Goal: Task Accomplishment & Management: Manage account settings

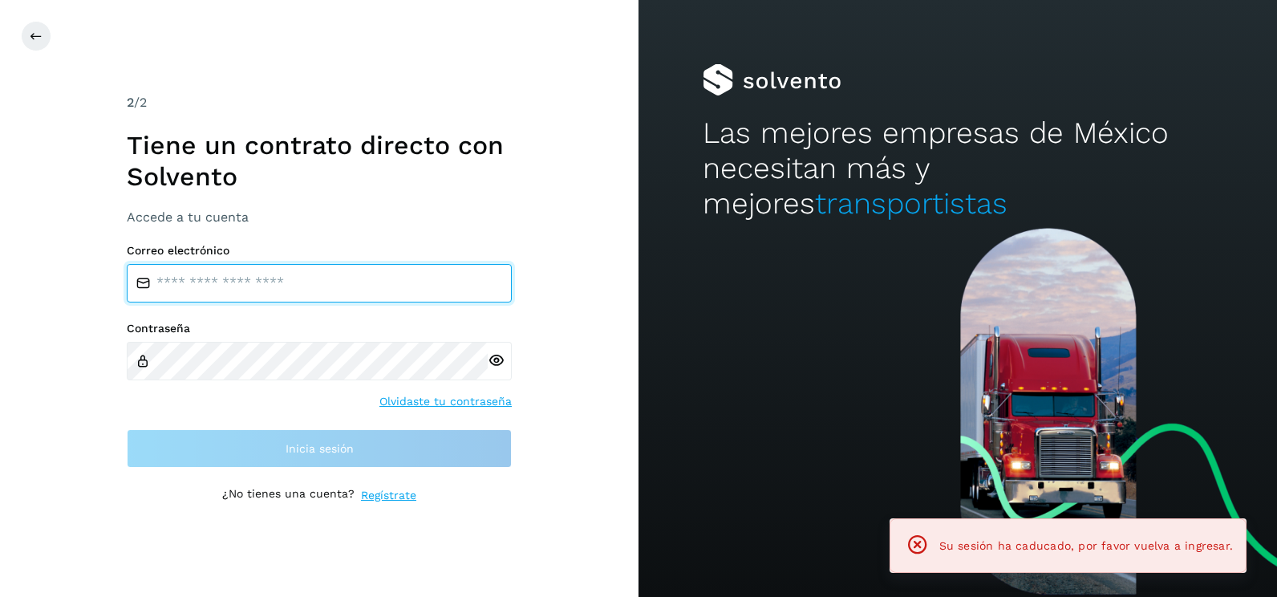
type input "**********"
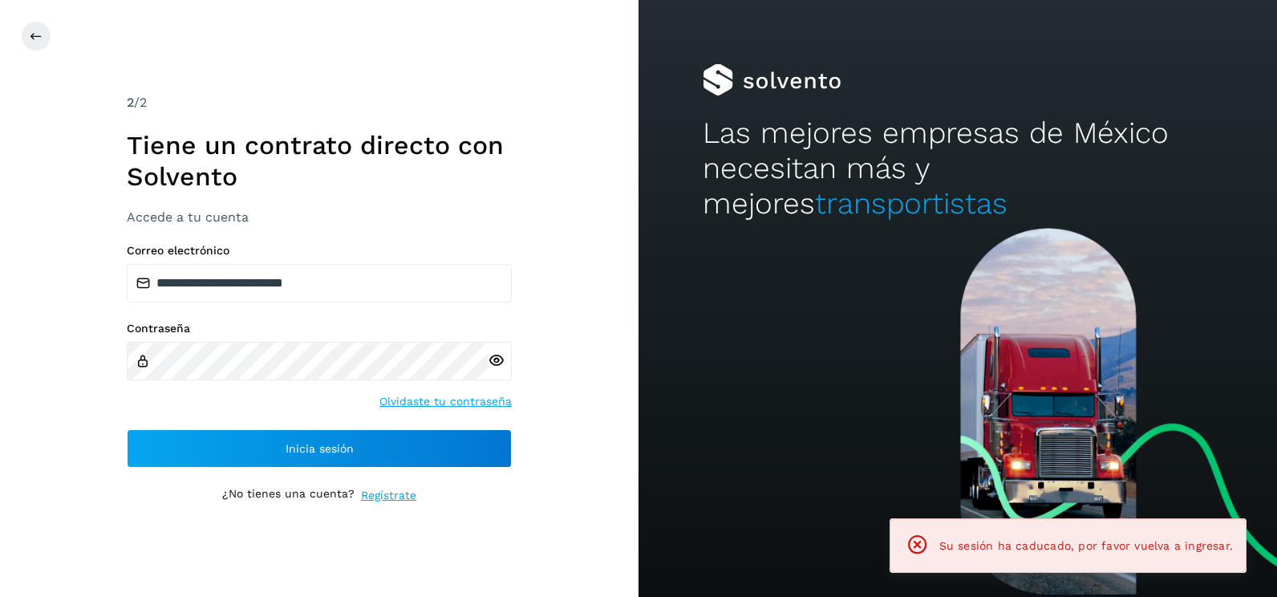
click at [610, 367] on div "**********" at bounding box center [319, 298] width 639 height 597
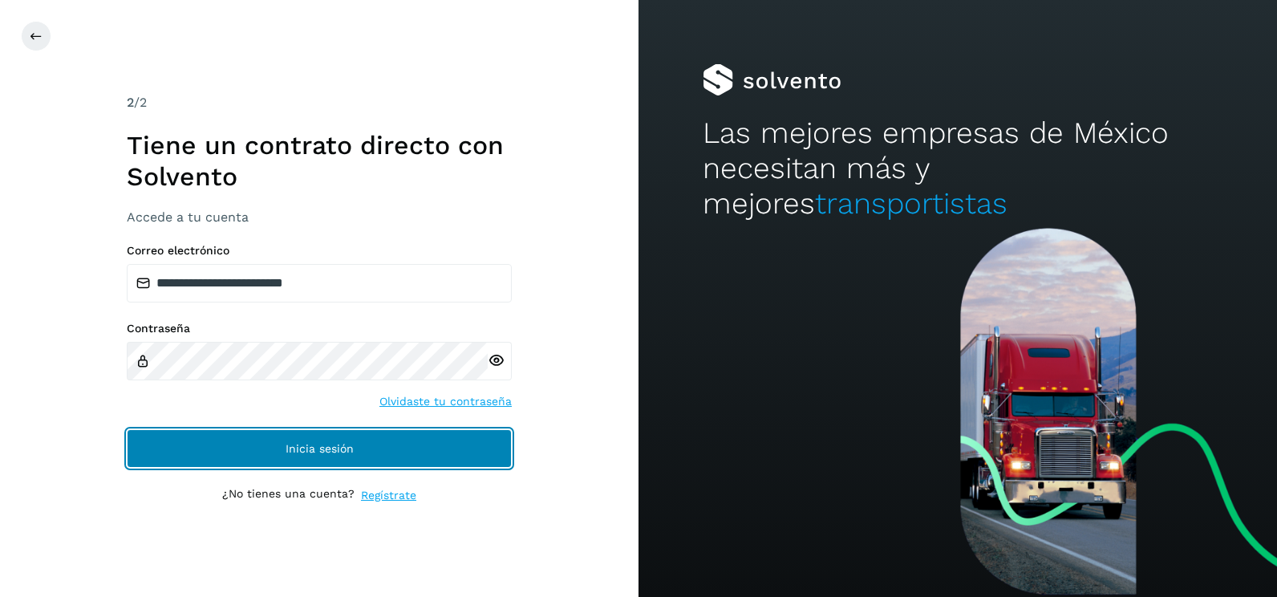
click at [417, 441] on button "Inicia sesión" at bounding box center [319, 448] width 385 height 39
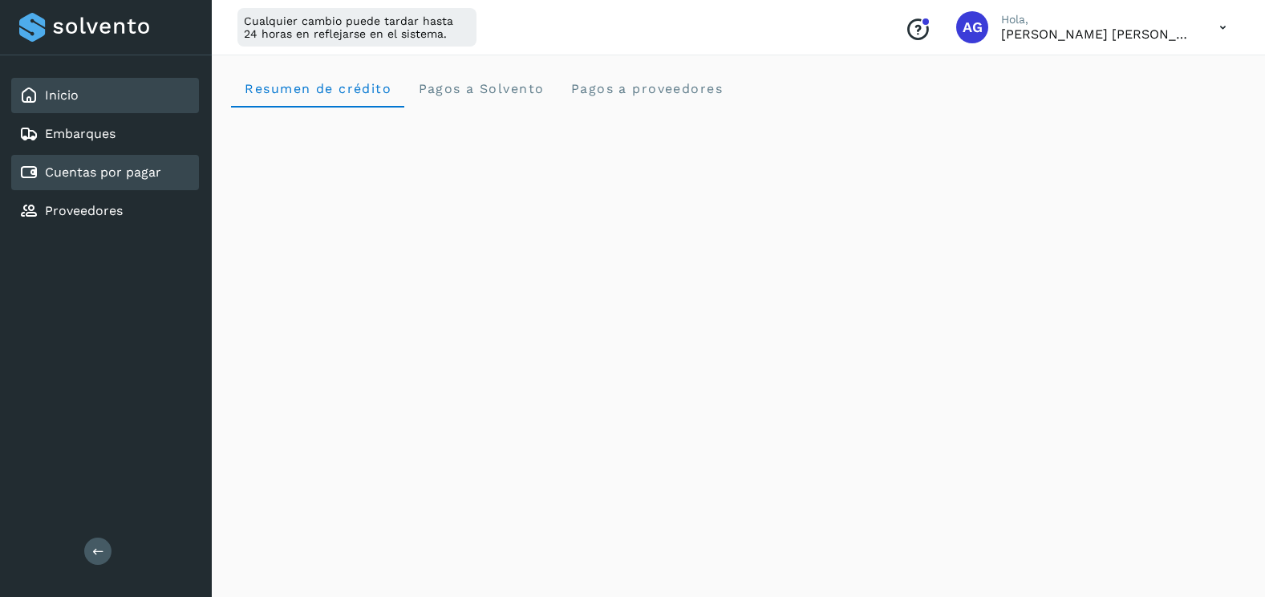
click at [159, 170] on link "Cuentas por pagar" at bounding box center [103, 171] width 116 height 15
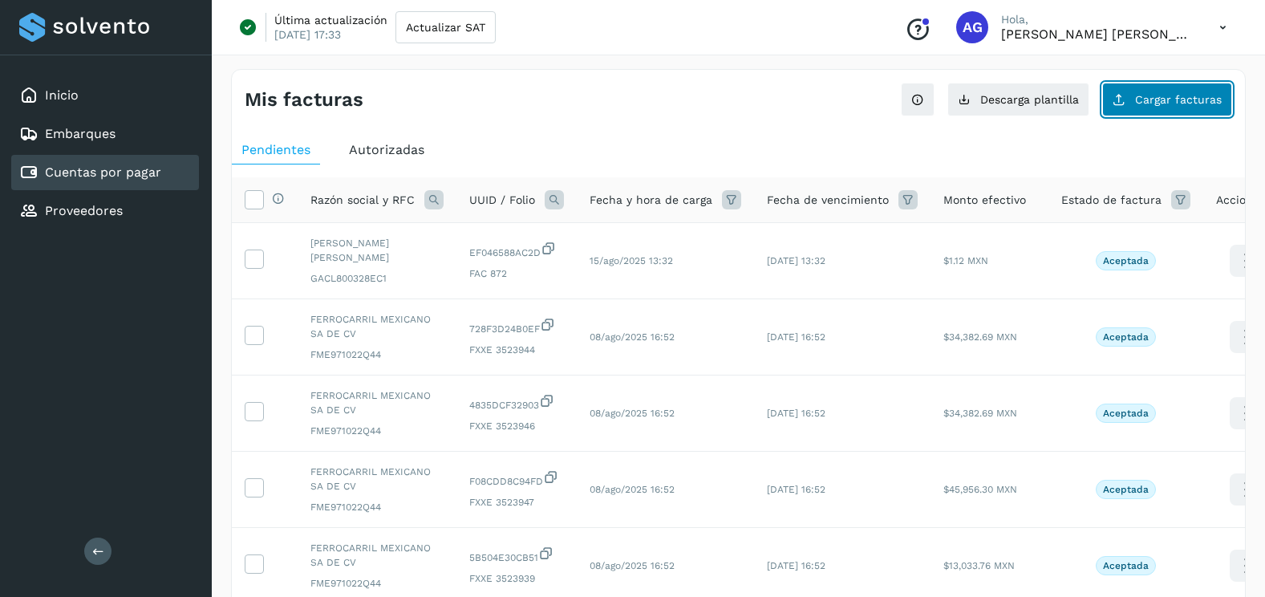
click at [1202, 97] on span "Cargar facturas" at bounding box center [1178, 99] width 87 height 11
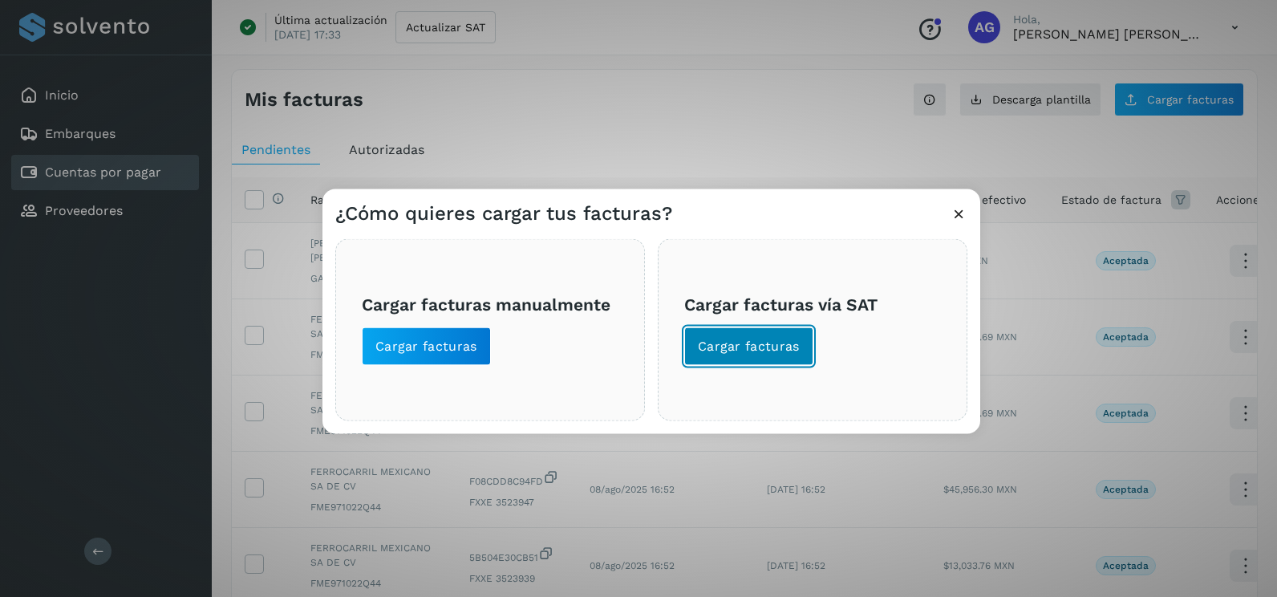
click at [752, 343] on span "Cargar facturas" at bounding box center [749, 347] width 102 height 18
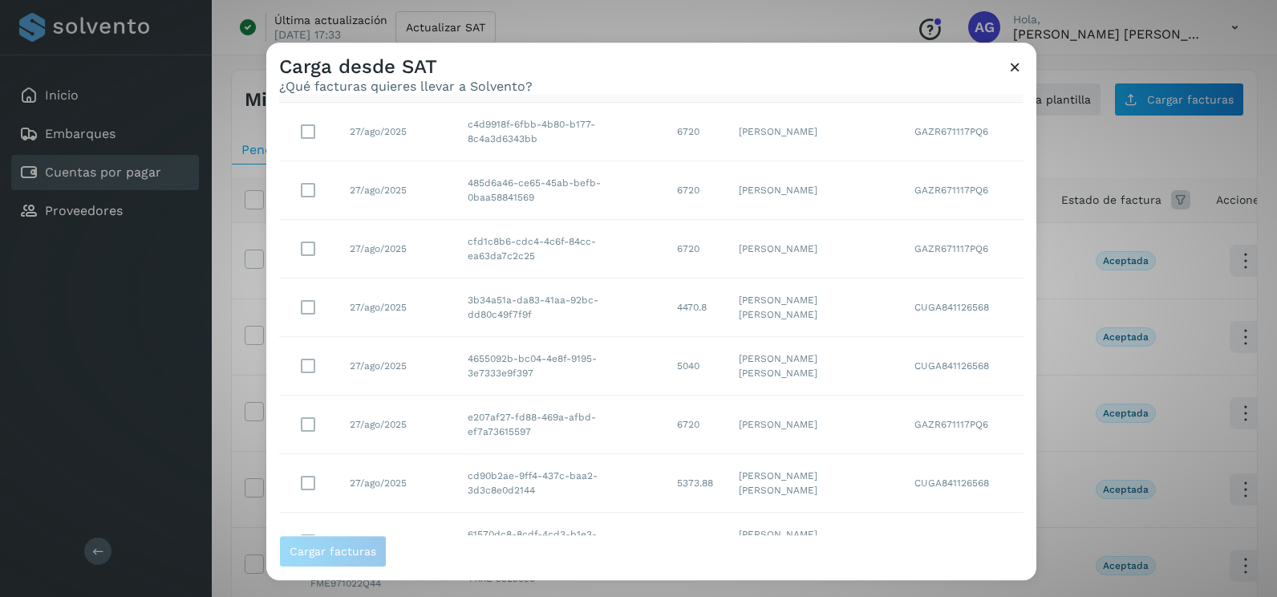
scroll to position [285, 0]
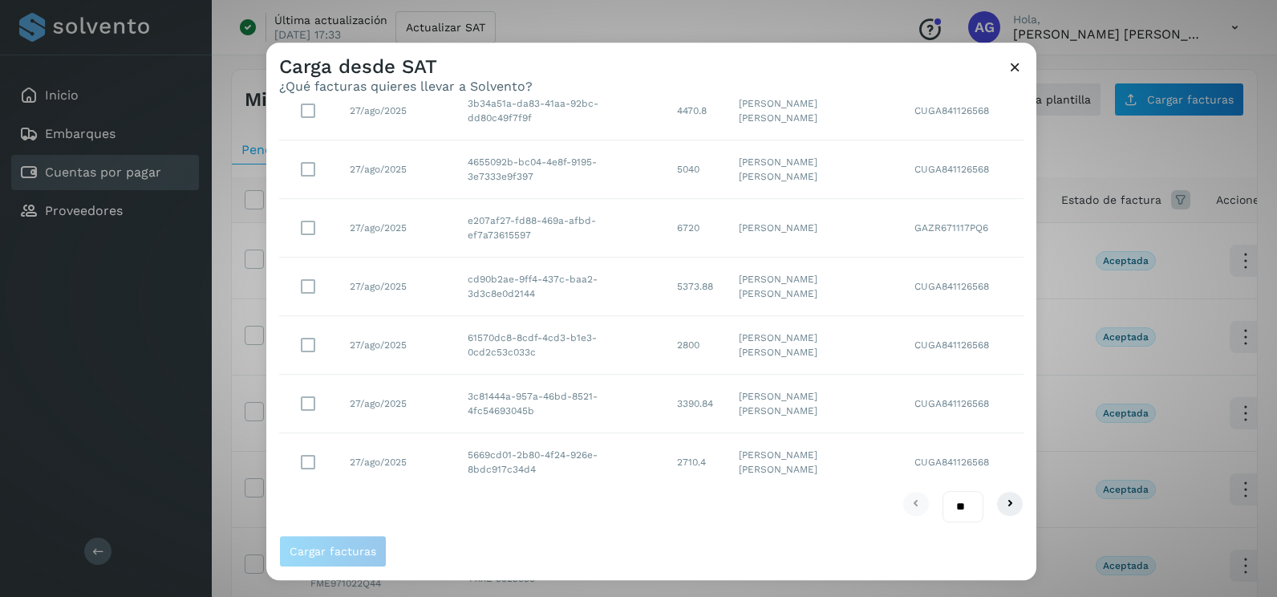
click at [947, 499] on select "** ** **" at bounding box center [963, 506] width 41 height 31
click at [954, 503] on select "** ** **" at bounding box center [963, 506] width 41 height 31
click at [950, 507] on select "** ** **" at bounding box center [963, 506] width 41 height 31
select select "**"
click at [943, 491] on select "** ** **" at bounding box center [963, 506] width 41 height 31
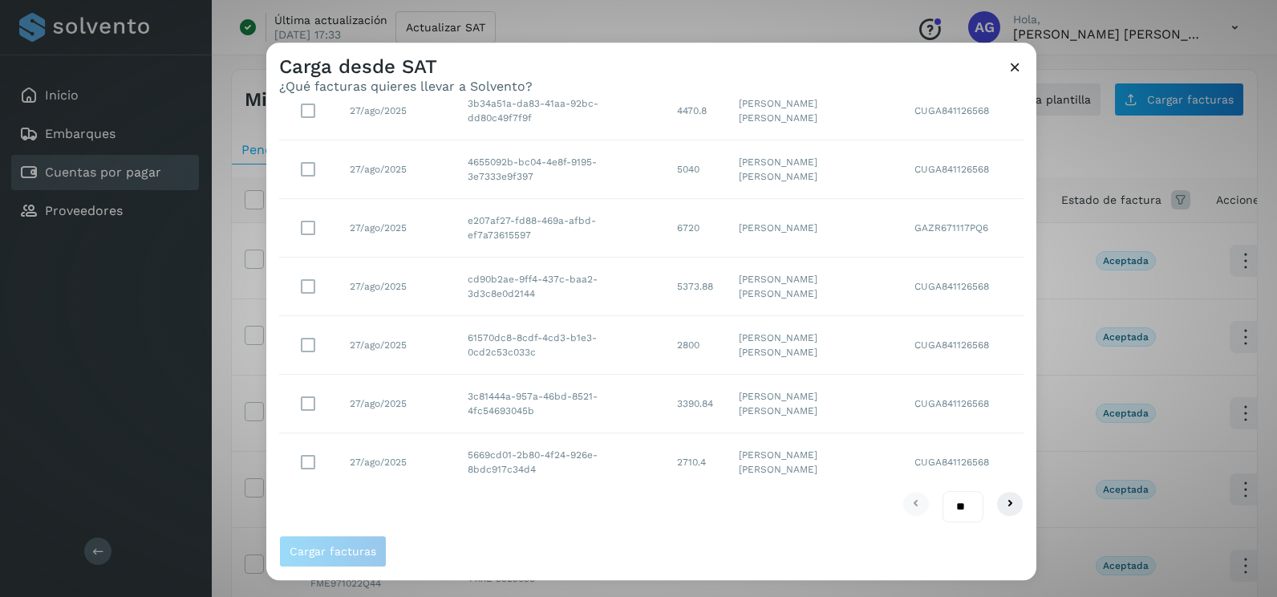
scroll to position [0, 0]
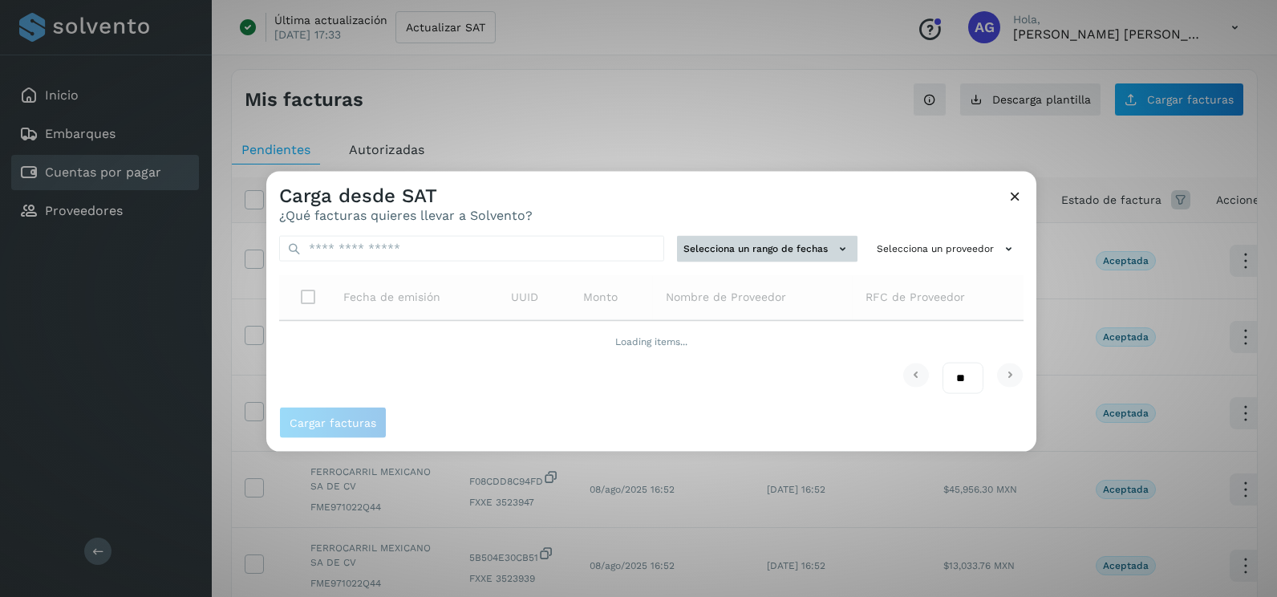
click at [800, 259] on button "Selecciona un rango de fechas" at bounding box center [767, 249] width 180 height 26
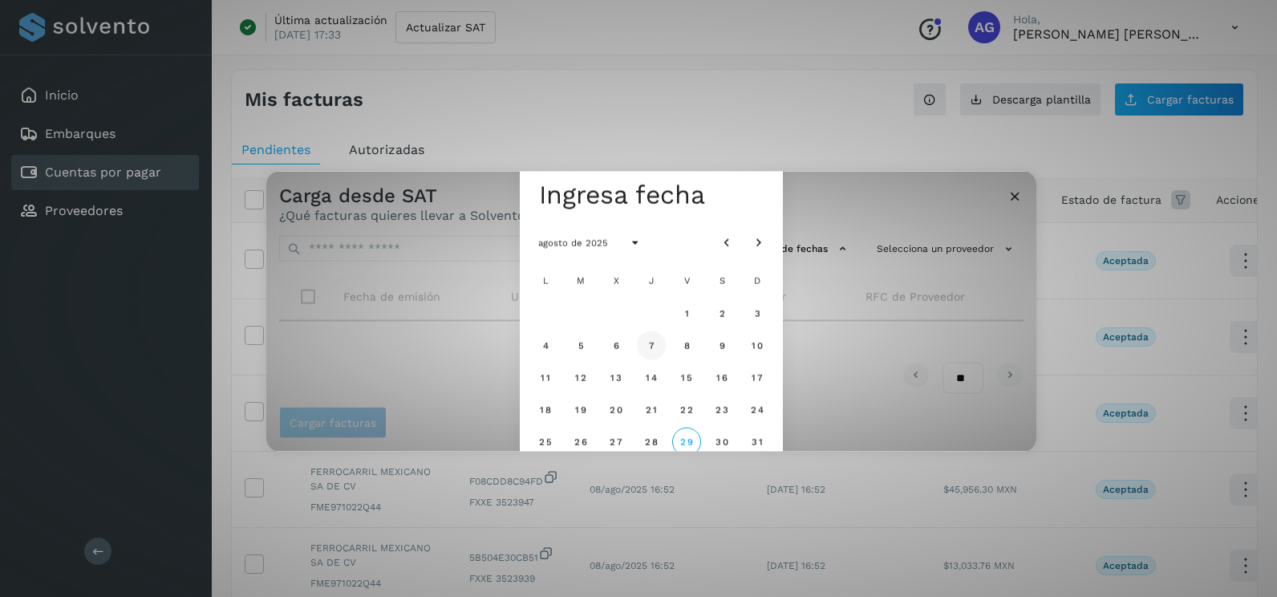
click at [662, 347] on button "7" at bounding box center [651, 344] width 29 height 29
click at [683, 349] on span "8" at bounding box center [686, 344] width 7 height 11
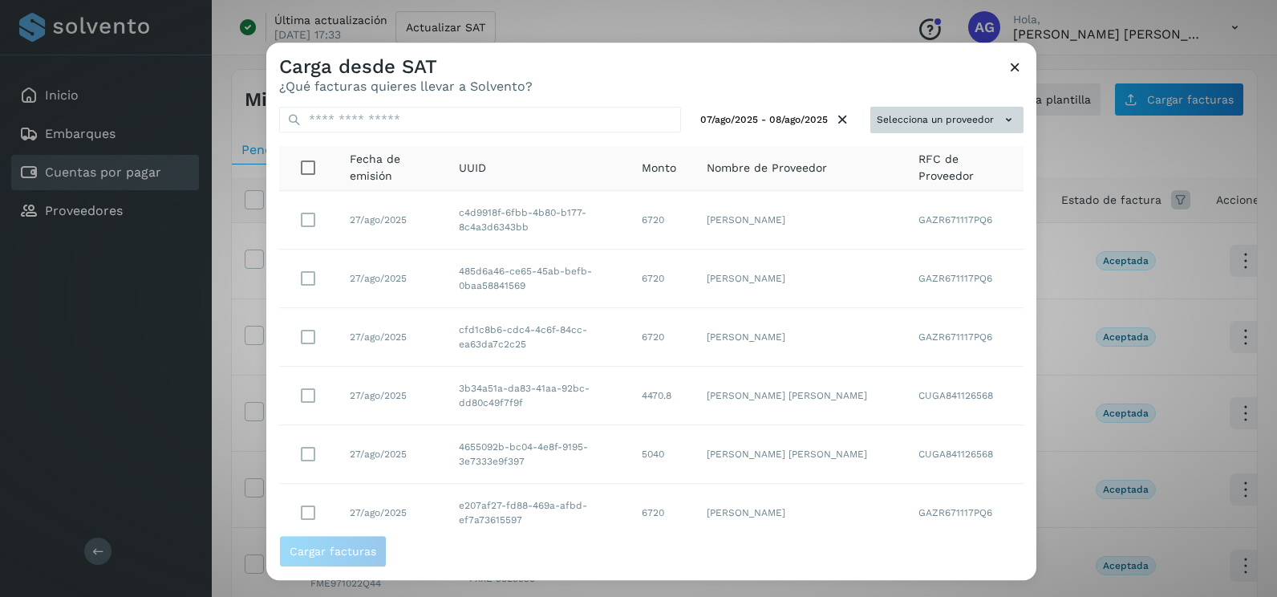
click at [904, 112] on button "Selecciona un proveedor" at bounding box center [946, 120] width 153 height 26
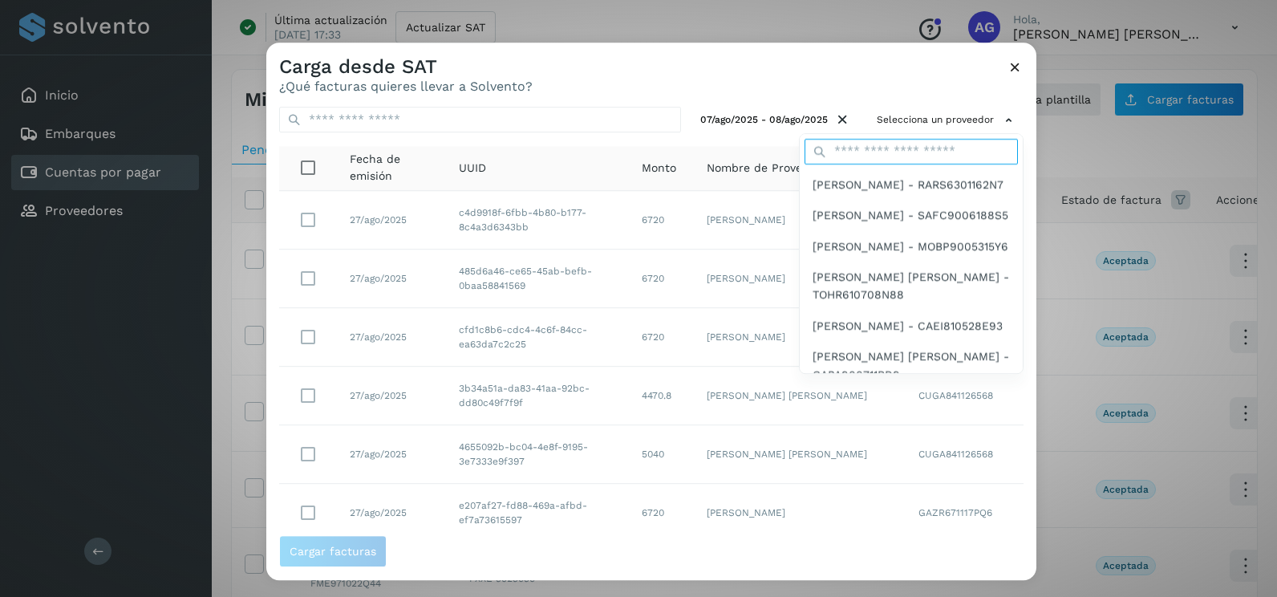
click at [858, 153] on input "text" at bounding box center [911, 152] width 213 height 26
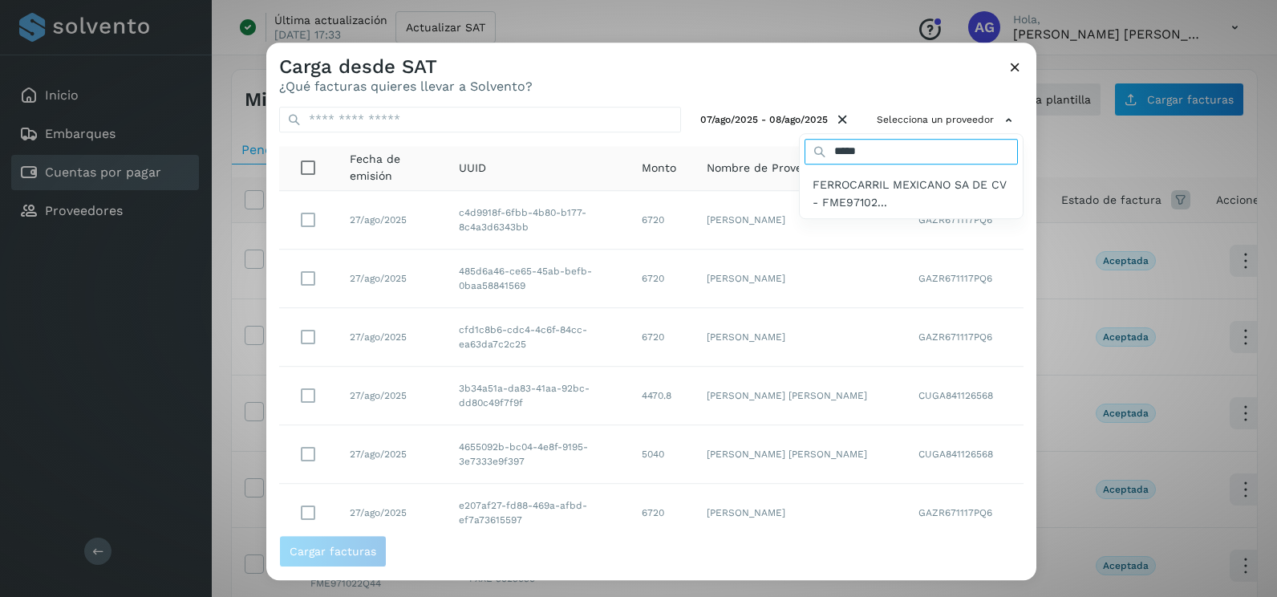
type input "*****"
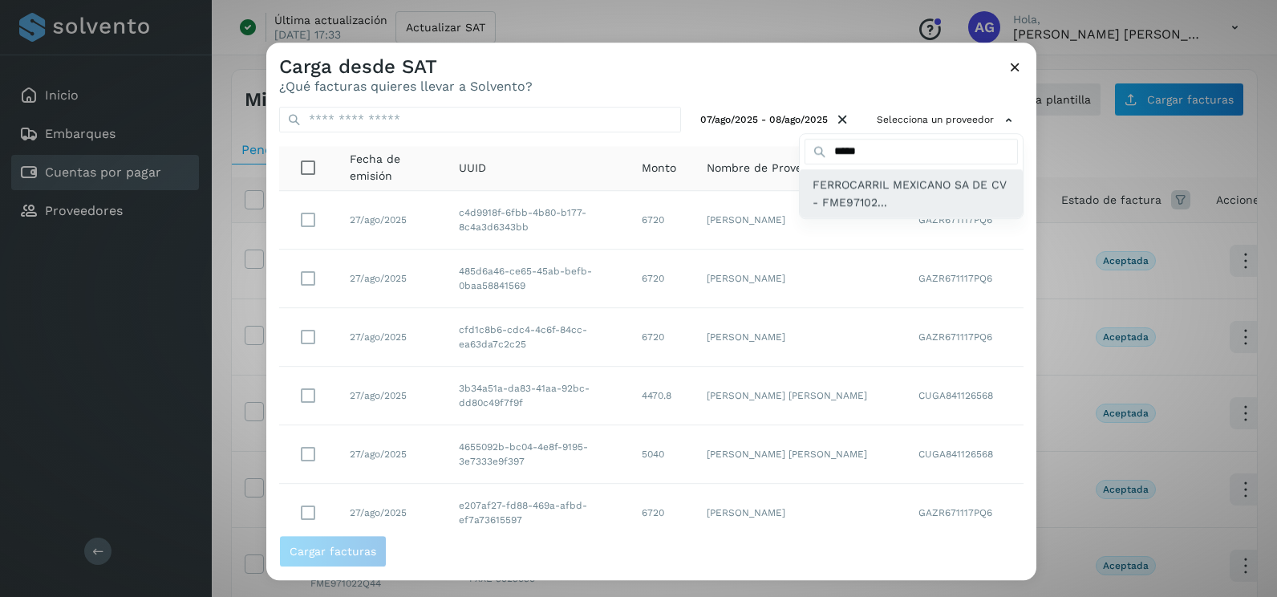
click at [840, 196] on span "FERROCARRIL MEXICANO SA DE CV - FME97102..." at bounding box center [911, 194] width 197 height 36
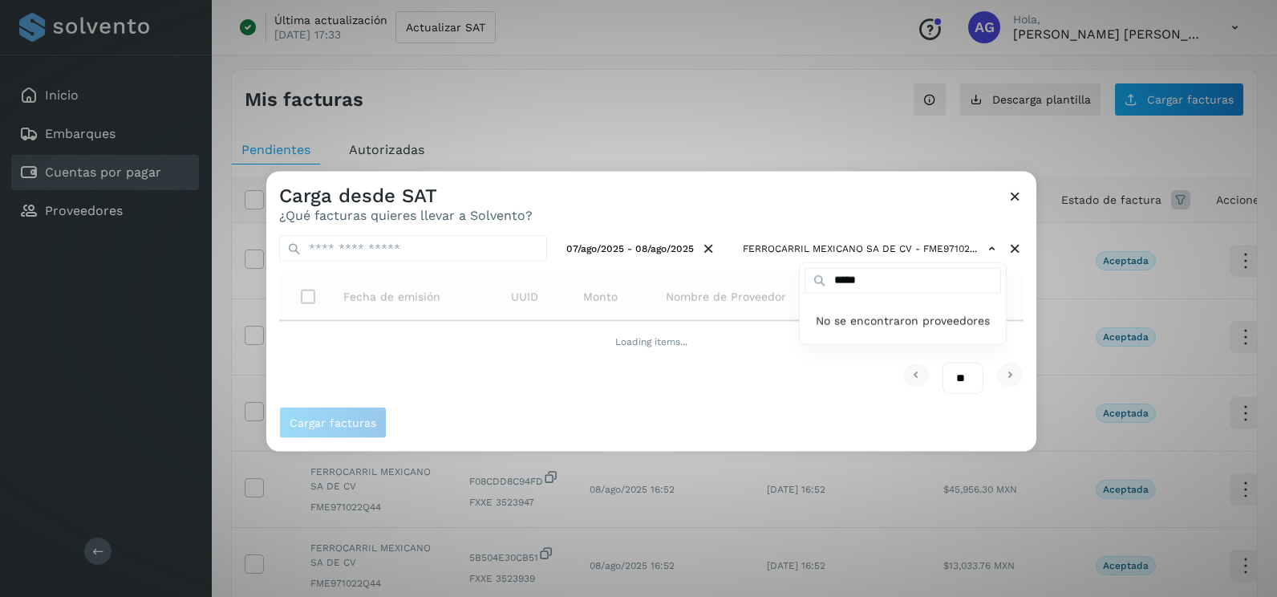
click at [840, 196] on div at bounding box center [904, 470] width 1277 height 597
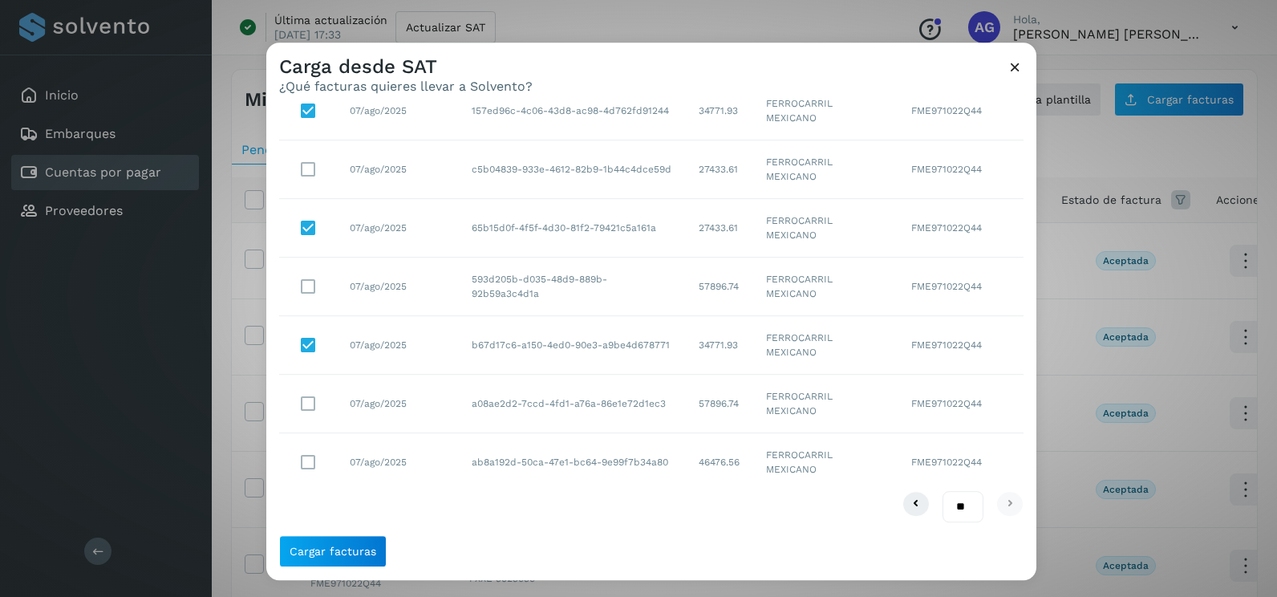
scroll to position [790, 0]
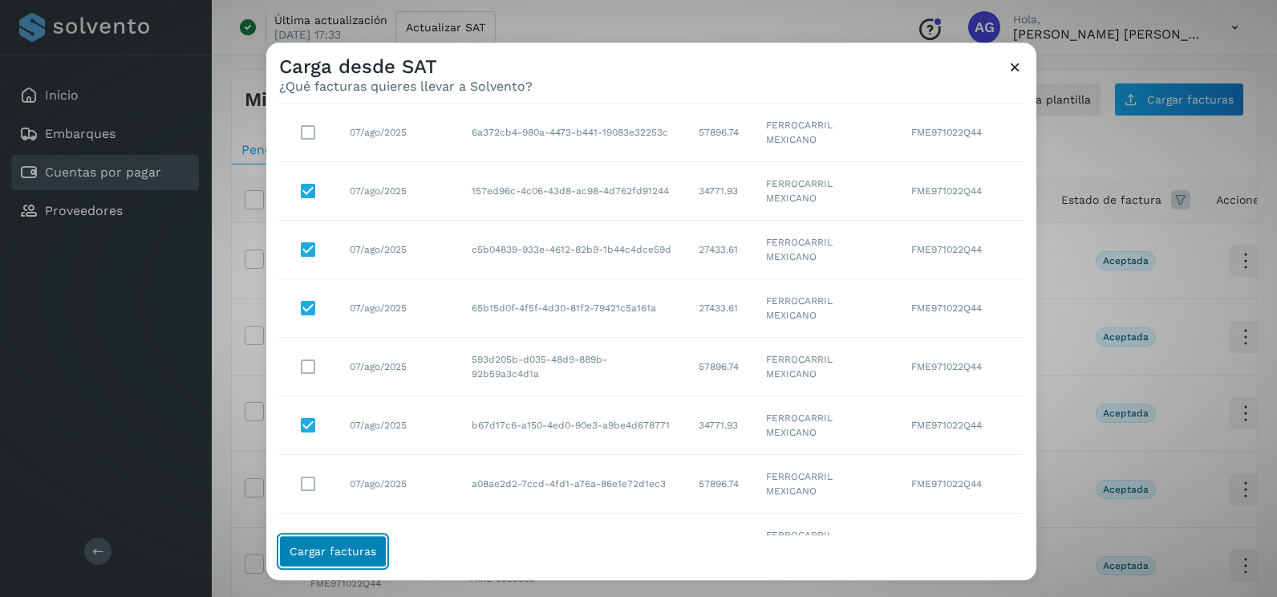
click at [368, 547] on span "Cargar facturas" at bounding box center [333, 550] width 87 height 11
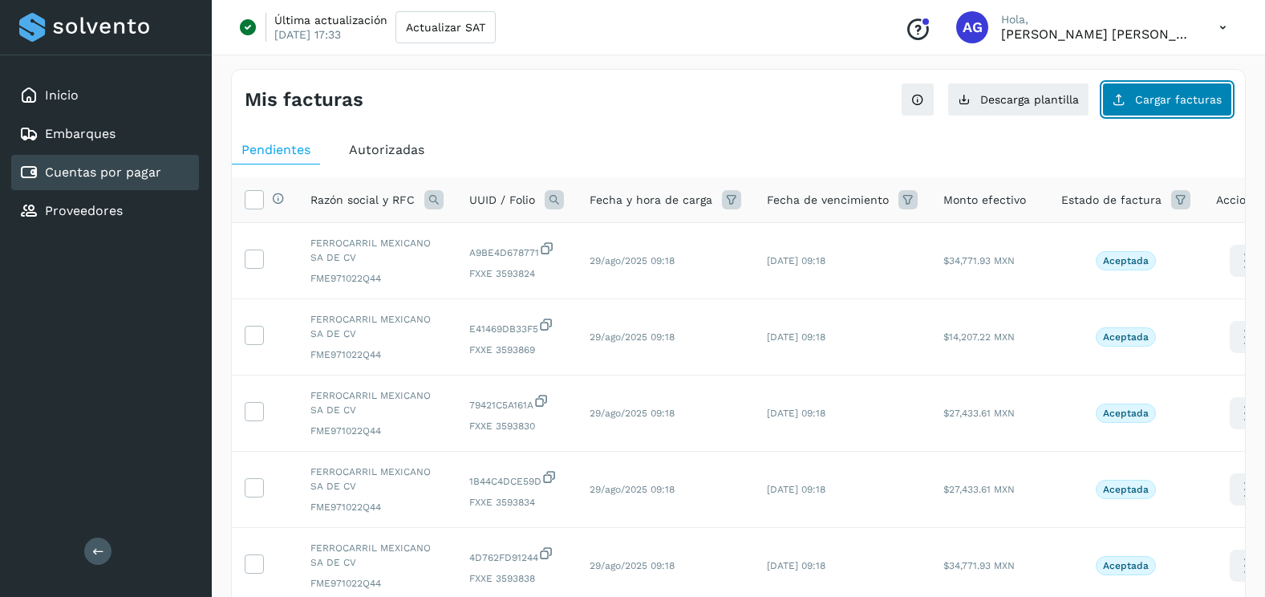
click at [1172, 94] on span "Cargar facturas" at bounding box center [1178, 99] width 87 height 11
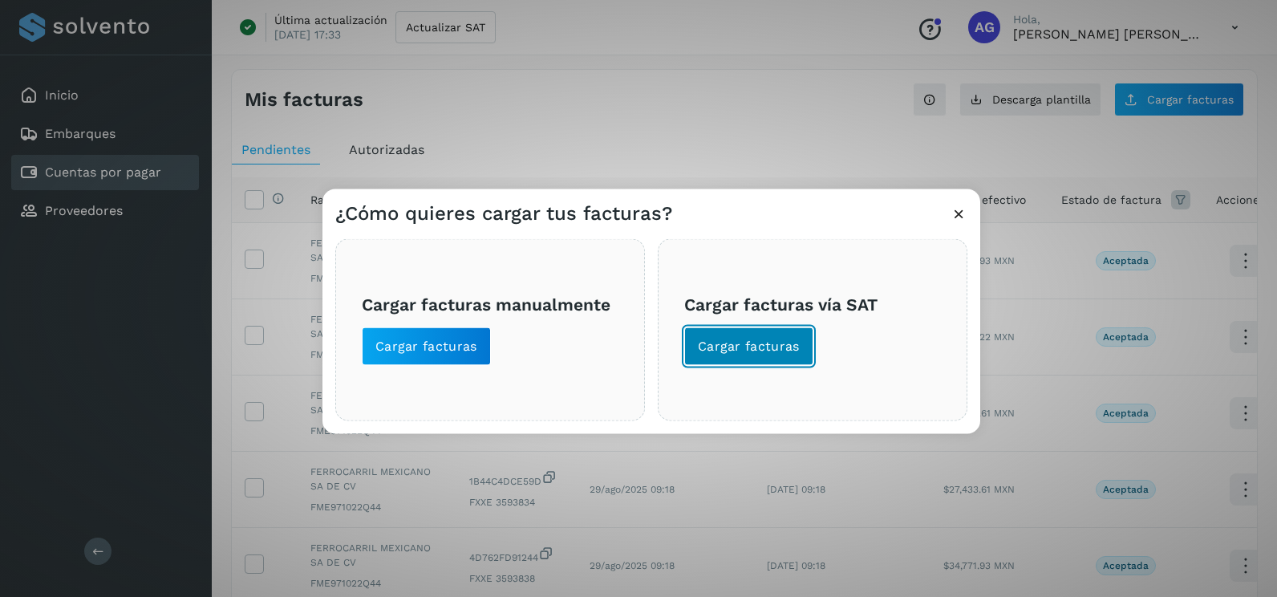
click at [796, 335] on button "Cargar facturas" at bounding box center [748, 346] width 129 height 39
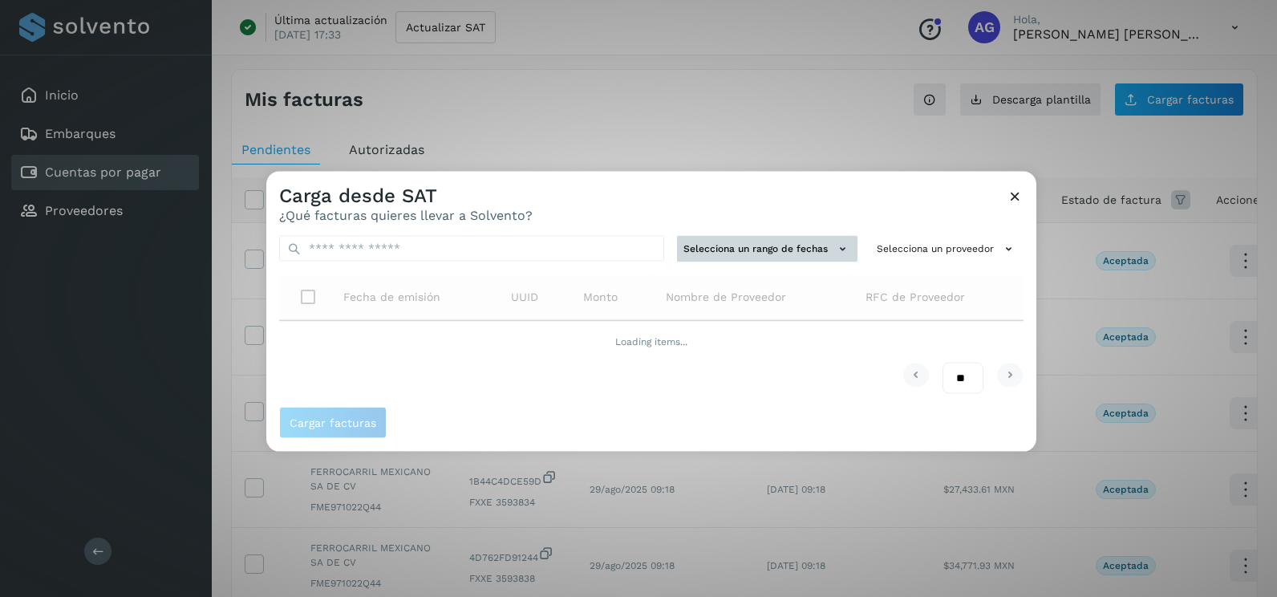
click at [792, 239] on button "Selecciona un rango de fechas" at bounding box center [767, 249] width 180 height 26
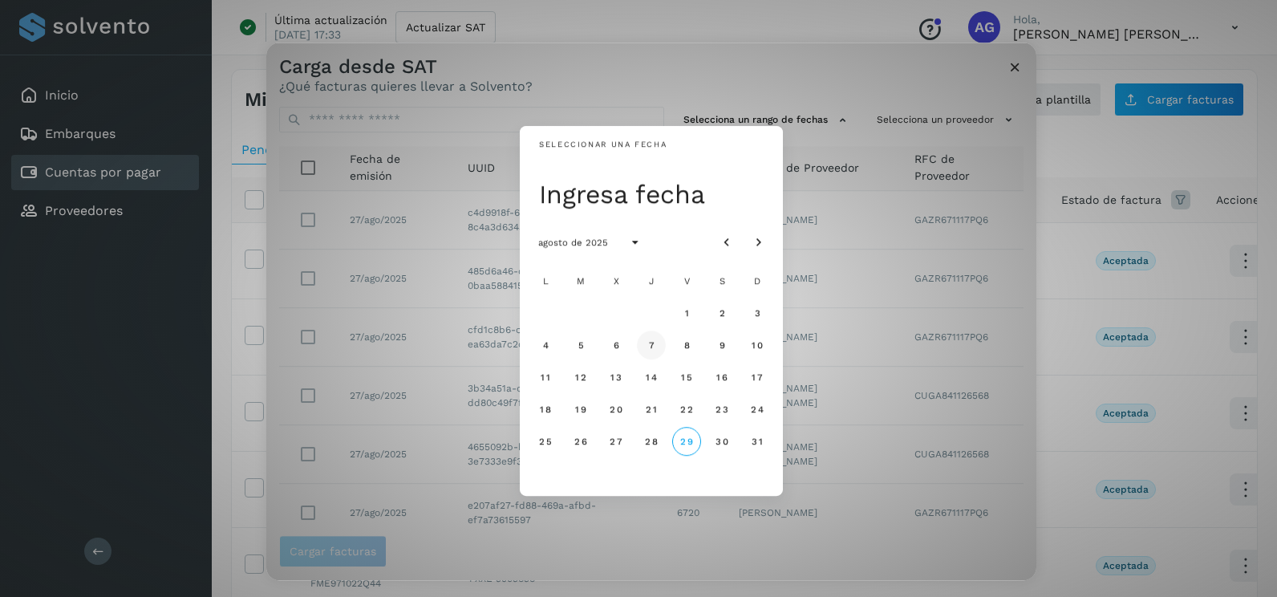
click at [647, 346] on button "7" at bounding box center [651, 344] width 29 height 29
click at [683, 347] on span "8" at bounding box center [686, 344] width 7 height 11
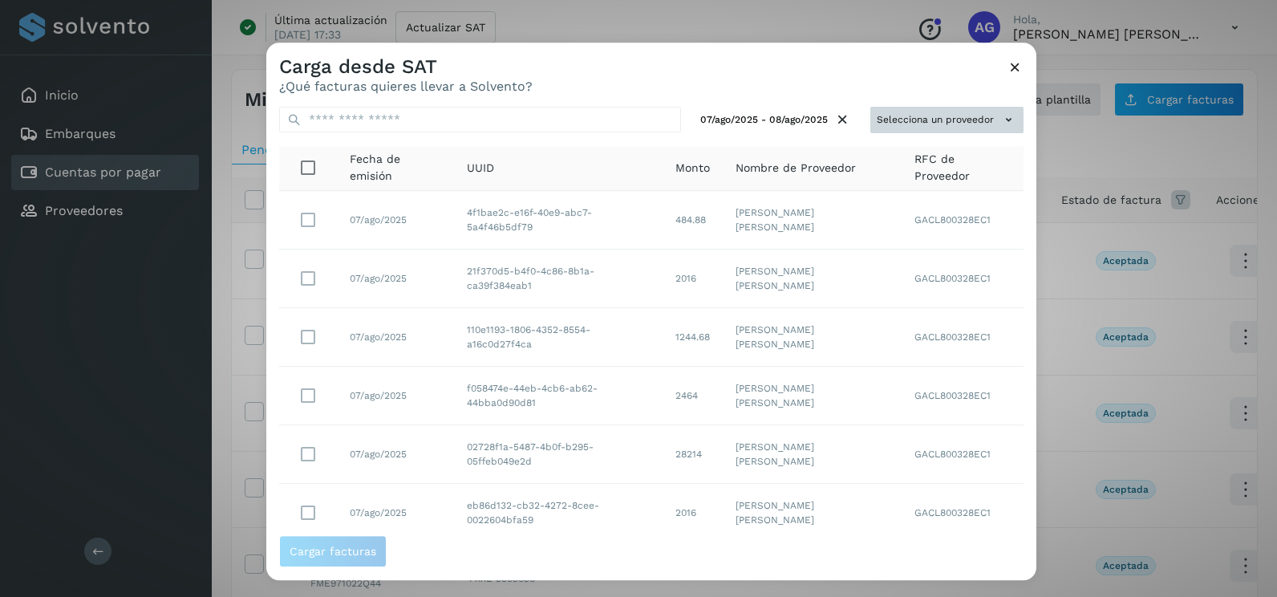
click at [979, 115] on button "Selecciona un proveedor" at bounding box center [946, 120] width 153 height 26
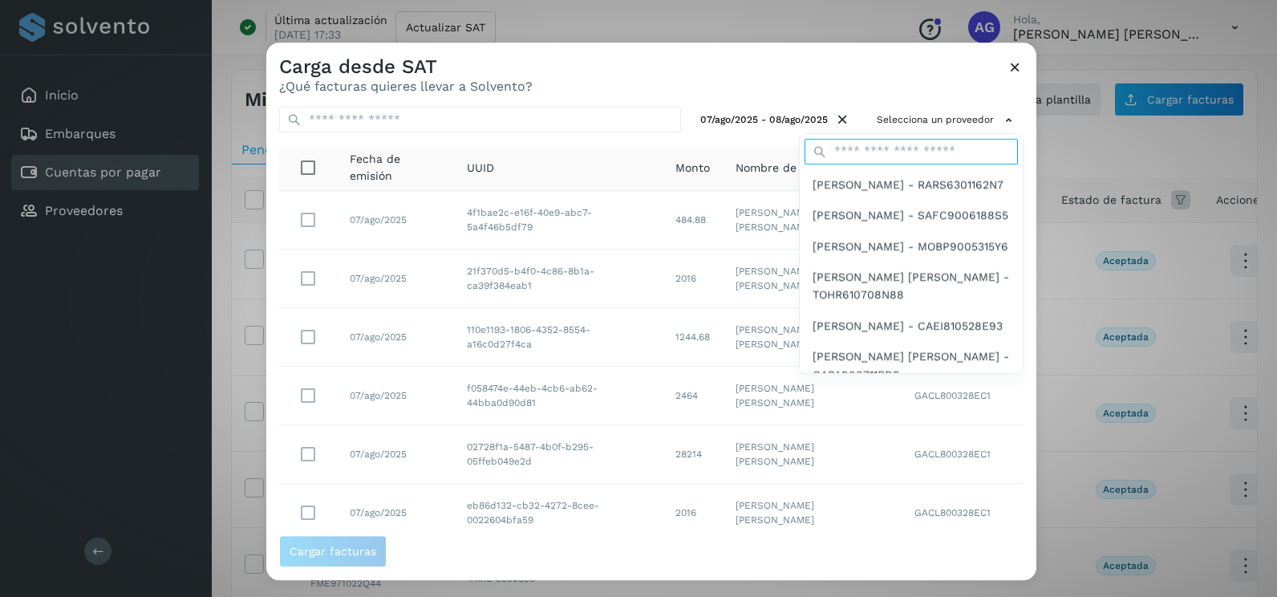
click at [886, 140] on input "text" at bounding box center [911, 152] width 213 height 26
type input "*****"
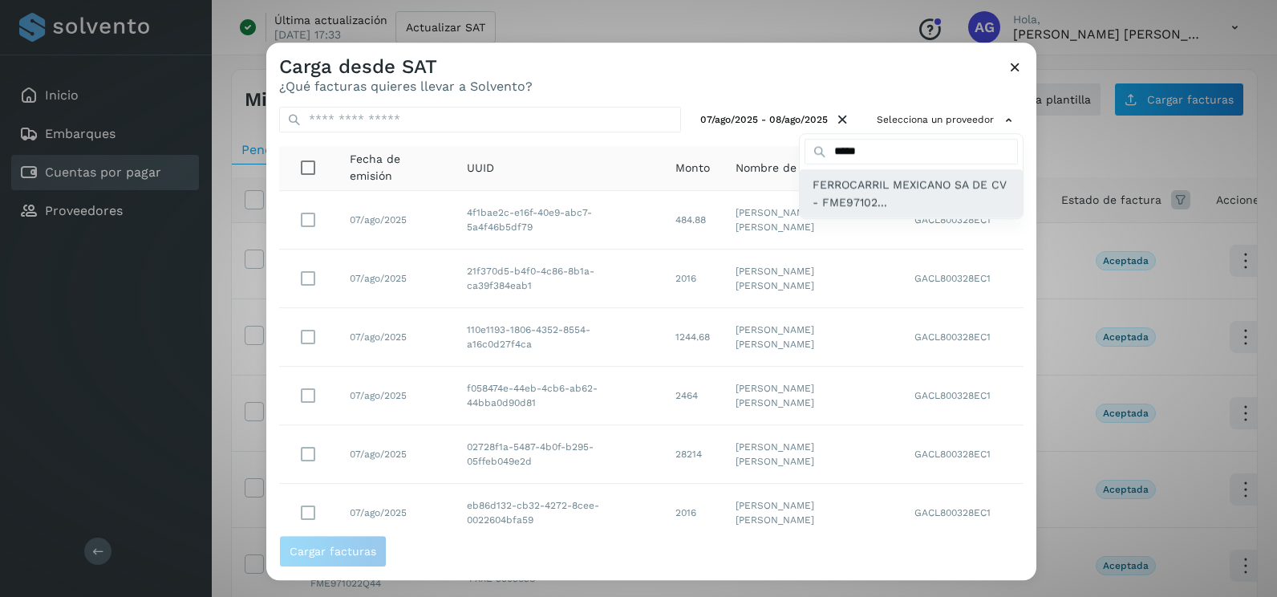
click at [861, 195] on span "FERROCARRIL MEXICANO SA DE CV - FME97102..." at bounding box center [911, 194] width 197 height 36
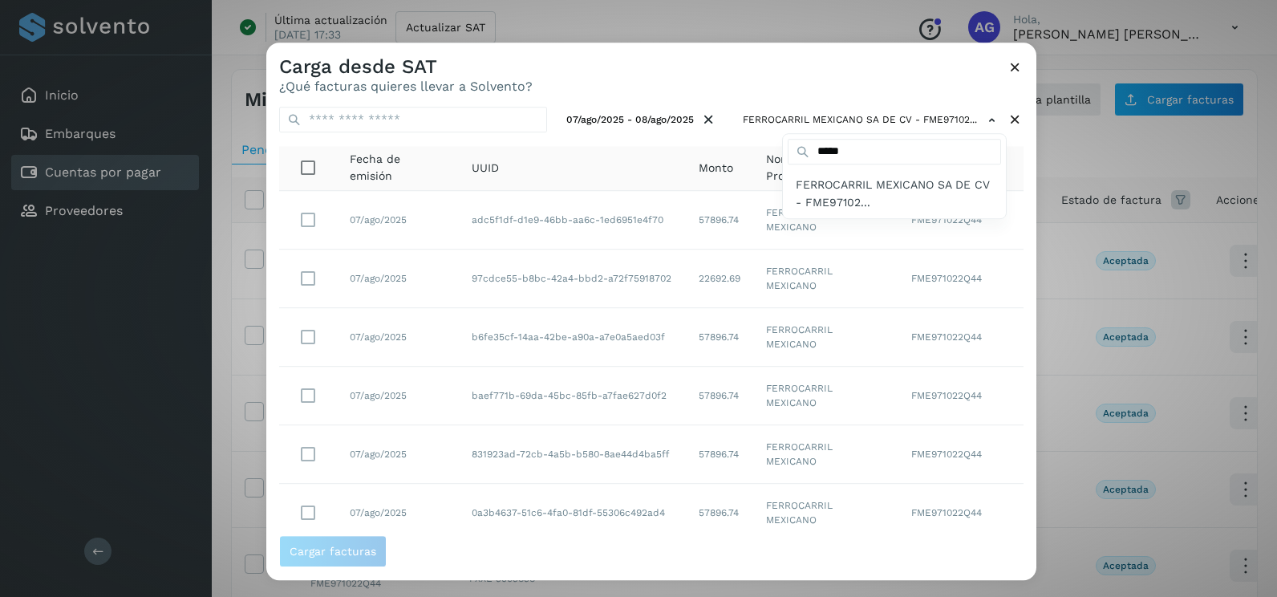
click at [1012, 311] on div at bounding box center [904, 341] width 1277 height 597
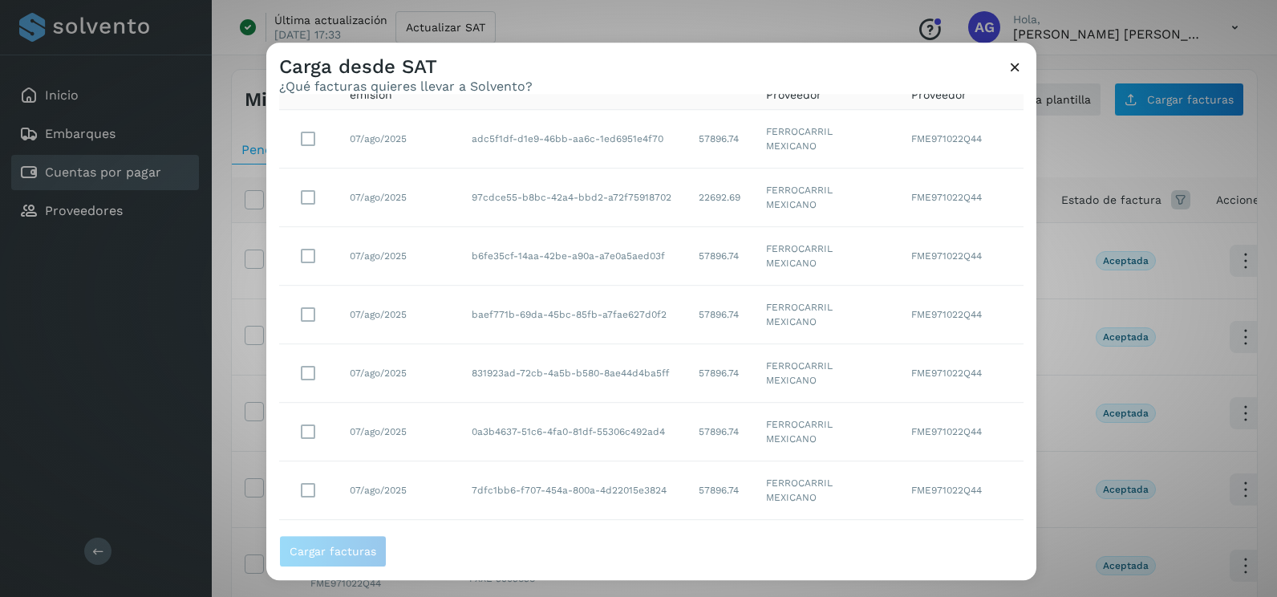
scroll to position [285, 0]
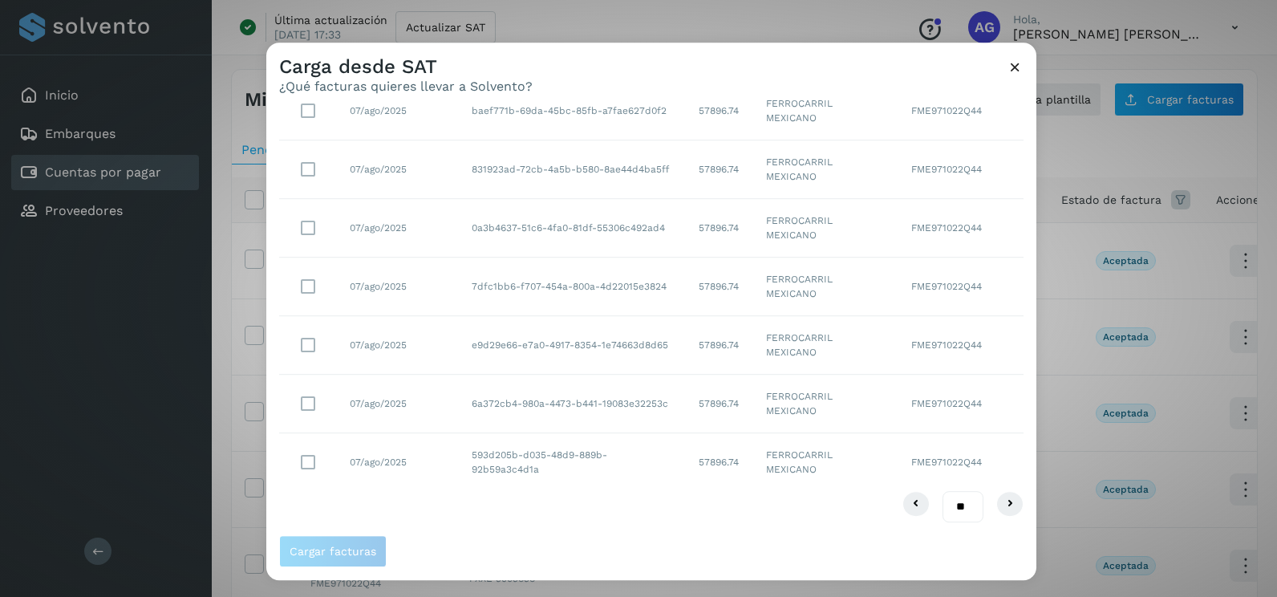
click at [949, 510] on select "** ** **" at bounding box center [963, 506] width 41 height 31
select select "**"
click at [943, 491] on select "** ** **" at bounding box center [963, 506] width 41 height 31
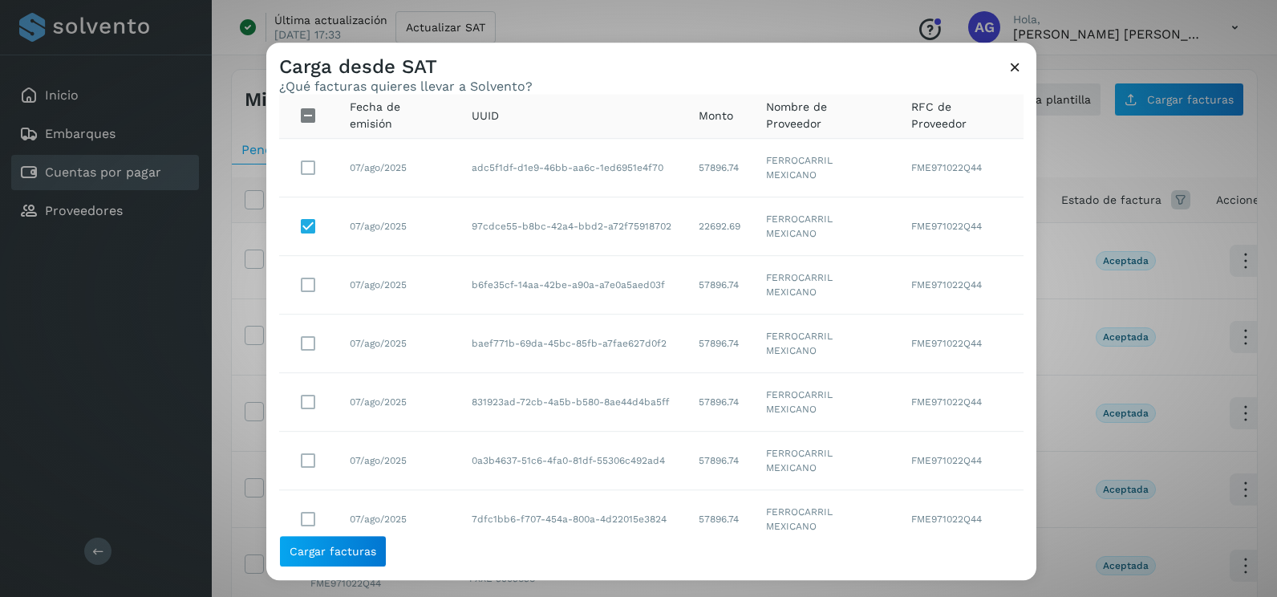
scroll to position [80, 0]
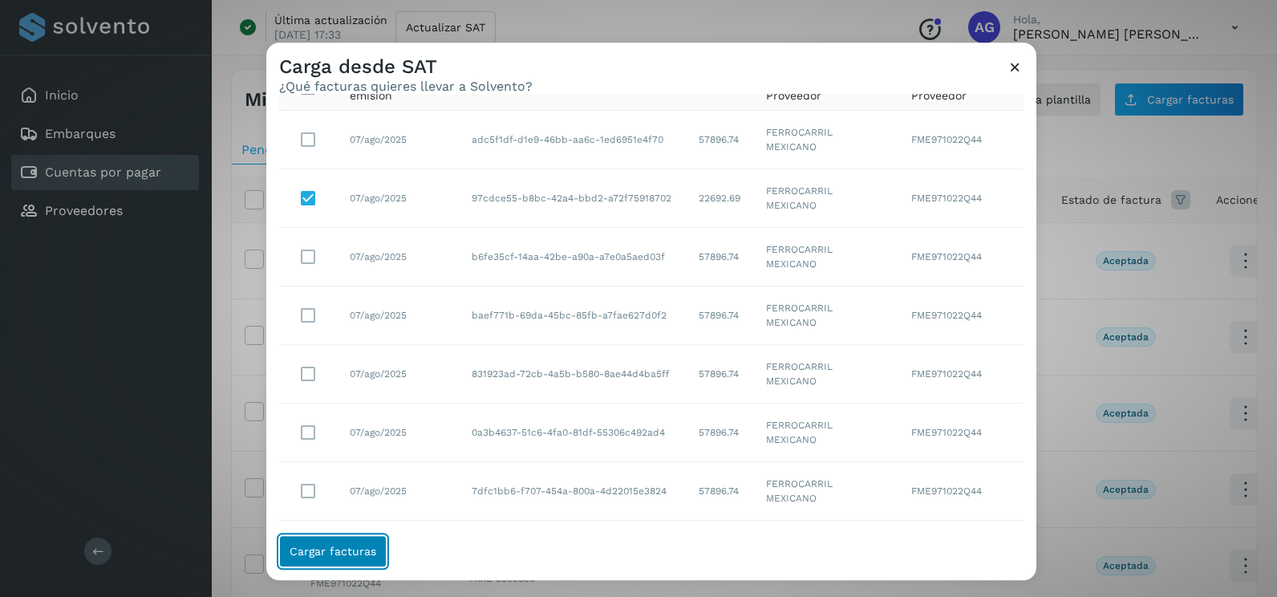
click at [347, 556] on span "Cargar facturas" at bounding box center [333, 550] width 87 height 11
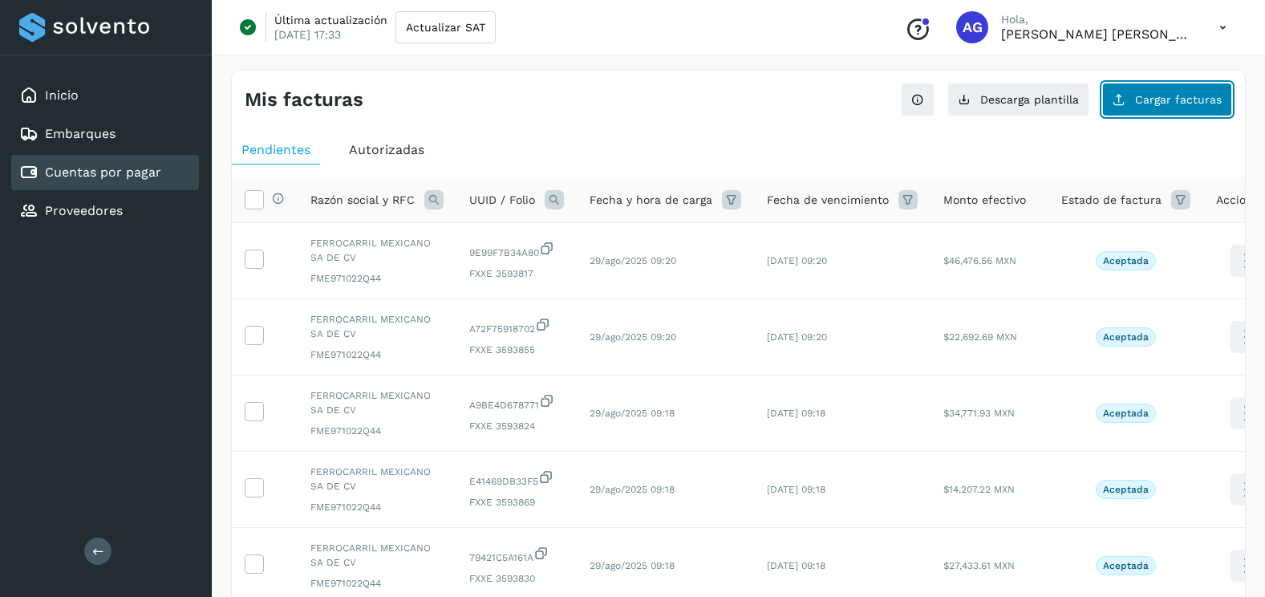
click at [1158, 95] on span "Cargar facturas" at bounding box center [1178, 99] width 87 height 11
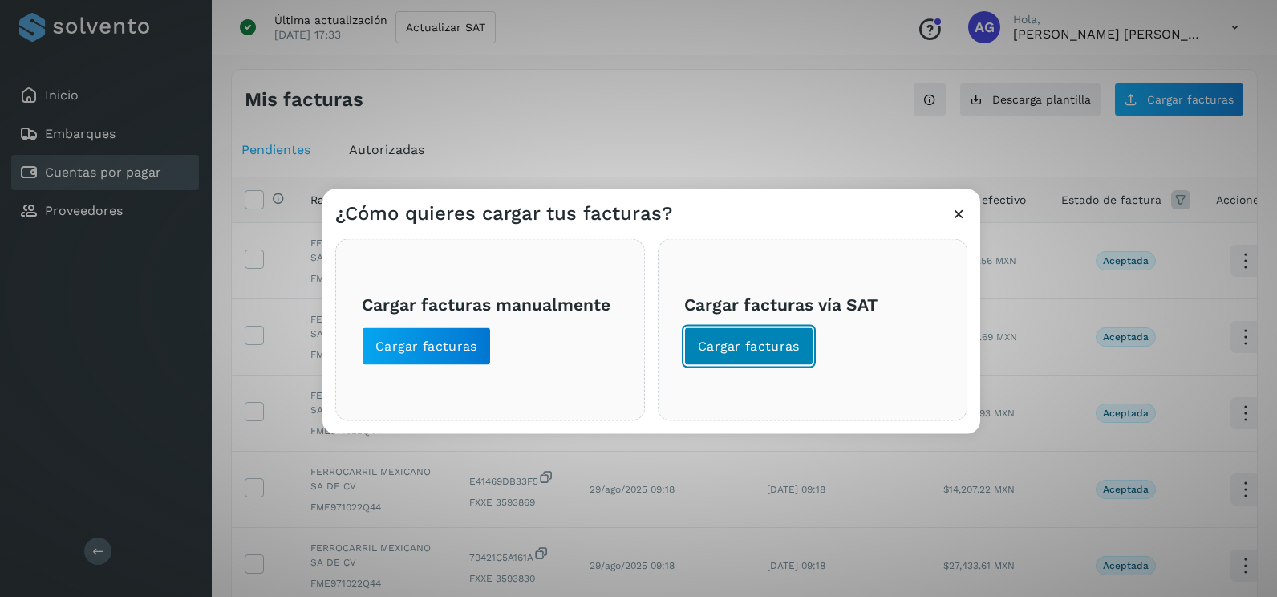
click at [743, 351] on span "Cargar facturas" at bounding box center [749, 347] width 102 height 18
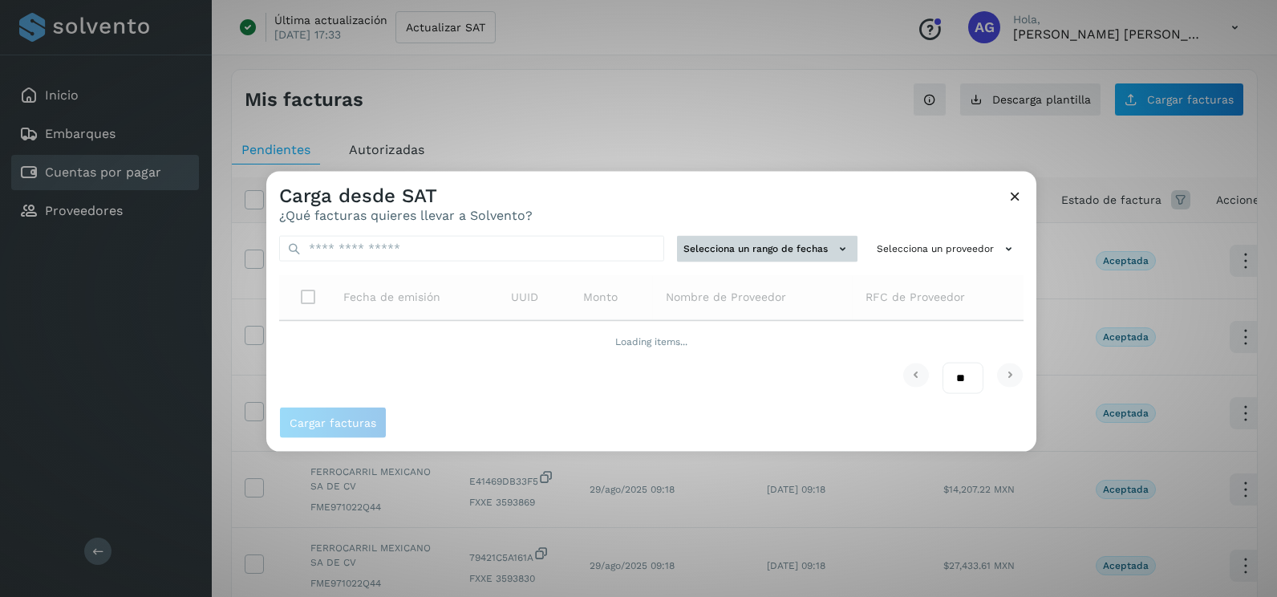
click at [735, 247] on button "Selecciona un rango de fechas" at bounding box center [767, 249] width 180 height 26
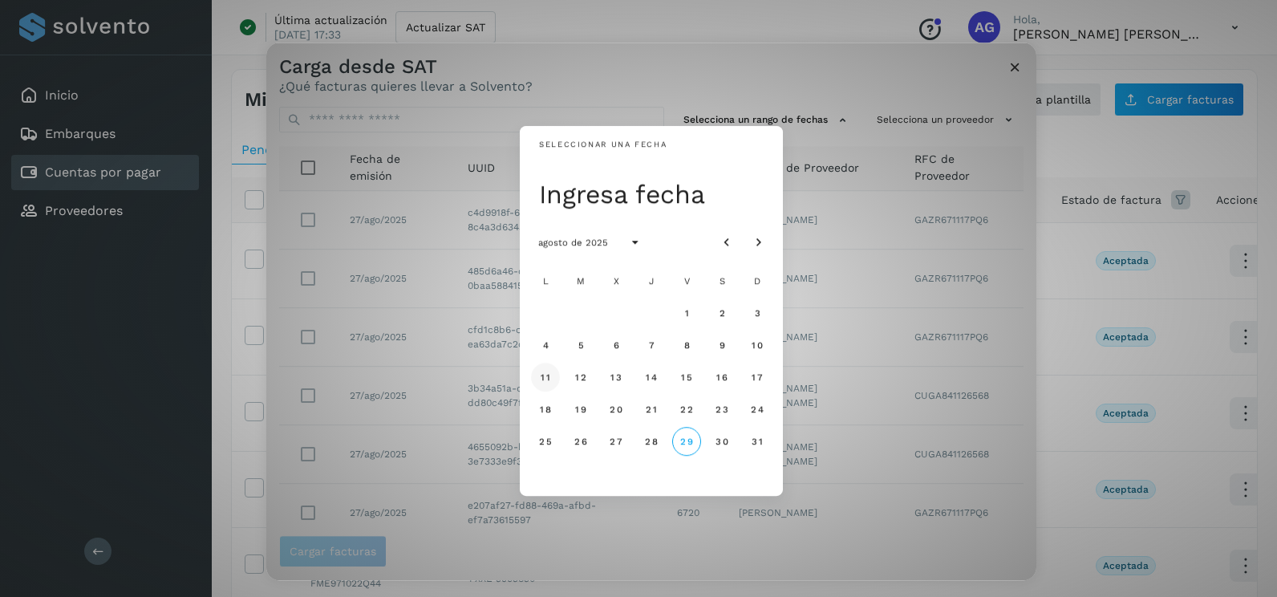
click at [546, 380] on span "11" at bounding box center [545, 376] width 10 height 11
click at [580, 379] on span "12" at bounding box center [580, 376] width 12 height 11
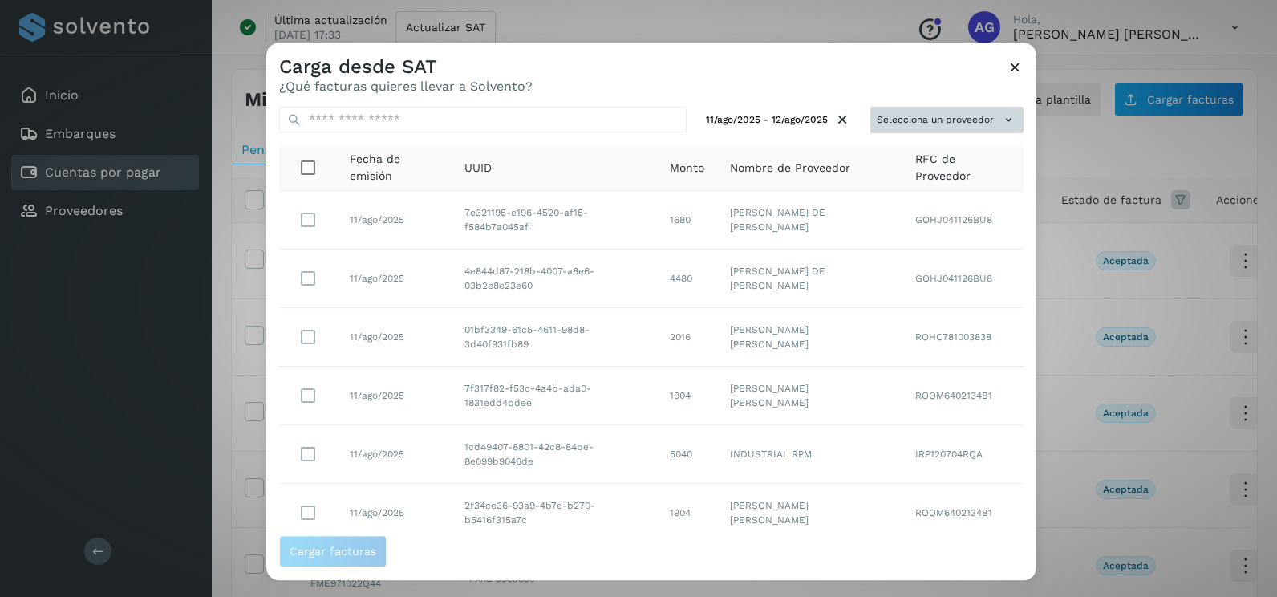
click at [977, 112] on button "Selecciona un proveedor" at bounding box center [946, 120] width 153 height 26
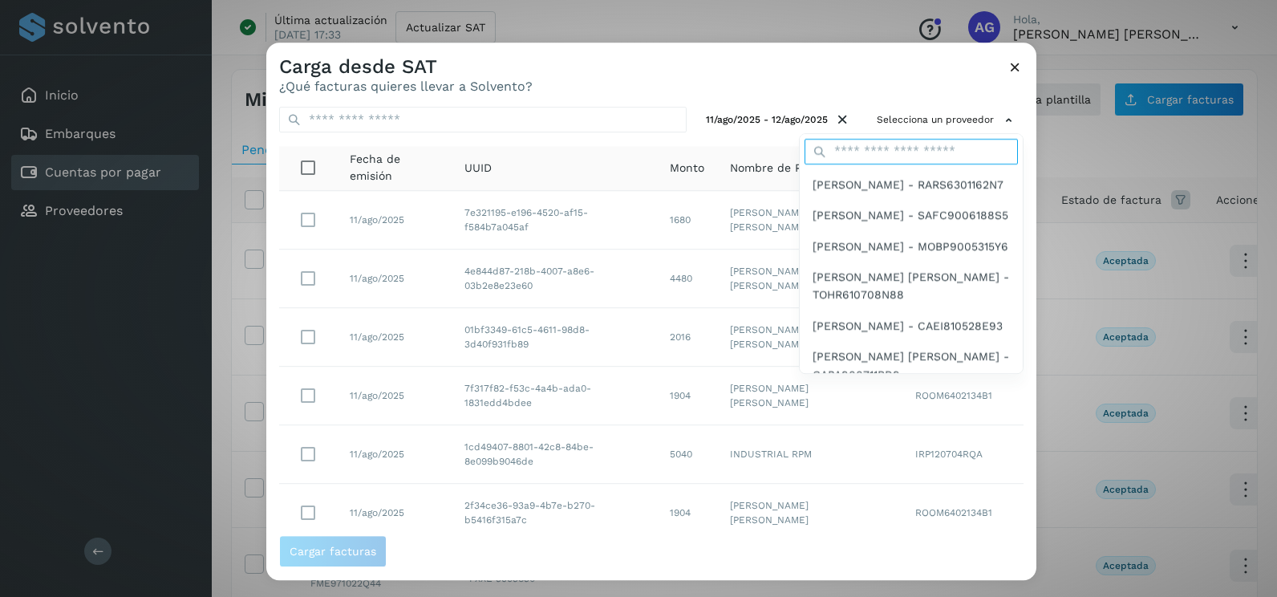
click at [920, 146] on input "text" at bounding box center [911, 152] width 213 height 26
type input "****"
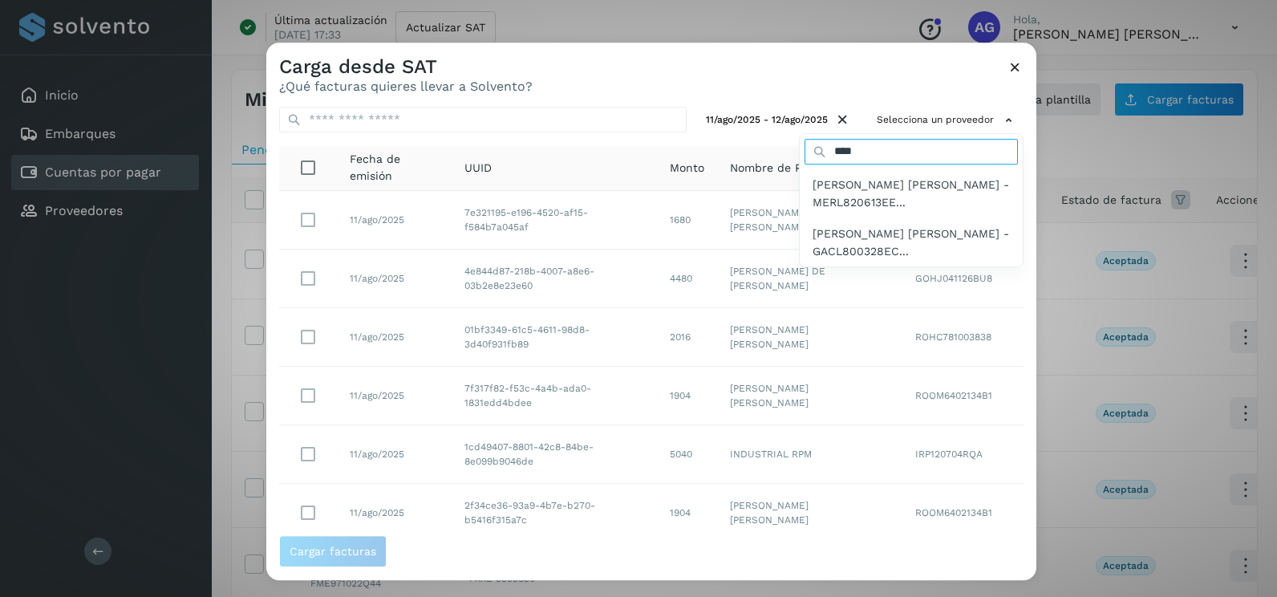
drag, startPoint x: 886, startPoint y: 146, endPoint x: 742, endPoint y: 153, distance: 144.6
click at [870, 133] on div "Selecciona un proveedor **** LUIS MANUEL MENDOZA REYES - MERL820613EE... LUIS A…" at bounding box center [946, 120] width 153 height 26
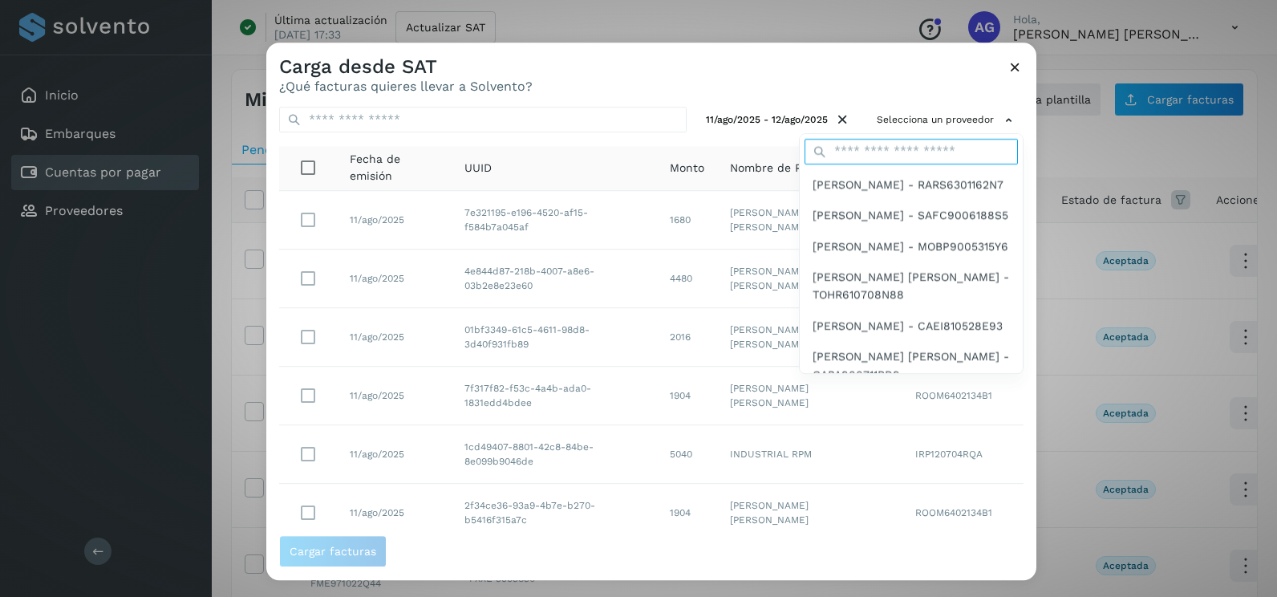
click at [828, 152] on input "text" at bounding box center [911, 152] width 213 height 26
type input "*****"
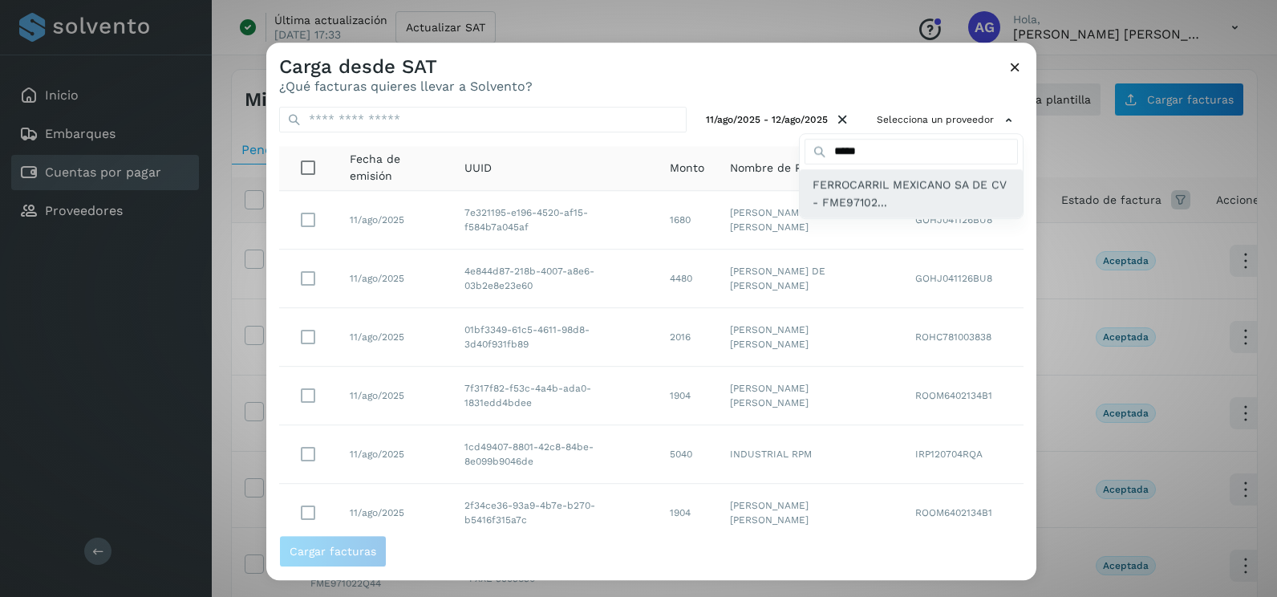
click at [856, 205] on span "FERROCARRIL MEXICANO SA DE CV - FME97102..." at bounding box center [911, 194] width 197 height 36
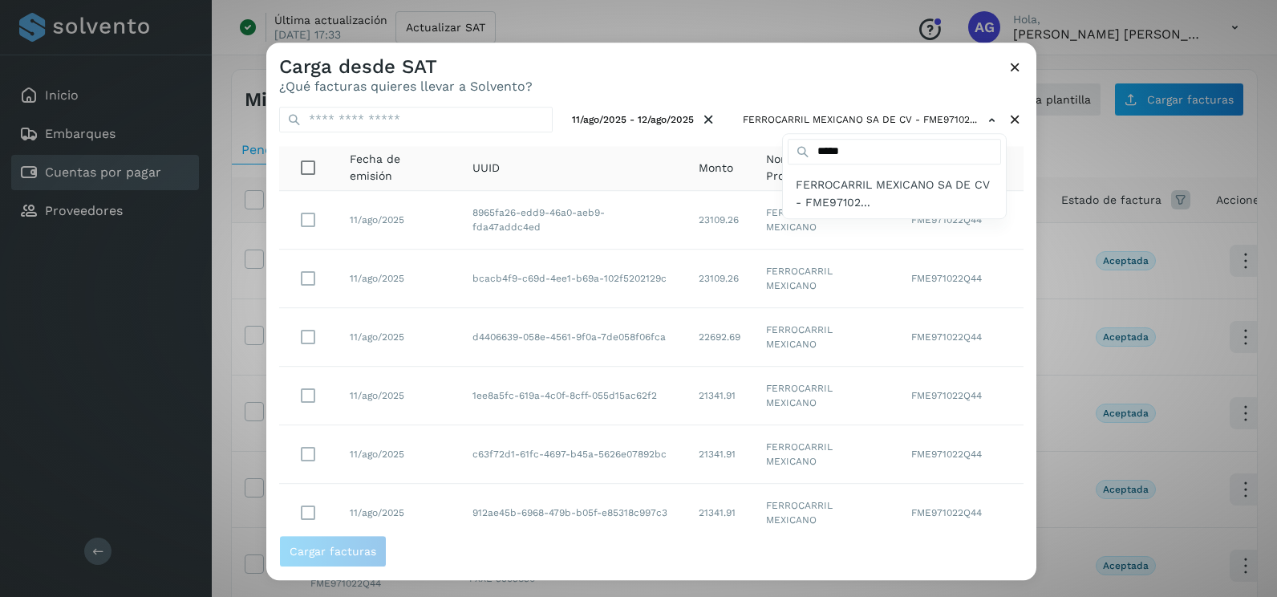
click at [829, 83] on div at bounding box center [904, 341] width 1277 height 597
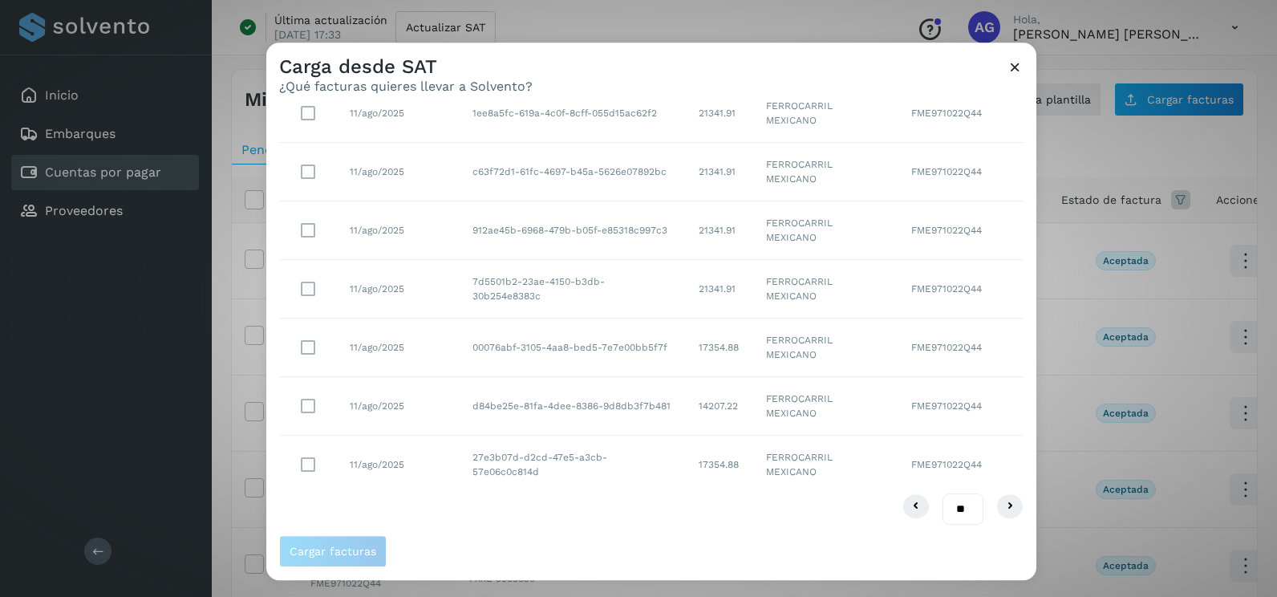
scroll to position [285, 0]
click at [944, 506] on select "** ** **" at bounding box center [963, 506] width 41 height 31
click at [949, 510] on select "** ** **" at bounding box center [963, 506] width 41 height 31
select select "**"
click at [943, 491] on select "** ** **" at bounding box center [963, 506] width 41 height 31
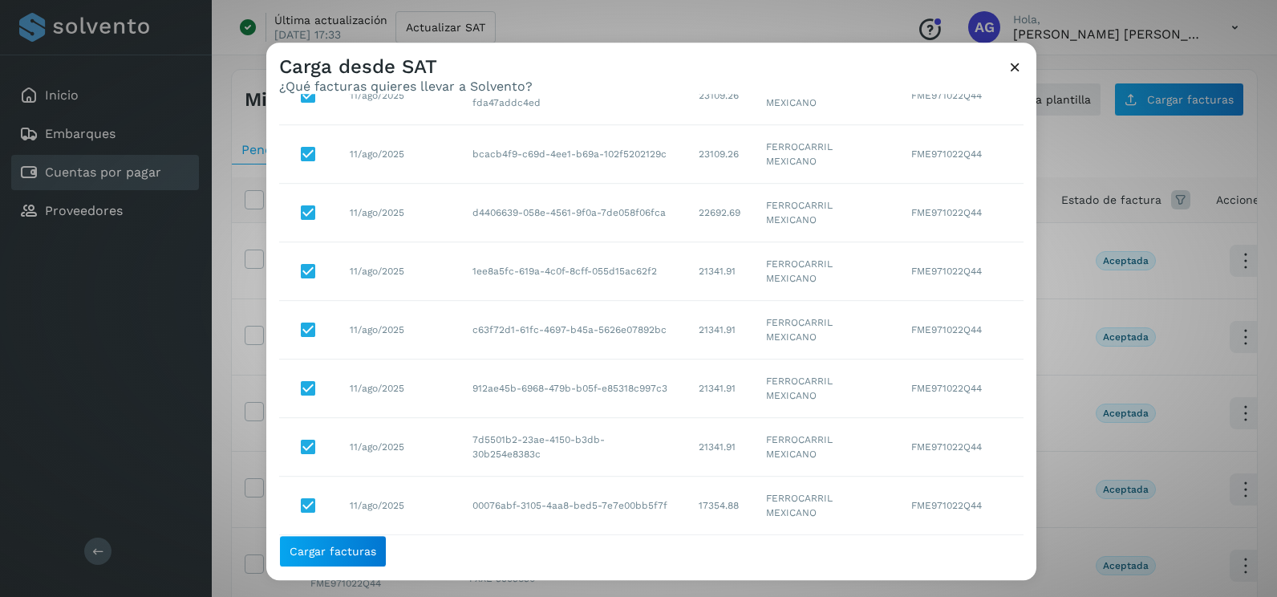
scroll to position [0, 0]
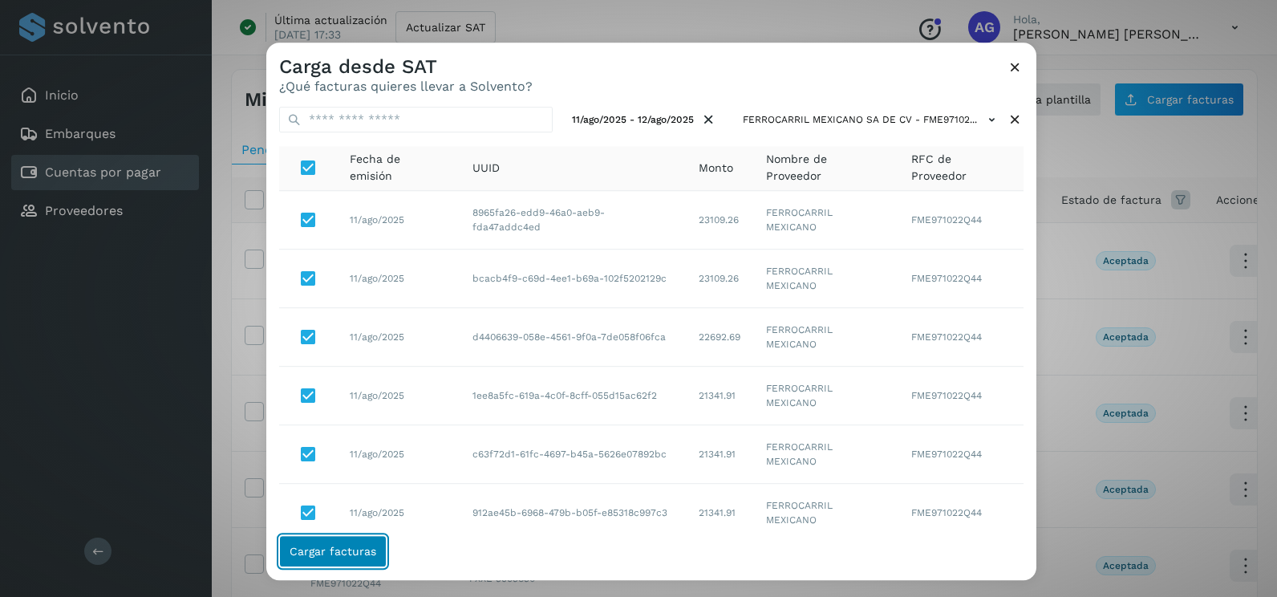
click at [294, 549] on span "Cargar facturas" at bounding box center [333, 550] width 87 height 11
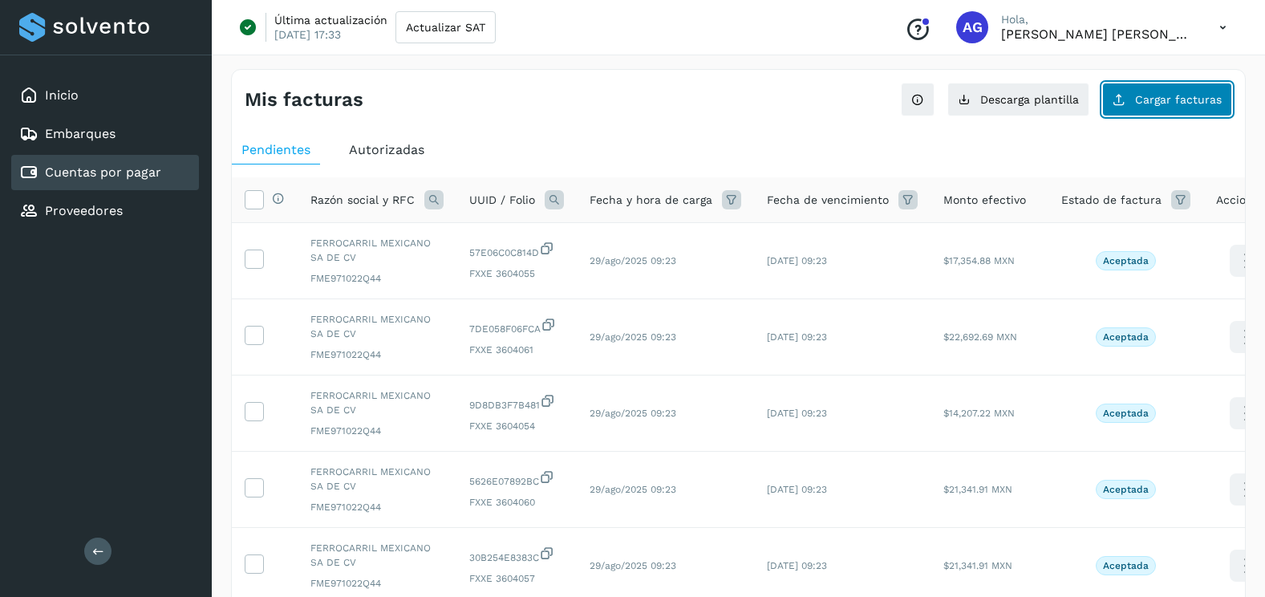
click at [1147, 98] on span "Cargar facturas" at bounding box center [1178, 99] width 87 height 11
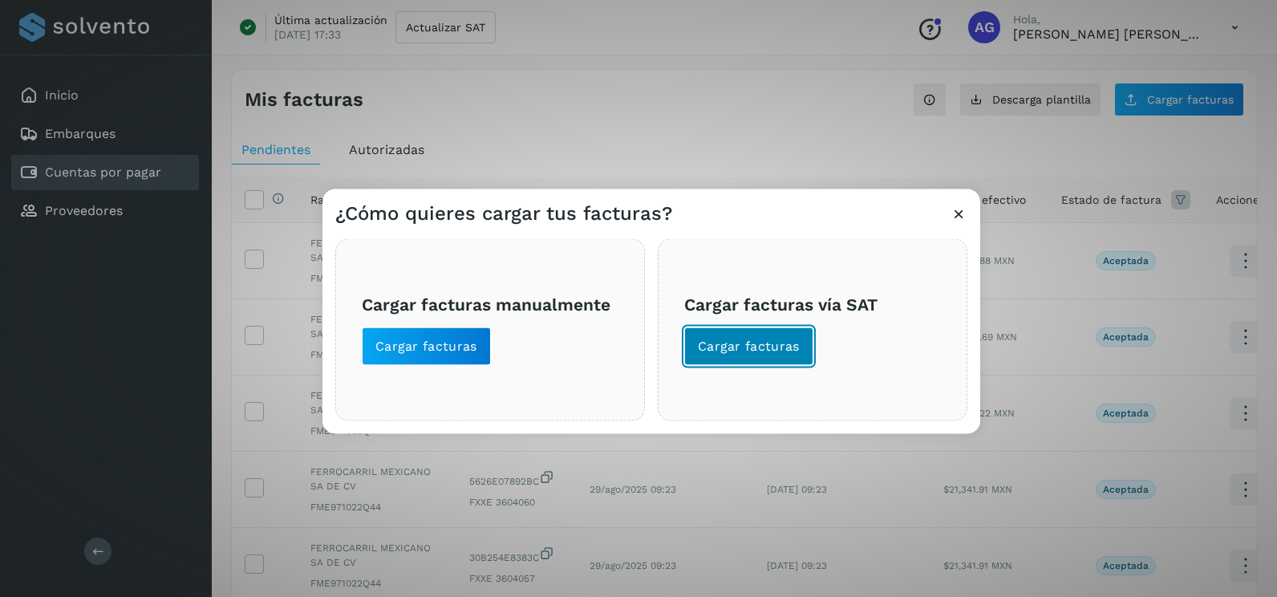
click at [752, 355] on span "Cargar facturas" at bounding box center [749, 347] width 102 height 18
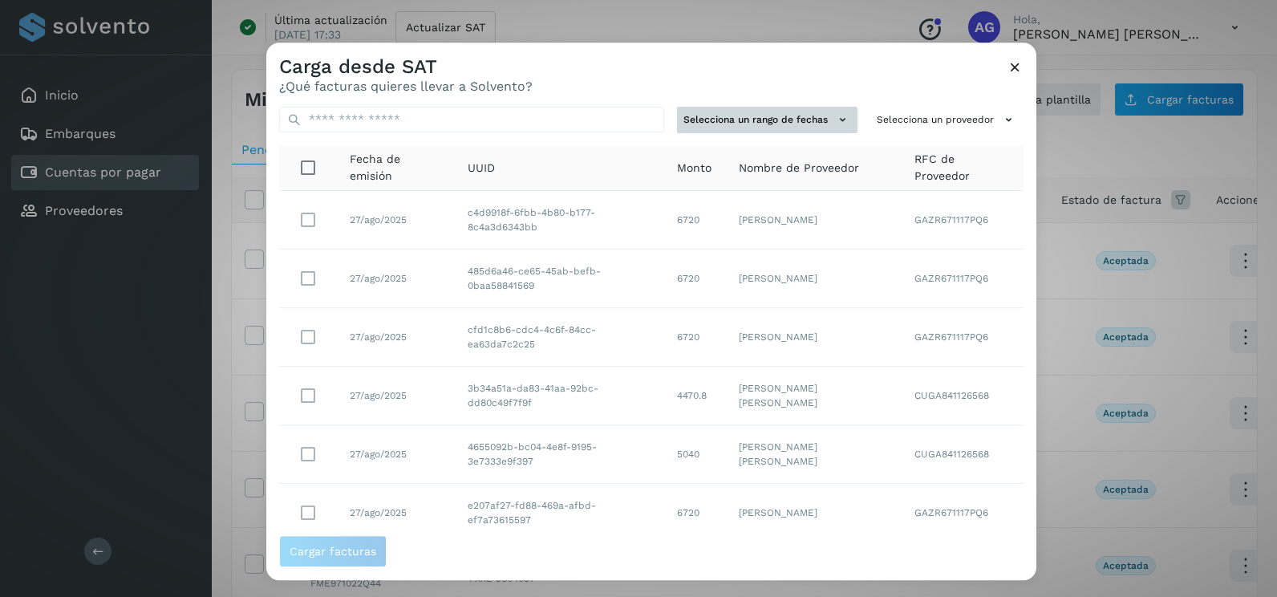
click at [817, 118] on button "Selecciona un rango de fechas" at bounding box center [767, 120] width 180 height 26
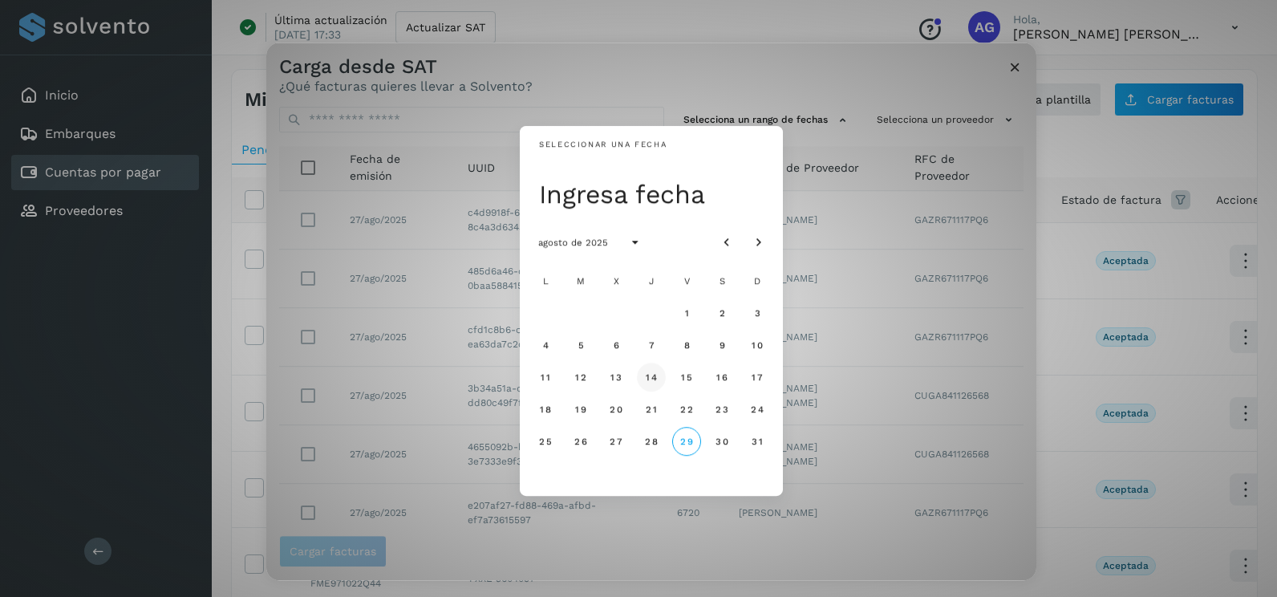
click at [649, 380] on span "14" at bounding box center [651, 376] width 12 height 11
click at [687, 384] on button "15" at bounding box center [686, 377] width 29 height 29
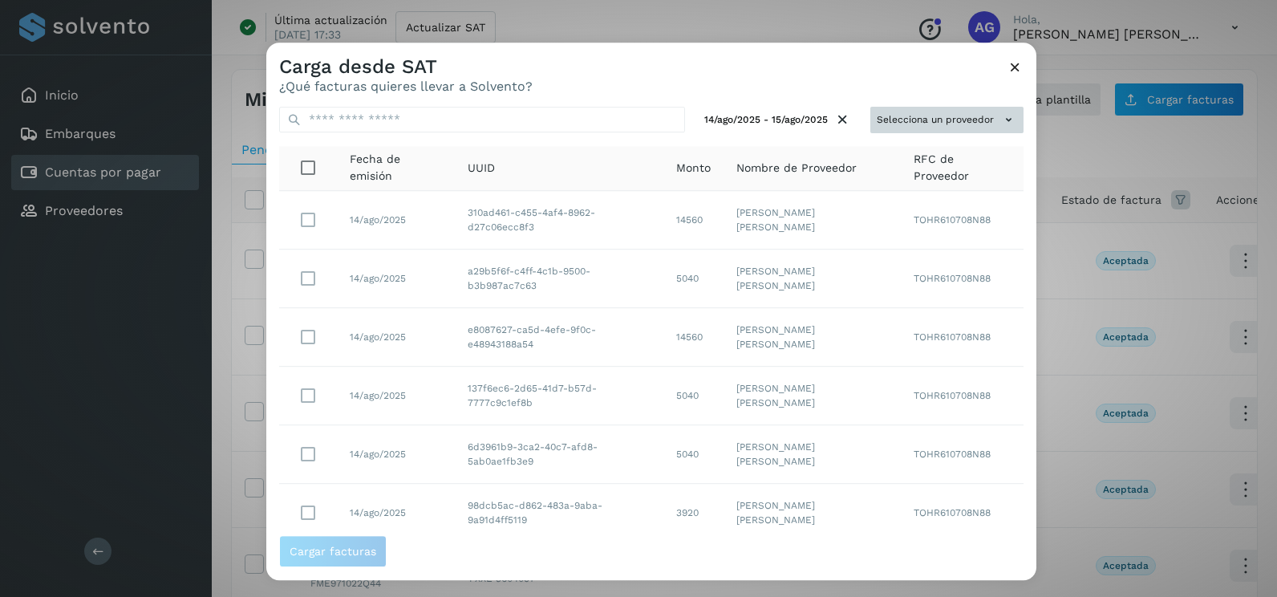
click at [1000, 112] on icon at bounding box center [1008, 119] width 17 height 17
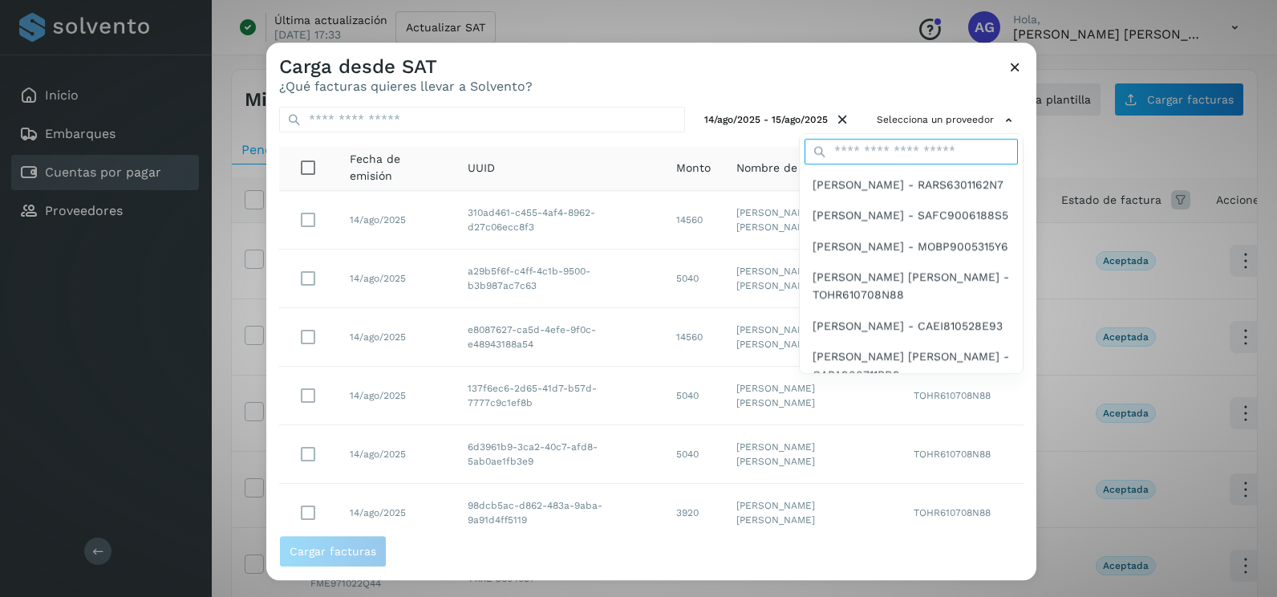
click at [889, 153] on input "text" at bounding box center [911, 152] width 213 height 26
type input "*****"
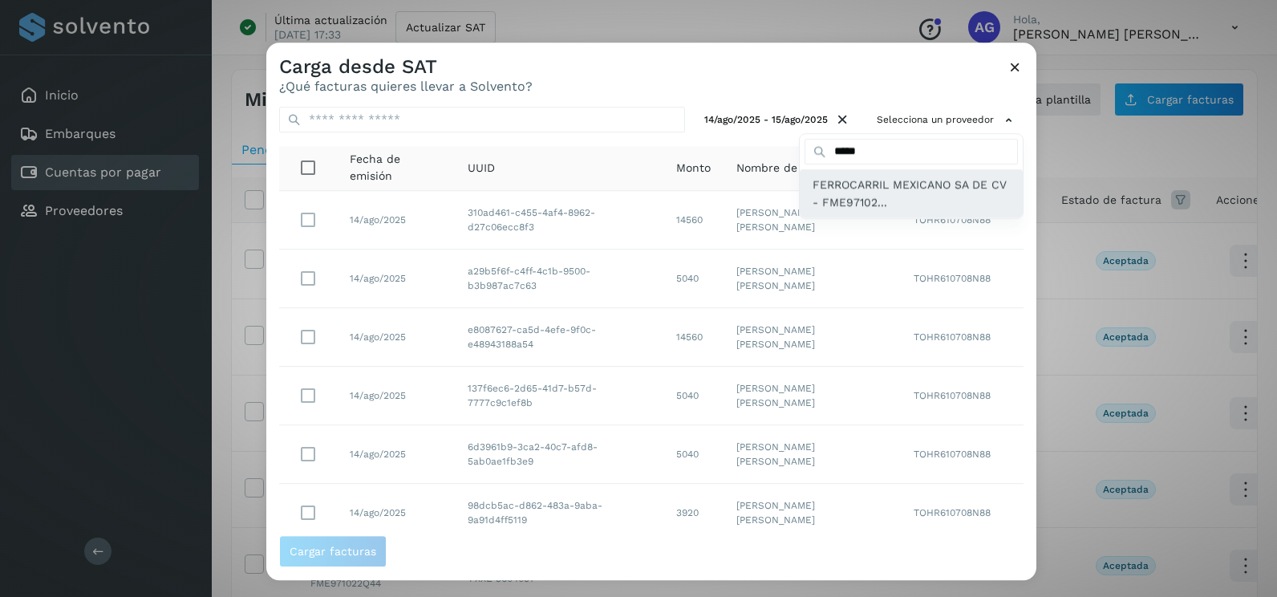
click at [852, 201] on span "FERROCARRIL MEXICANO SA DE CV - FME97102..." at bounding box center [911, 194] width 197 height 36
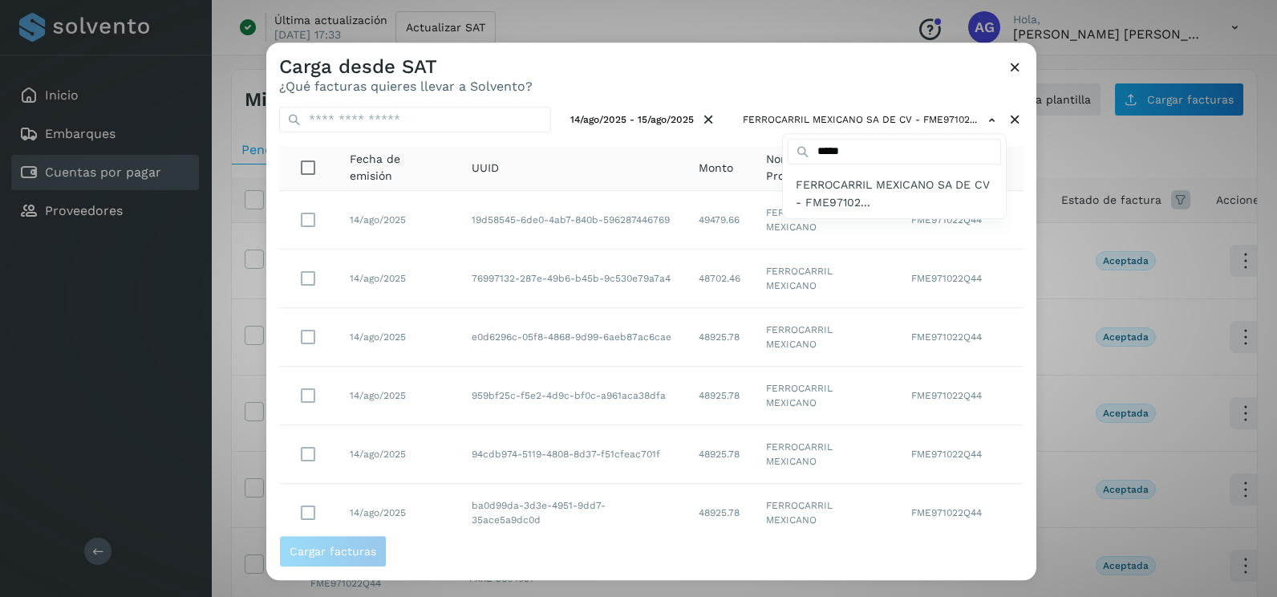
click at [1006, 287] on div at bounding box center [904, 341] width 1277 height 597
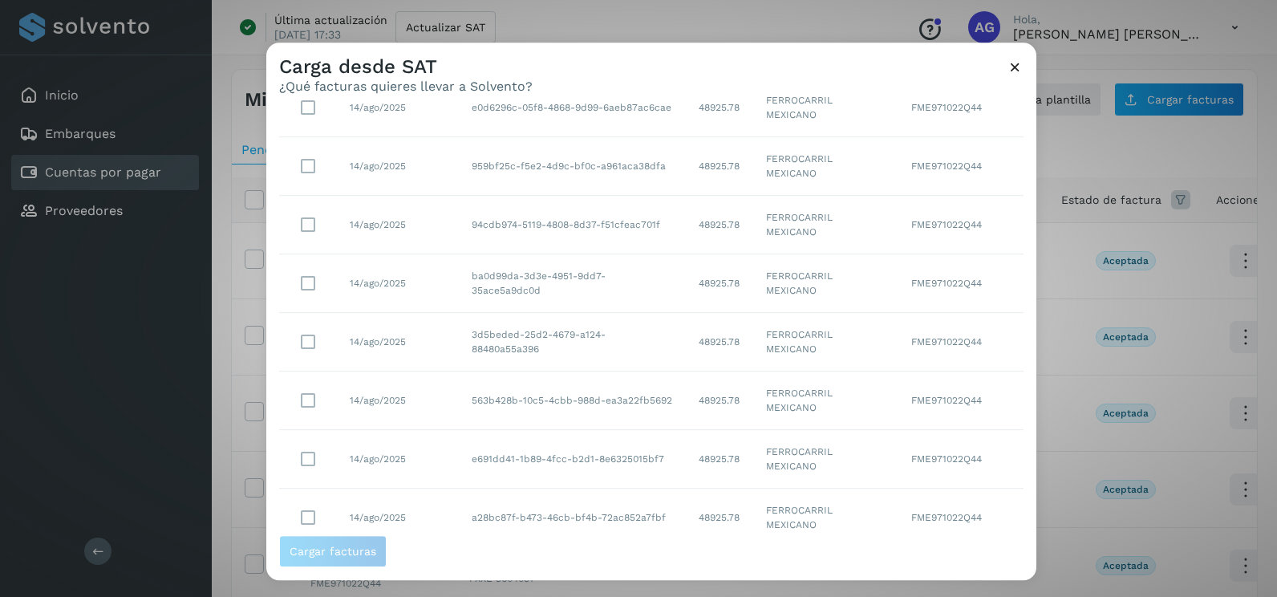
scroll to position [285, 0]
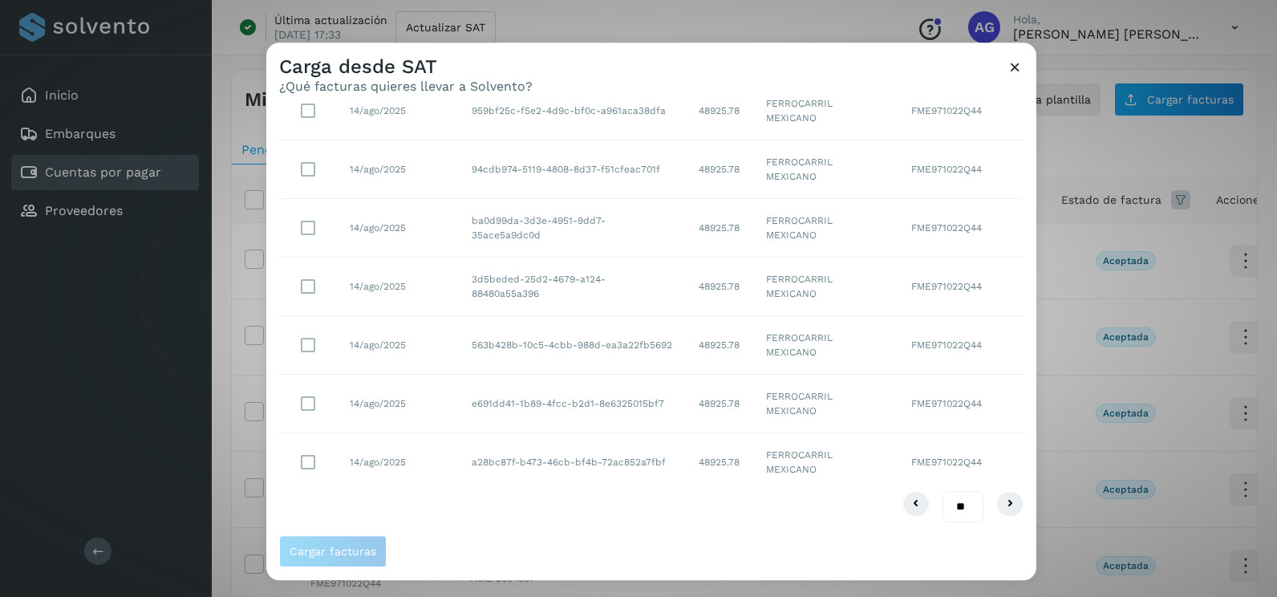
click at [952, 505] on select "** ** **" at bounding box center [963, 506] width 41 height 31
select select "**"
click at [943, 491] on select "** ** **" at bounding box center [963, 506] width 41 height 31
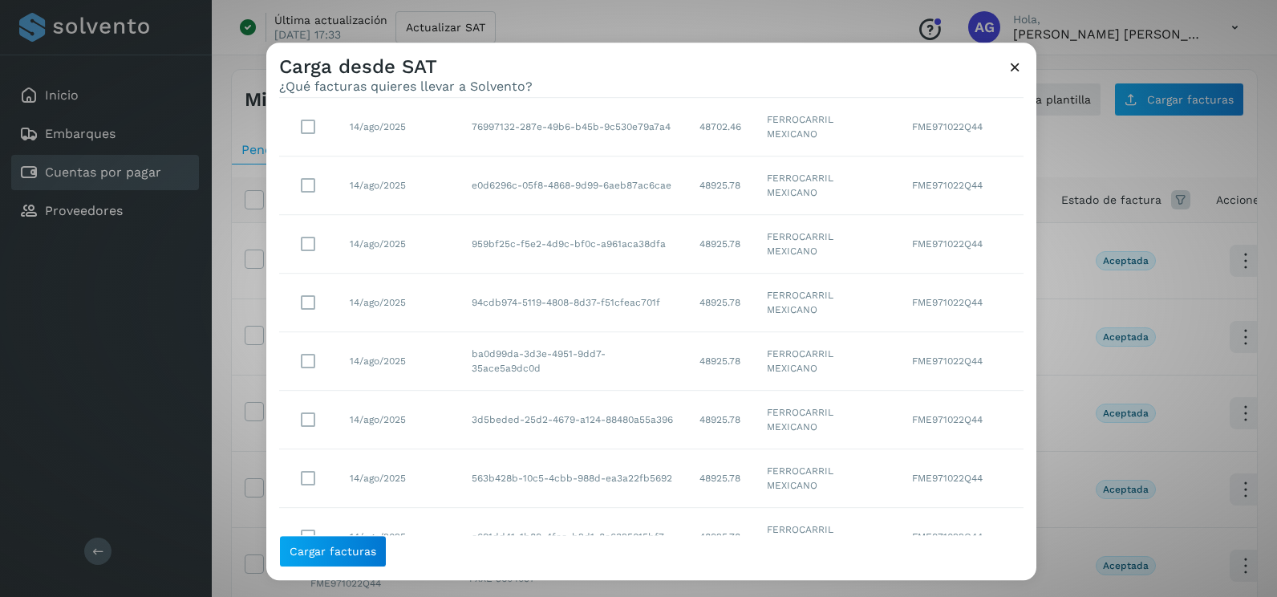
scroll to position [142, 0]
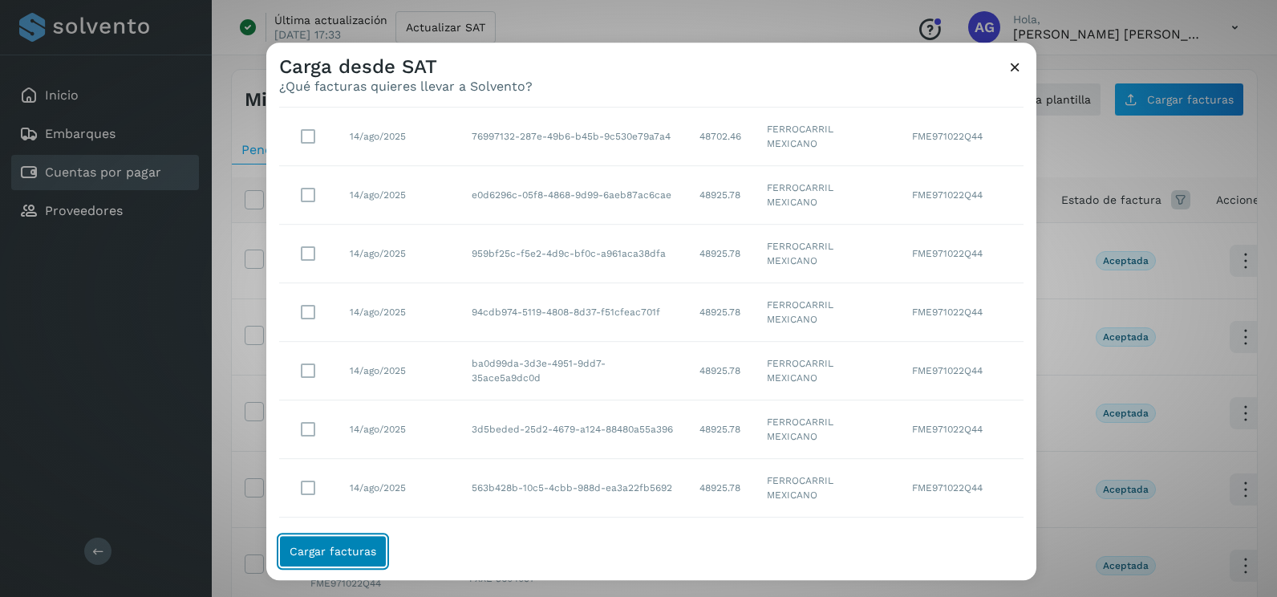
click at [330, 564] on button "Cargar facturas" at bounding box center [332, 551] width 107 height 32
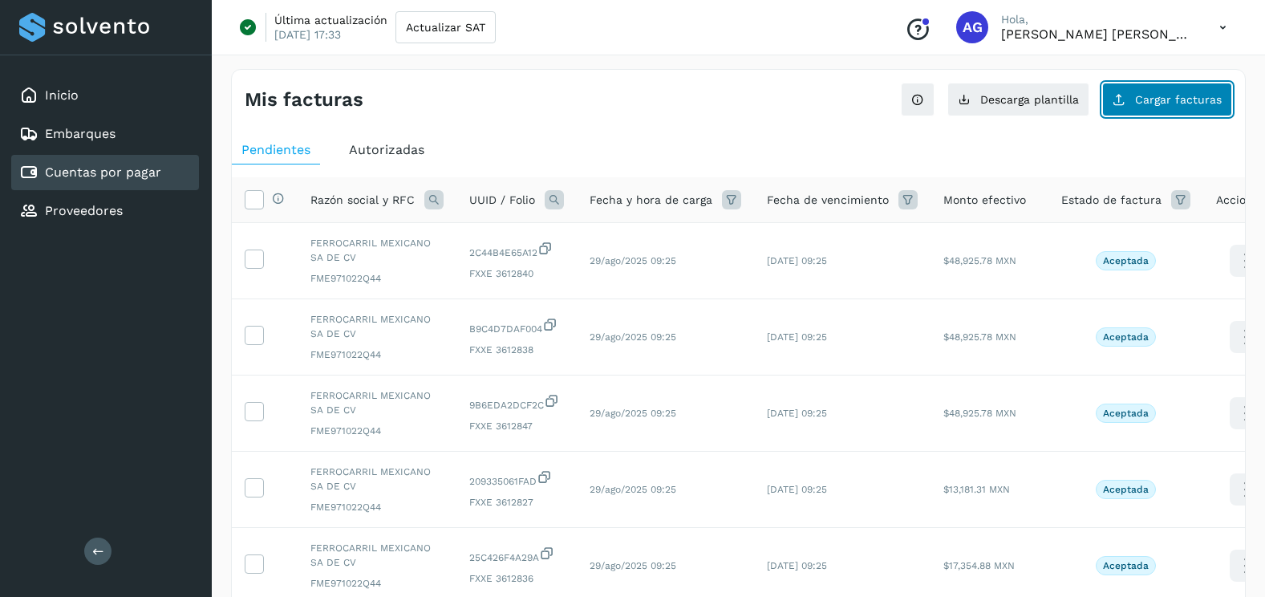
click at [1176, 103] on span "Cargar facturas" at bounding box center [1178, 99] width 87 height 11
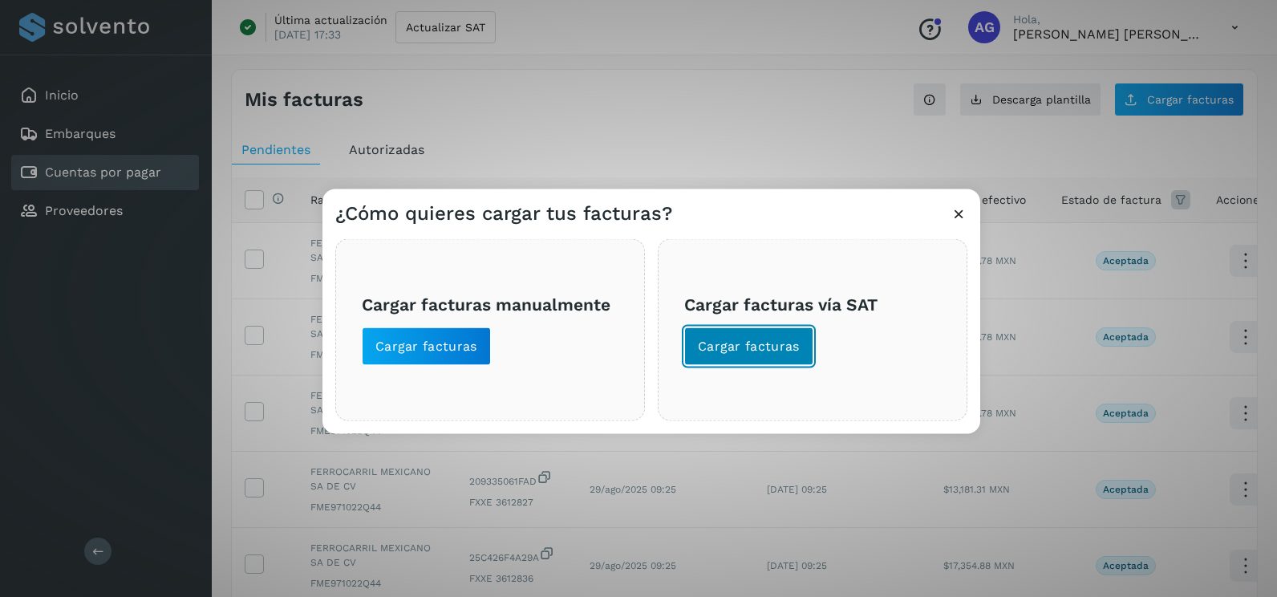
click at [741, 356] on button "Cargar facturas" at bounding box center [748, 346] width 129 height 39
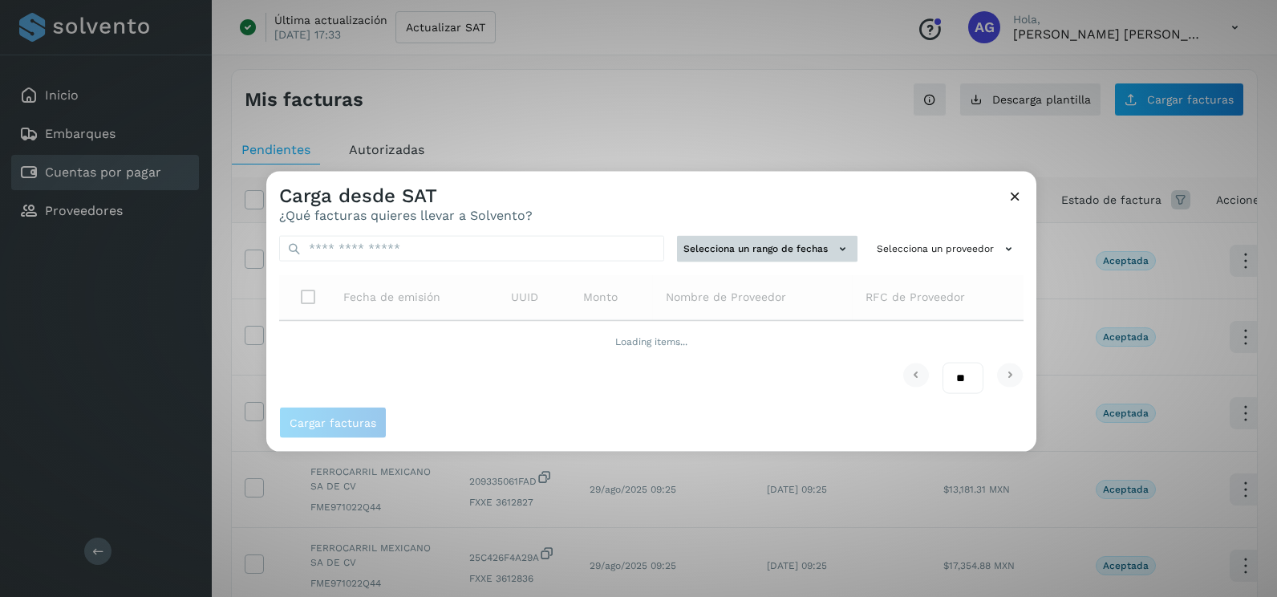
click at [784, 253] on button "Selecciona un rango de fechas" at bounding box center [767, 249] width 180 height 26
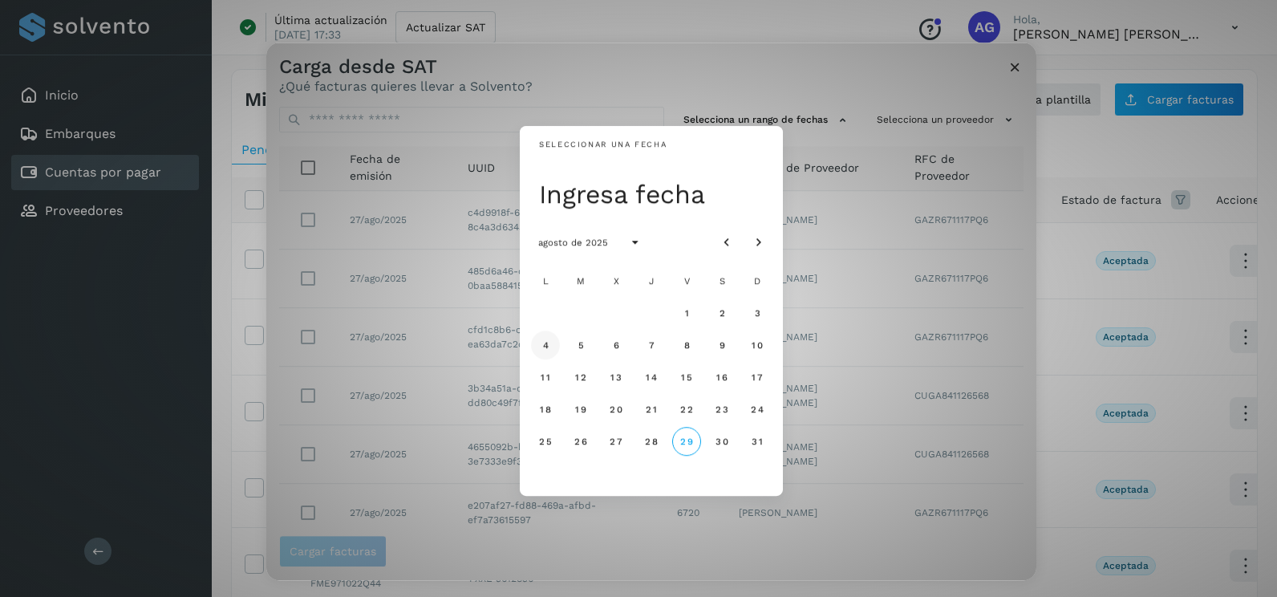
click at [545, 350] on span "4" at bounding box center [544, 344] width 7 height 11
click at [579, 351] on span "5" at bounding box center [580, 344] width 7 height 11
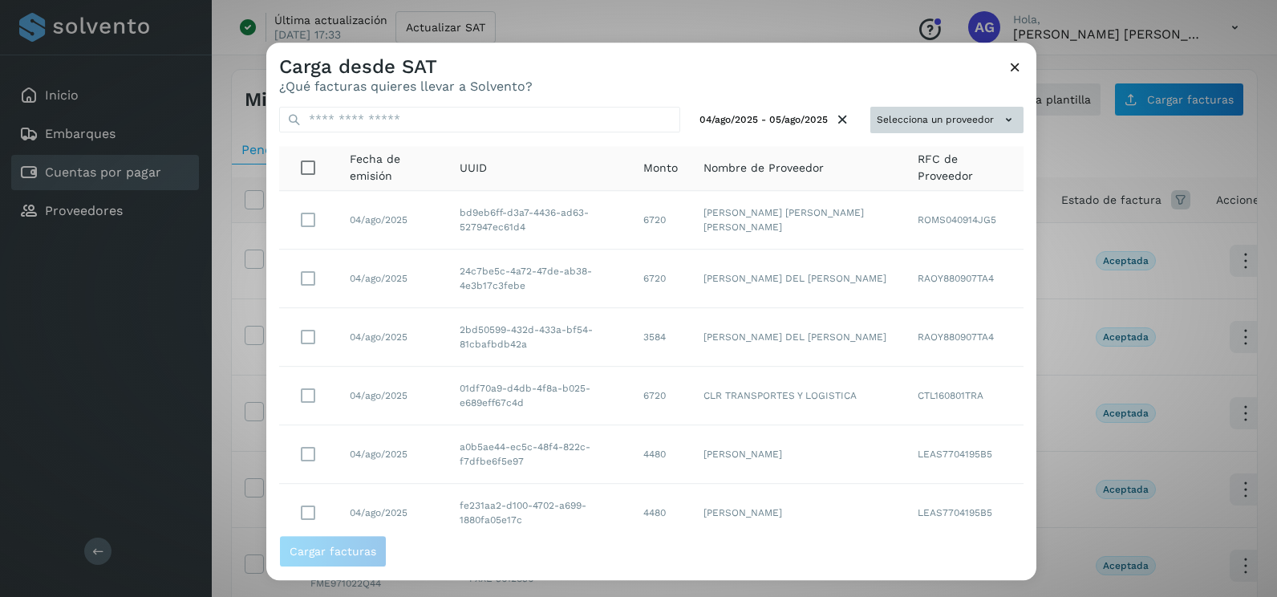
click at [967, 119] on button "Selecciona un proveedor" at bounding box center [946, 120] width 153 height 26
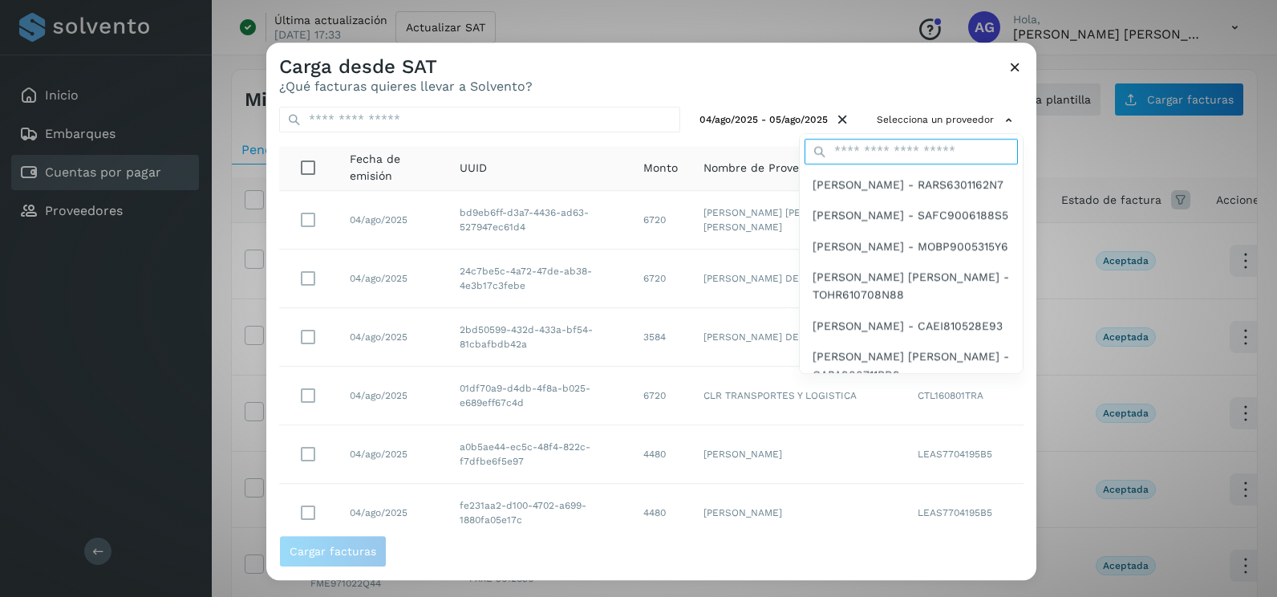
click at [900, 154] on input "text" at bounding box center [911, 152] width 213 height 26
type input "*****"
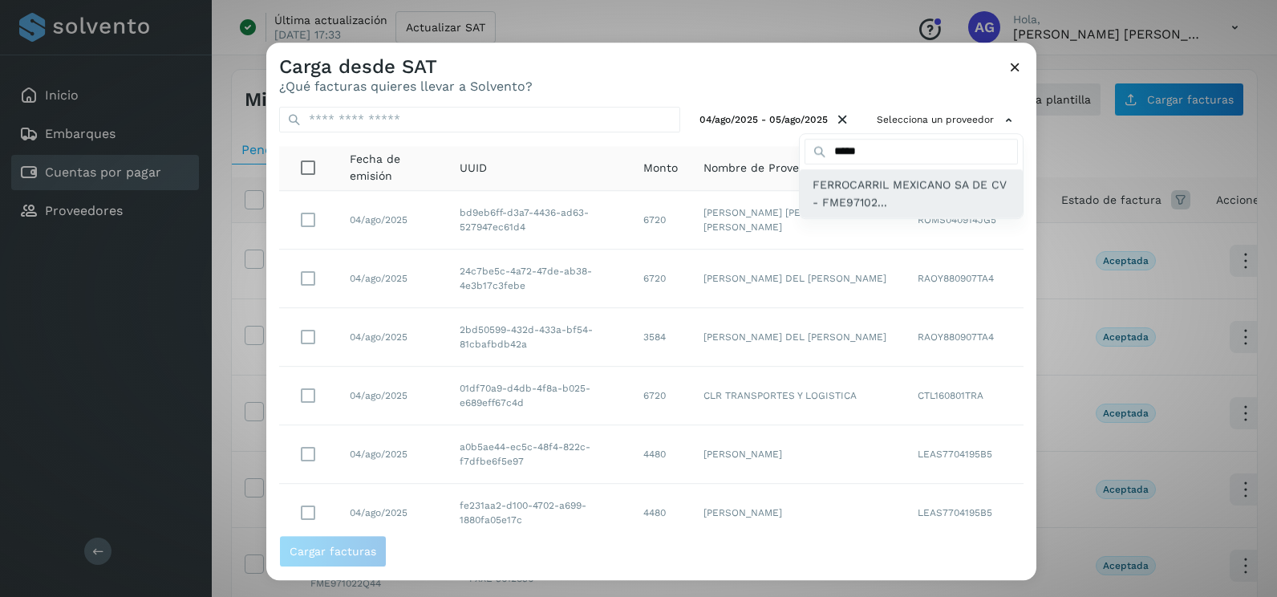
click at [858, 178] on span "FERROCARRIL MEXICANO SA DE CV - FME97102..." at bounding box center [911, 194] width 197 height 36
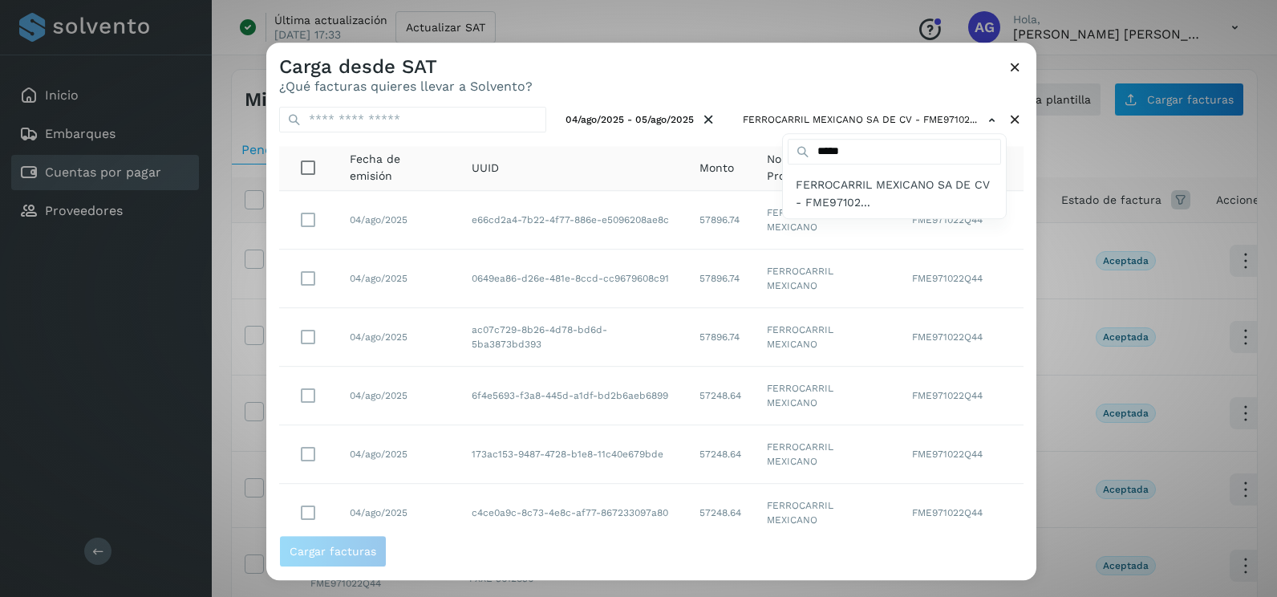
click at [833, 82] on div at bounding box center [904, 341] width 1277 height 597
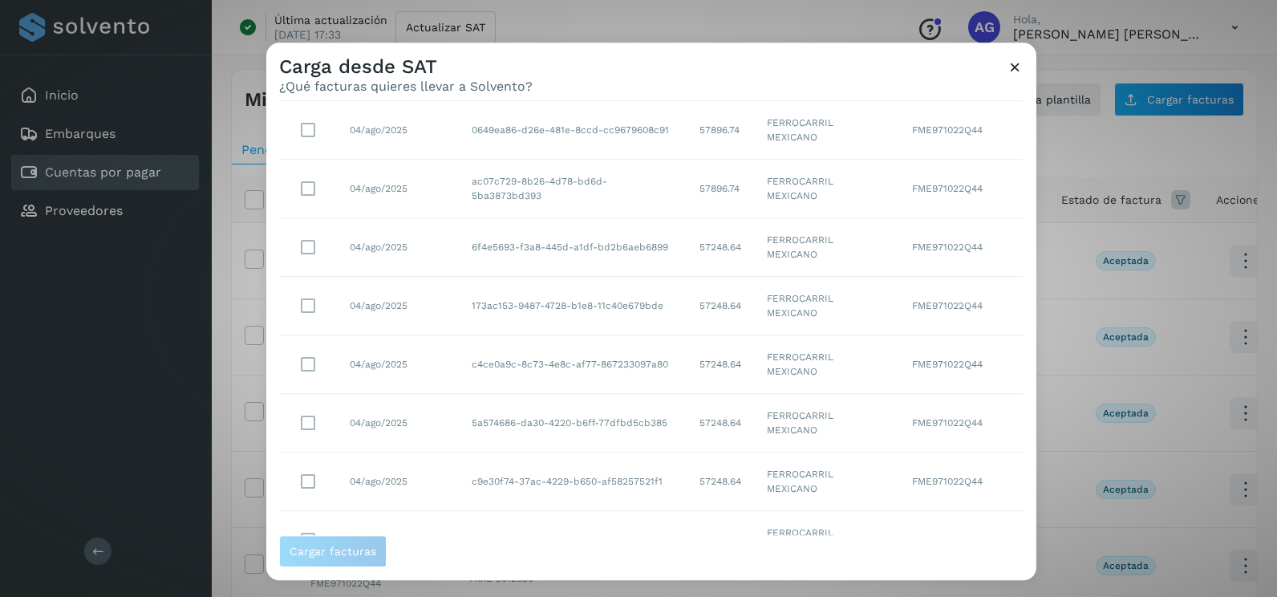
scroll to position [285, 0]
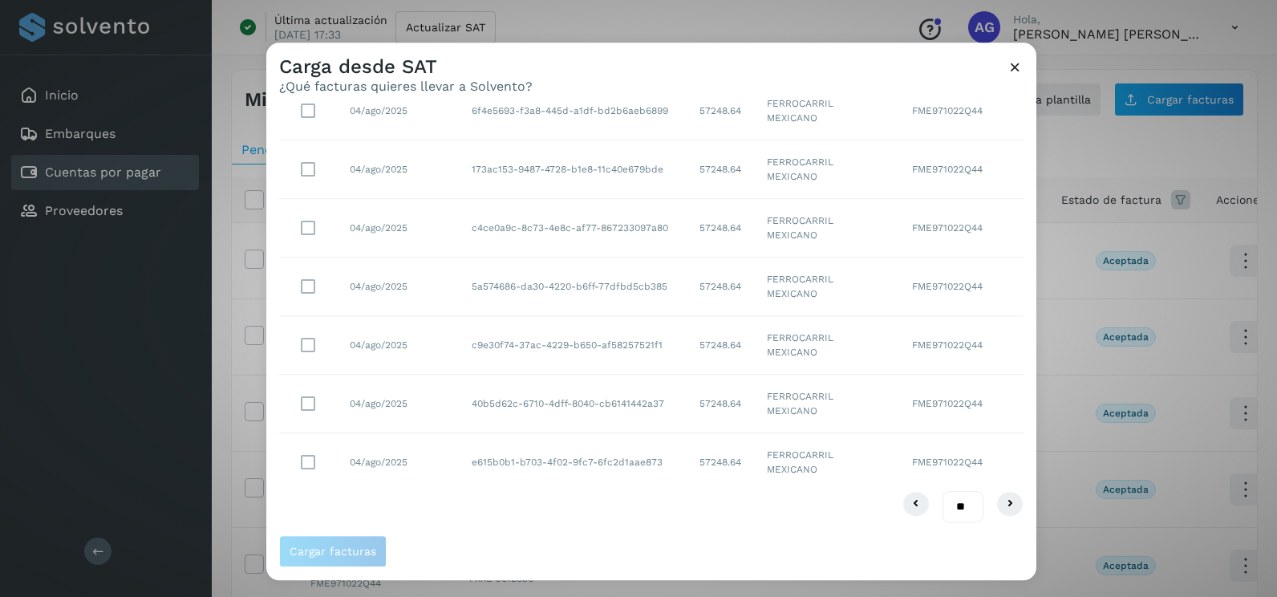
drag, startPoint x: 952, startPoint y: 505, endPoint x: 951, endPoint y: 515, distance: 10.5
click at [952, 505] on select "** ** **" at bounding box center [963, 506] width 41 height 31
select select "**"
click at [943, 491] on select "** ** **" at bounding box center [963, 506] width 41 height 31
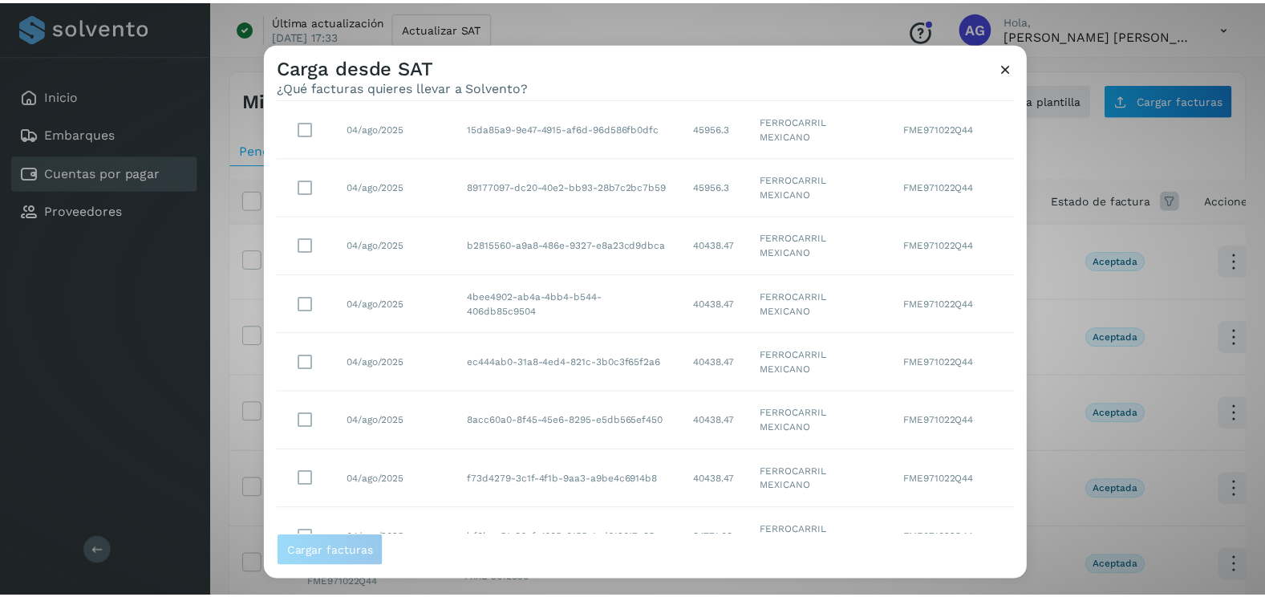
scroll to position [715, 0]
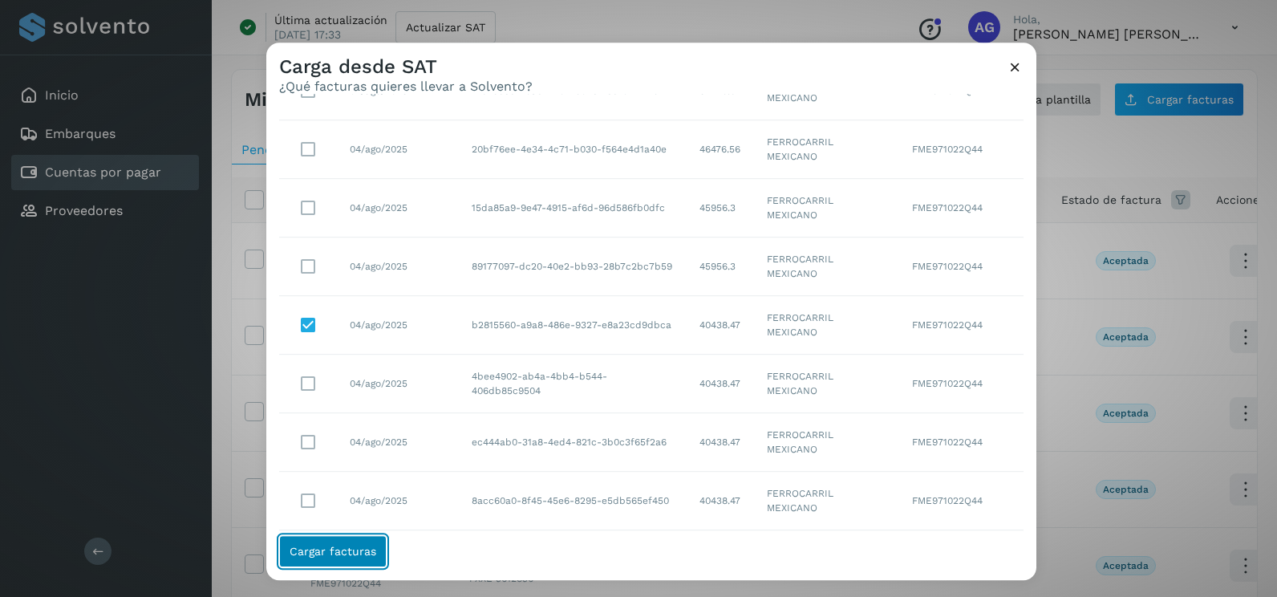
click at [359, 554] on span "Cargar facturas" at bounding box center [333, 550] width 87 height 11
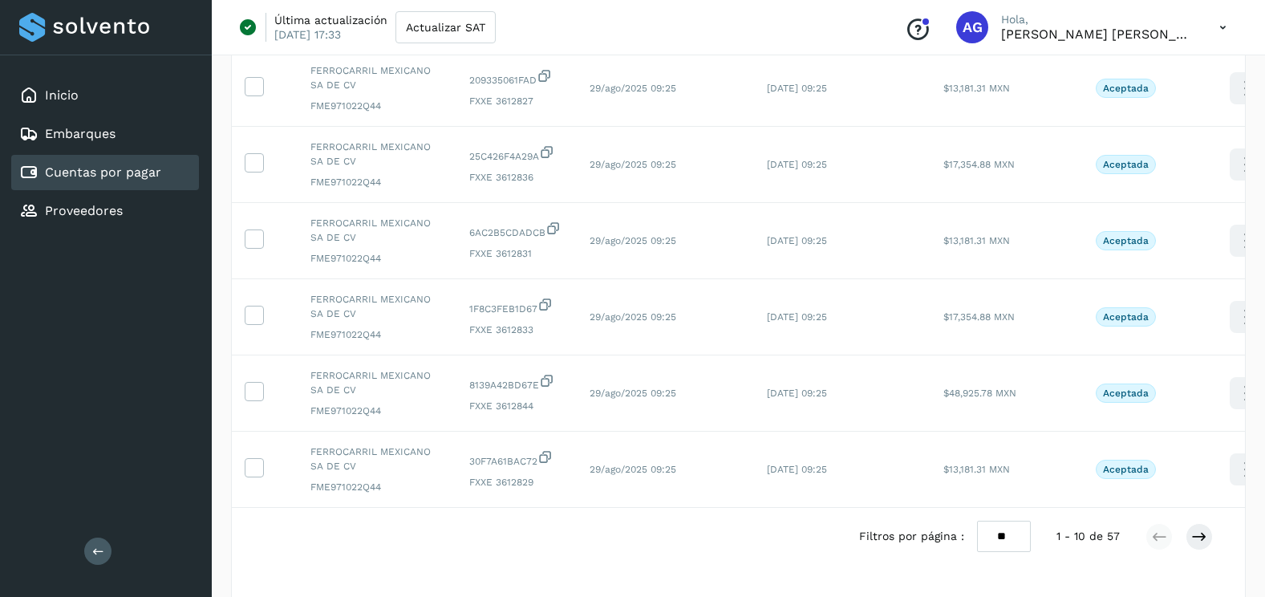
scroll to position [537, 0]
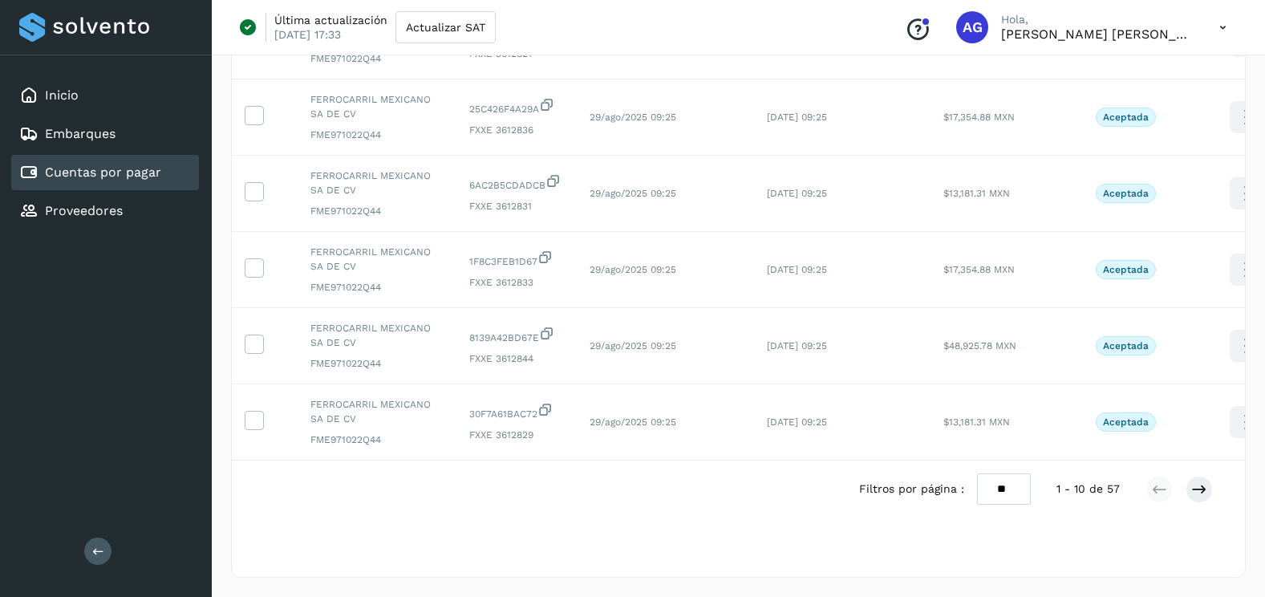
click at [998, 490] on select "** ** **" at bounding box center [1004, 488] width 54 height 31
select select "**"
click at [977, 473] on select "** ** **" at bounding box center [1004, 488] width 54 height 31
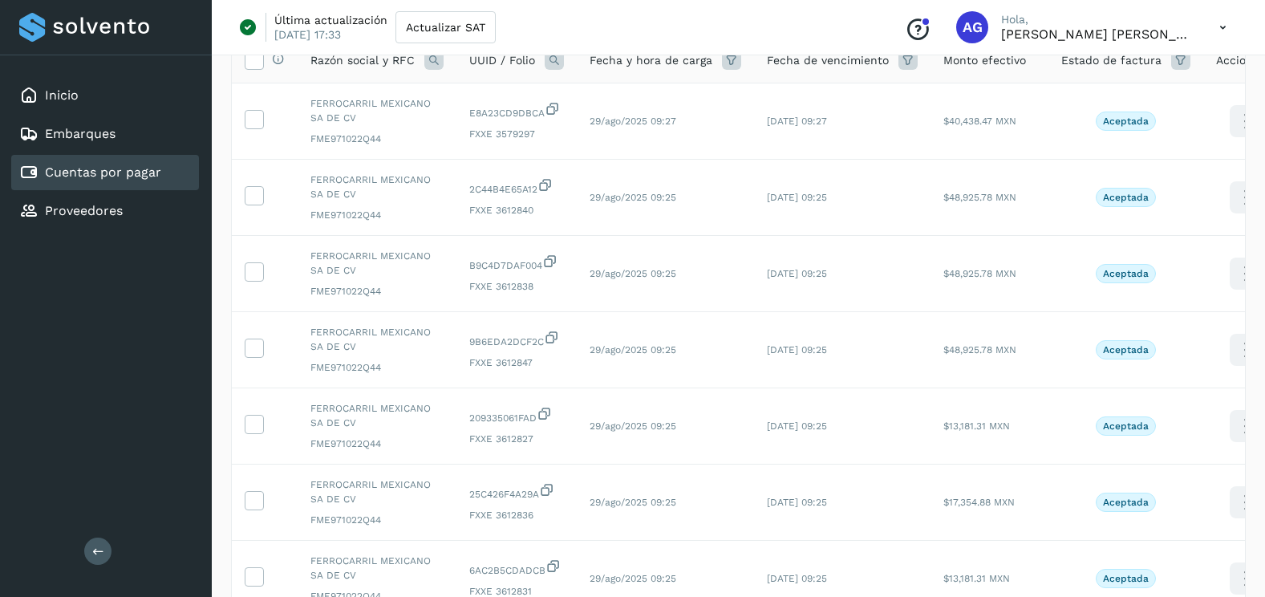
scroll to position [0, 0]
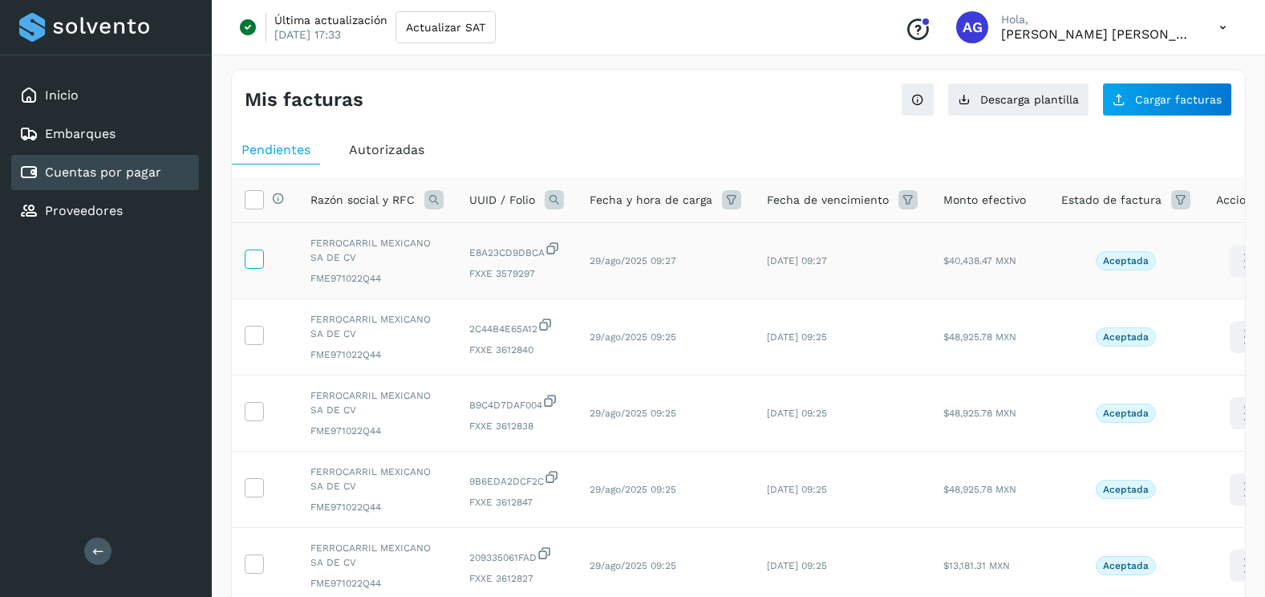
click at [252, 257] on icon at bounding box center [253, 257] width 17 height 17
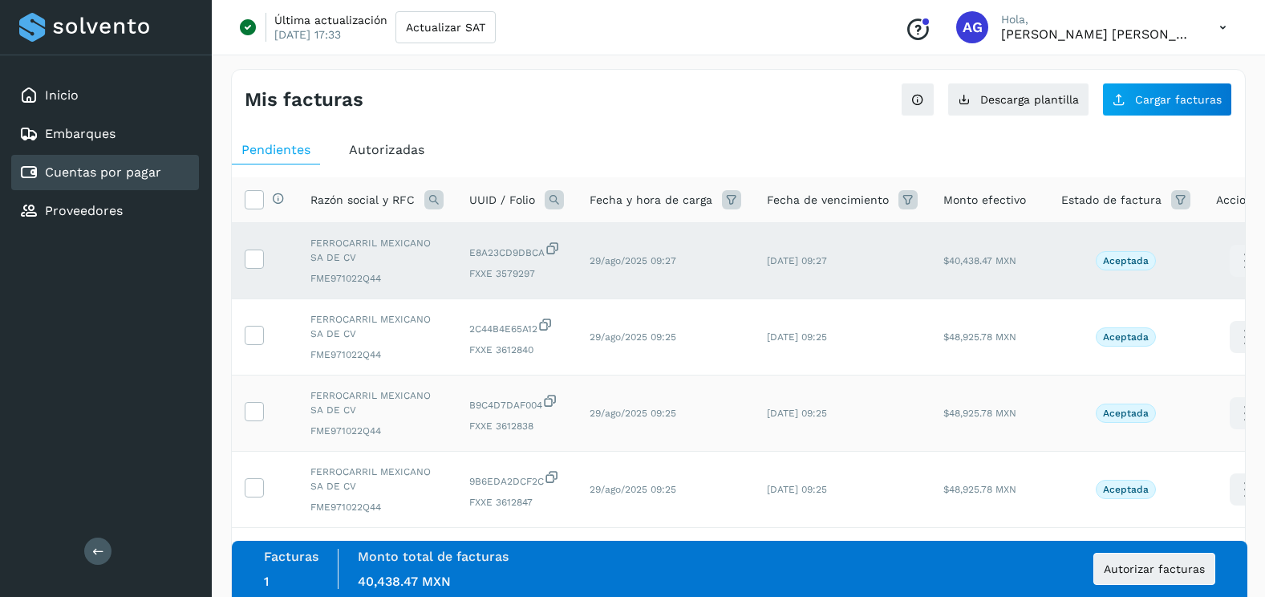
drag, startPoint x: 258, startPoint y: 338, endPoint x: 245, endPoint y: 392, distance: 56.0
click at [257, 338] on icon at bounding box center [253, 334] width 17 height 17
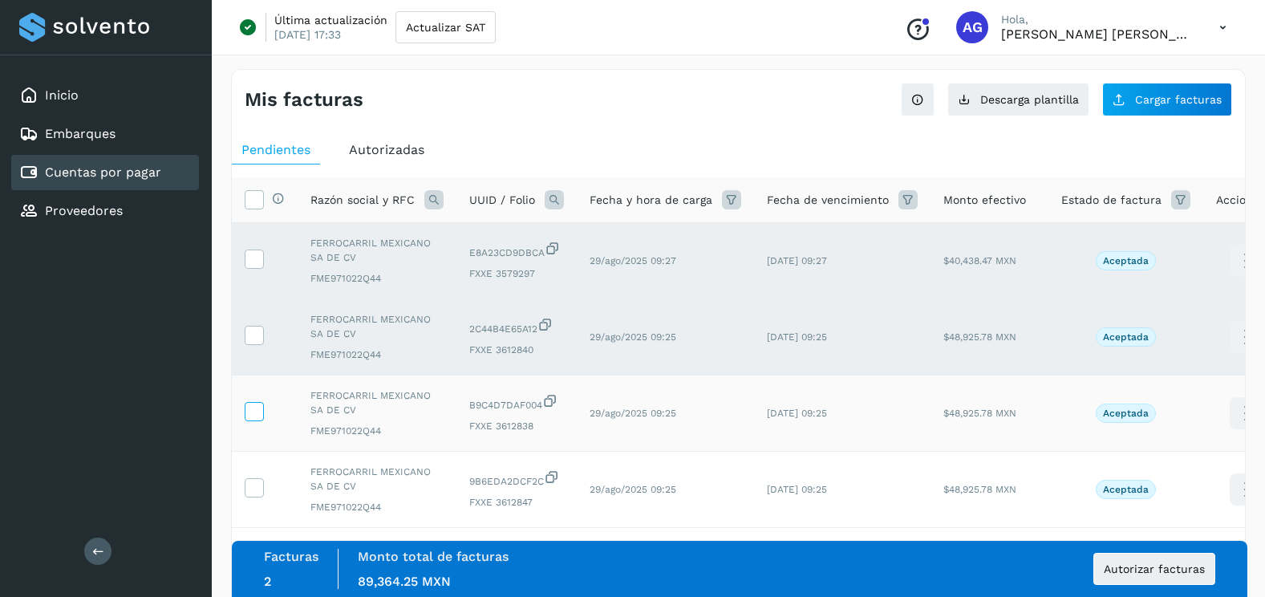
click at [250, 415] on icon at bounding box center [253, 410] width 17 height 17
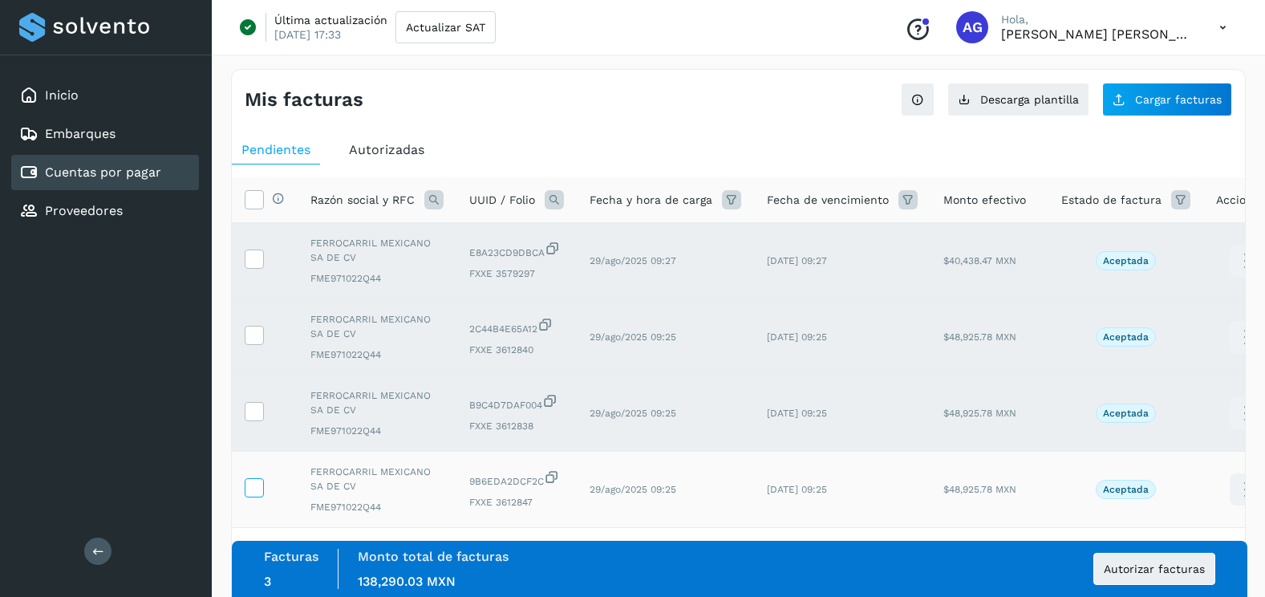
click at [258, 492] on icon at bounding box center [253, 486] width 17 height 17
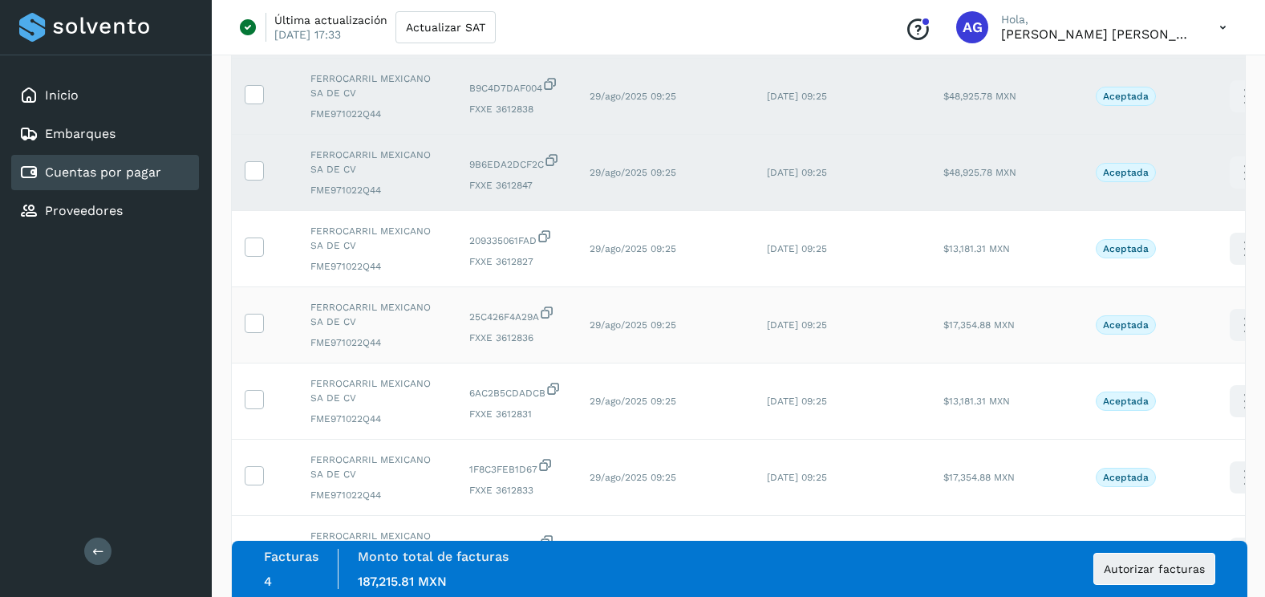
scroll to position [321, 0]
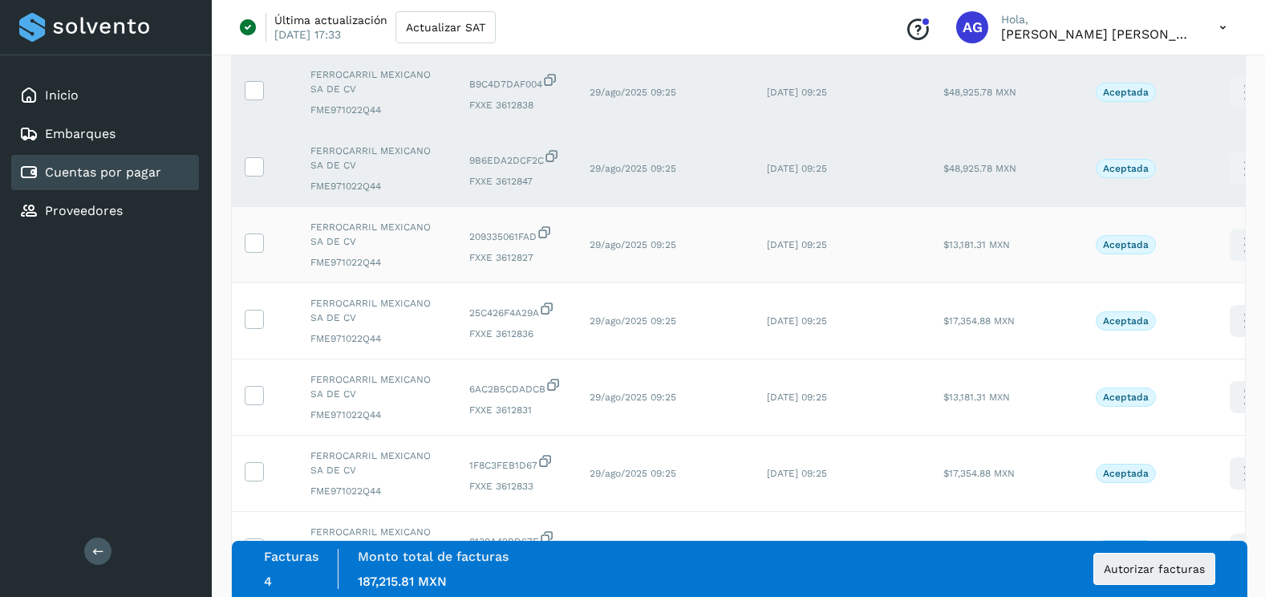
click at [255, 260] on td at bounding box center [265, 245] width 66 height 76
click at [264, 241] on td at bounding box center [265, 245] width 66 height 76
click at [256, 246] on icon at bounding box center [253, 241] width 17 height 17
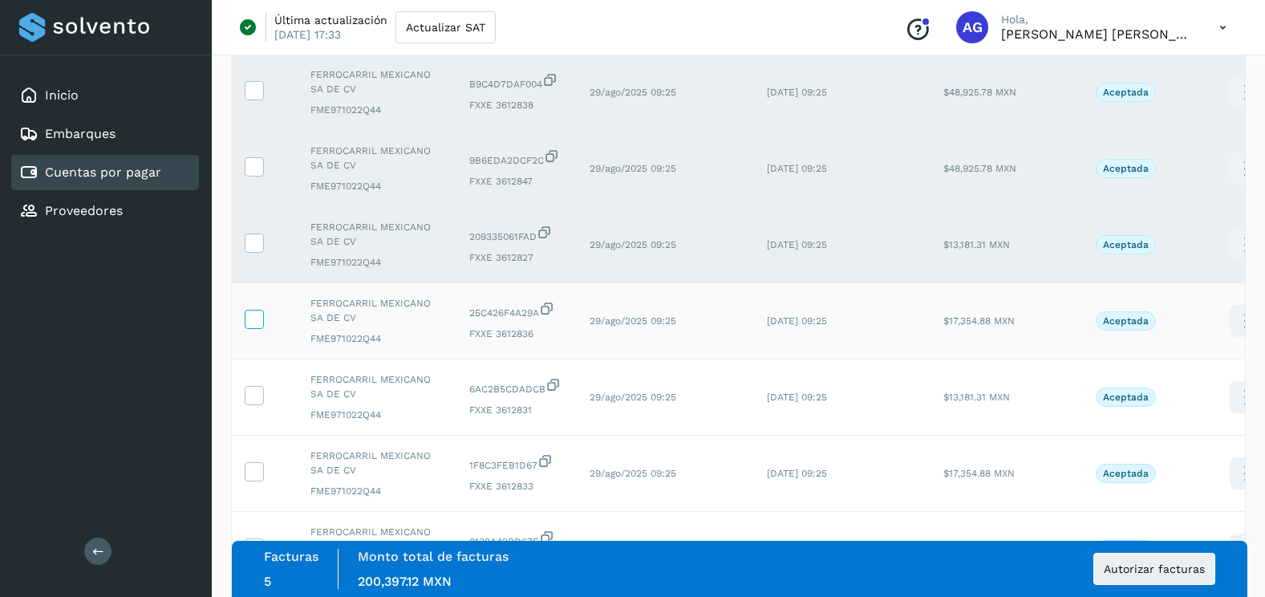
click at [253, 329] on label at bounding box center [254, 319] width 19 height 19
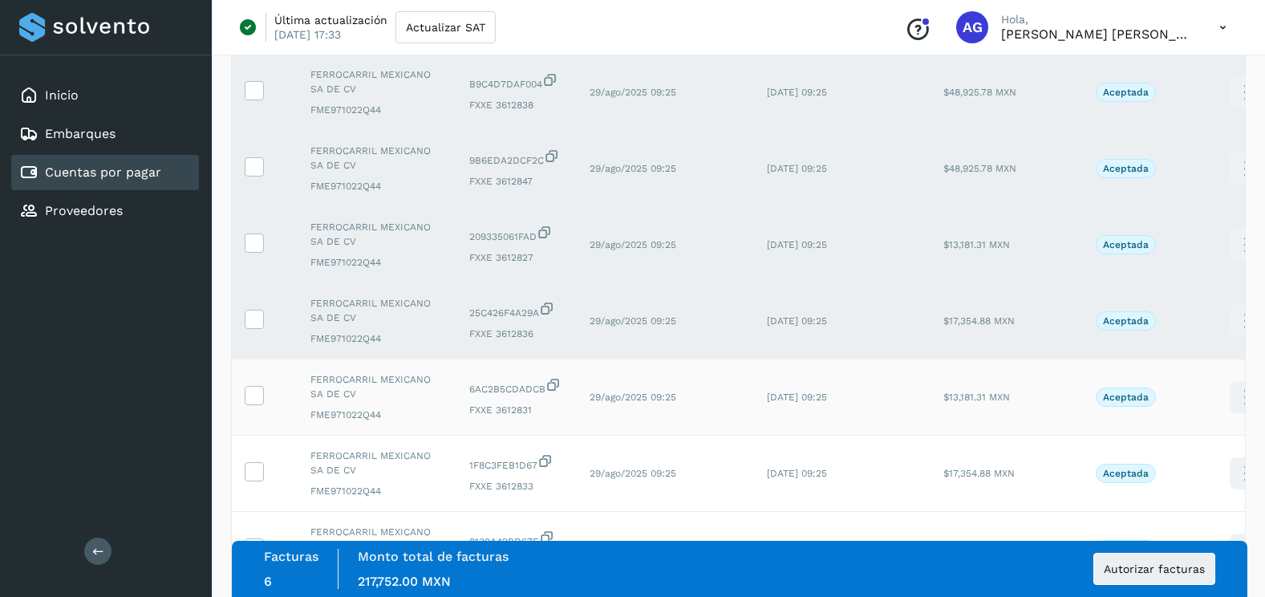
click at [256, 406] on td at bounding box center [265, 397] width 66 height 76
click at [255, 403] on span at bounding box center [253, 398] width 17 height 11
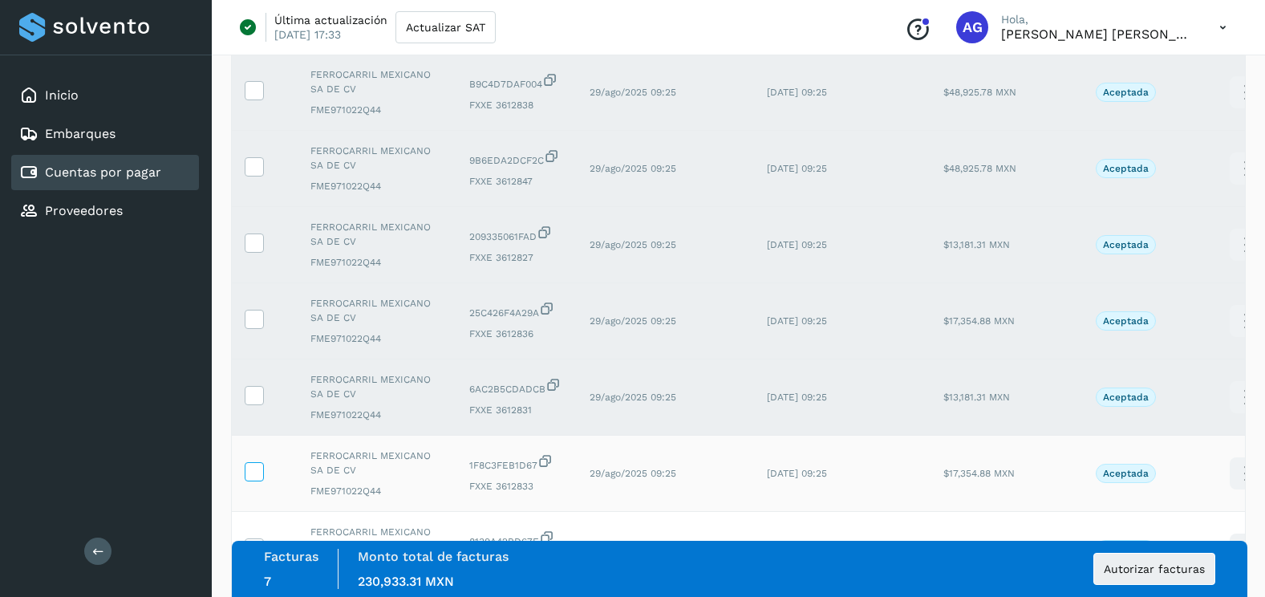
click at [260, 480] on span at bounding box center [253, 474] width 17 height 11
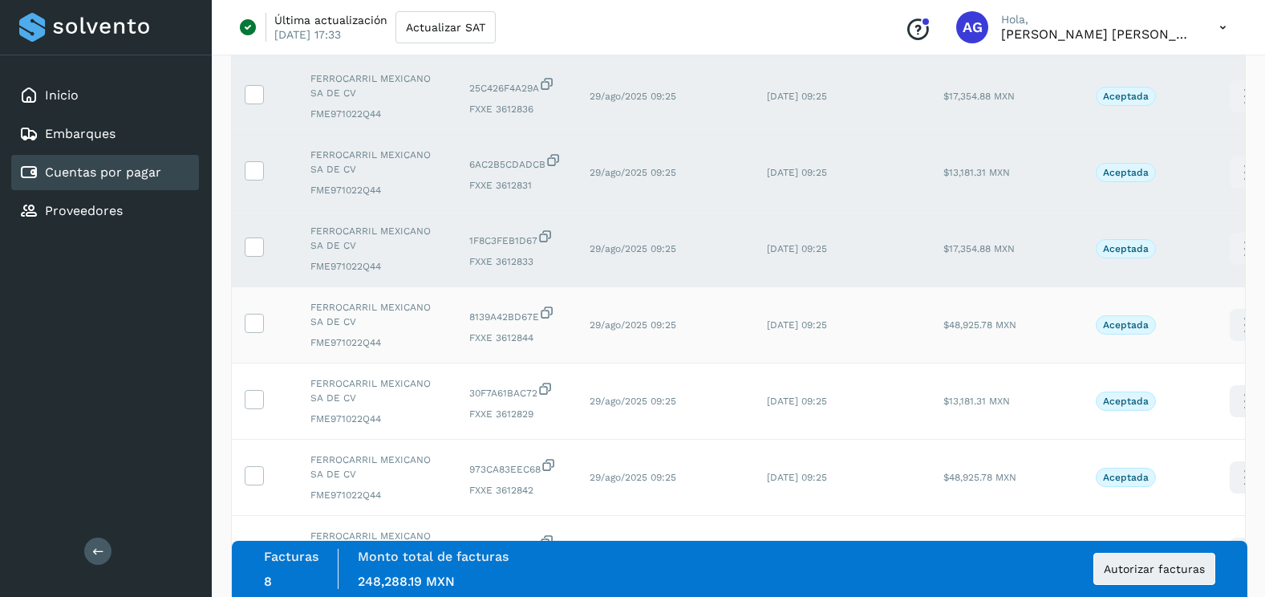
scroll to position [562, 0]
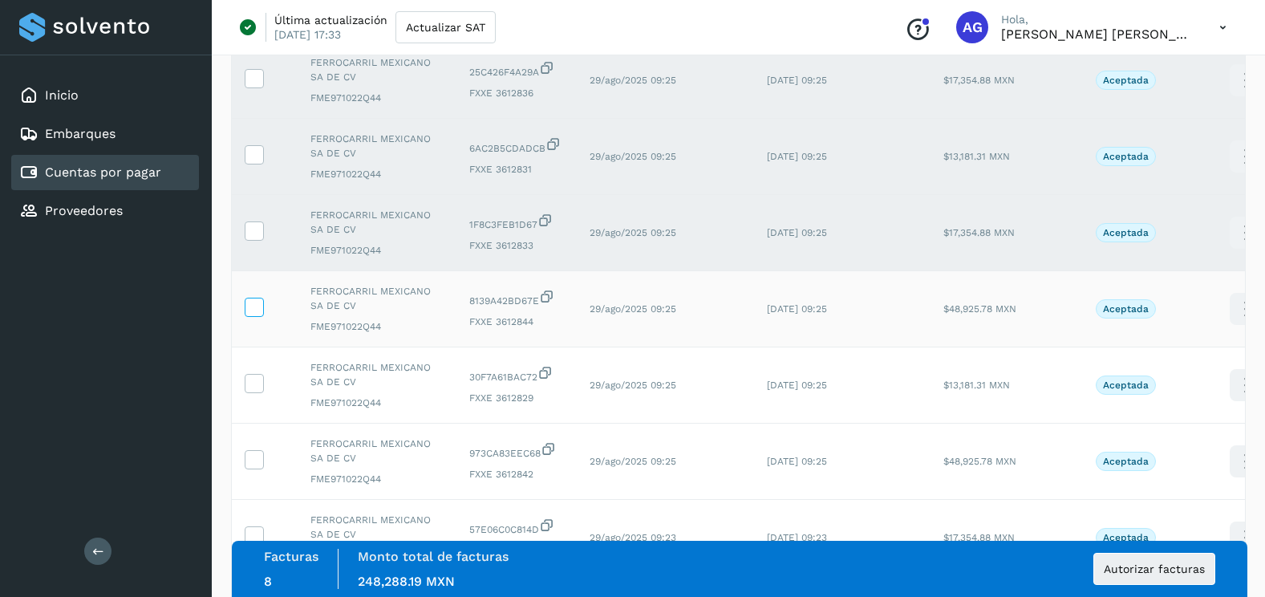
click at [258, 309] on icon at bounding box center [253, 306] width 17 height 17
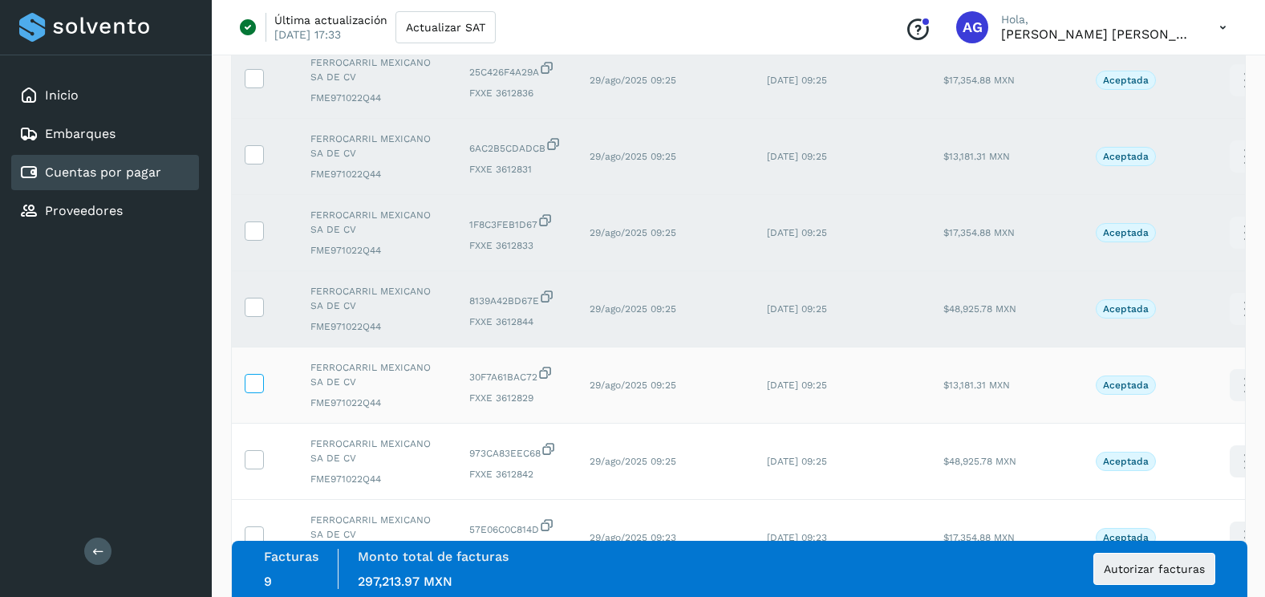
click at [253, 379] on icon at bounding box center [253, 382] width 17 height 17
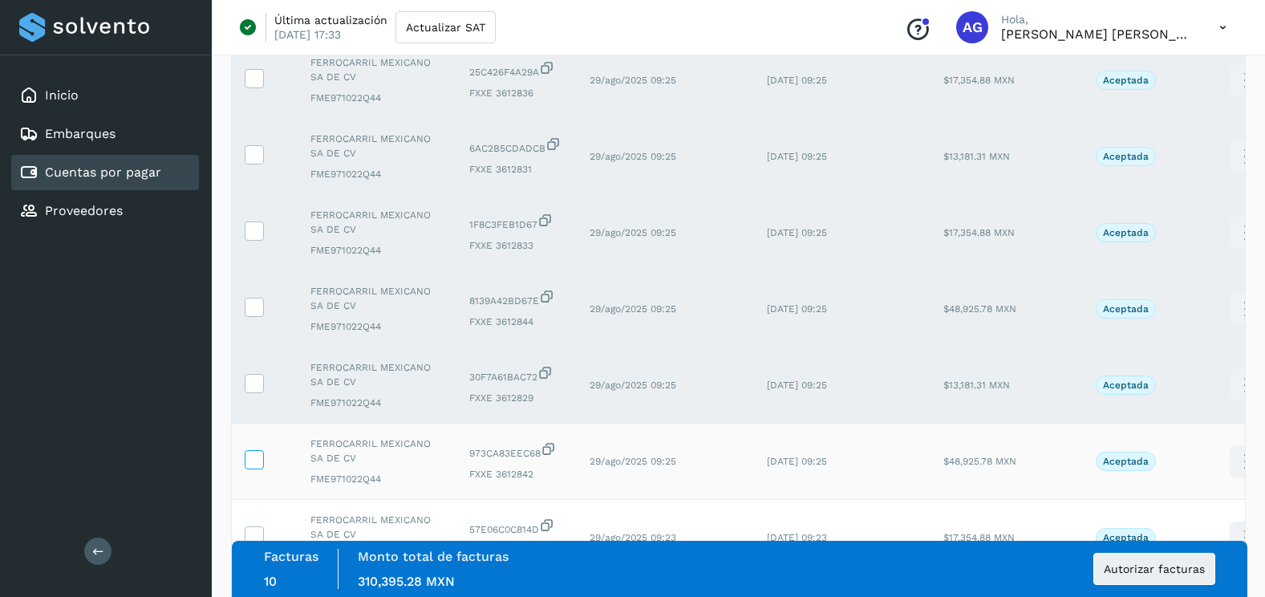
click at [253, 460] on icon at bounding box center [253, 458] width 17 height 17
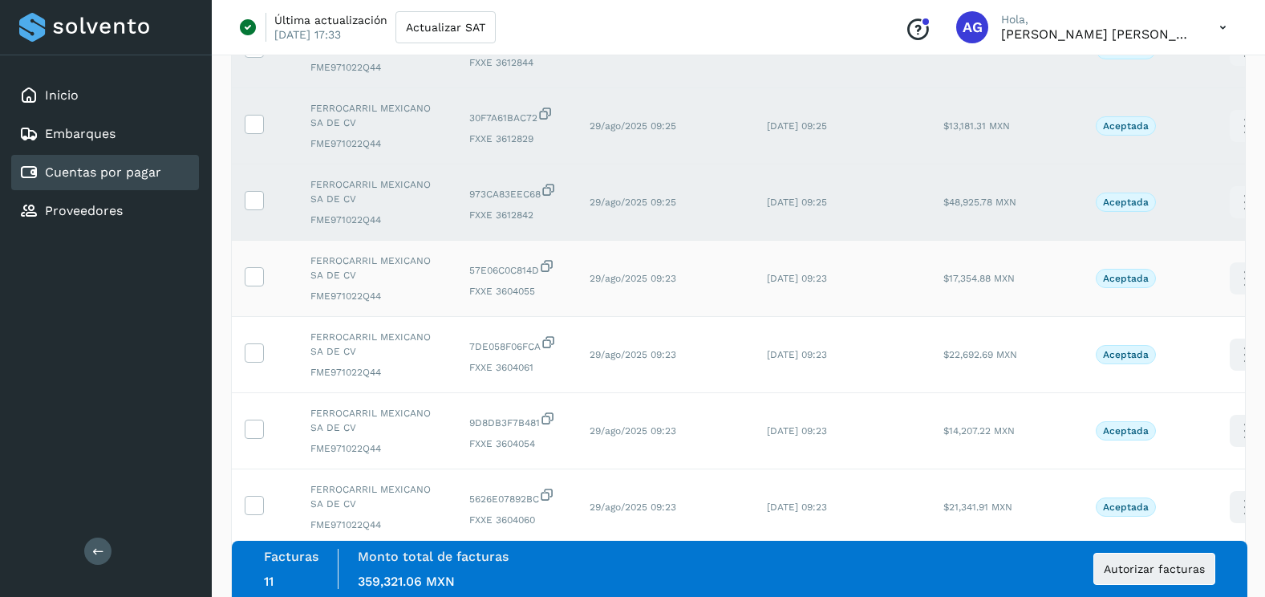
scroll to position [882, 0]
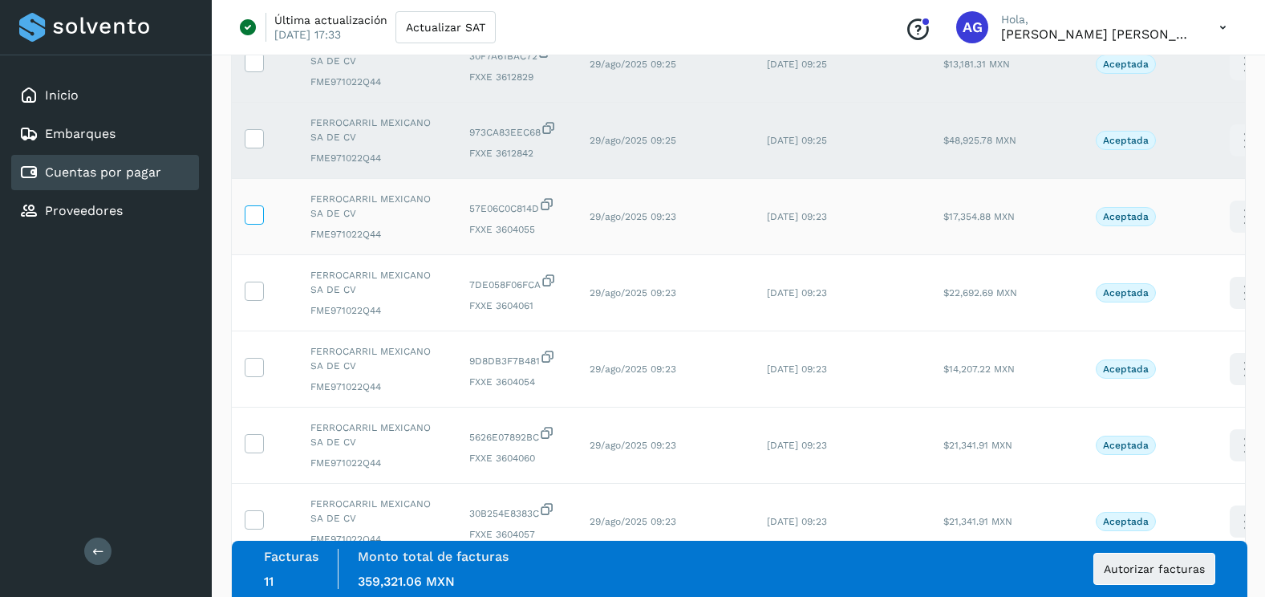
click at [262, 215] on label at bounding box center [254, 214] width 19 height 19
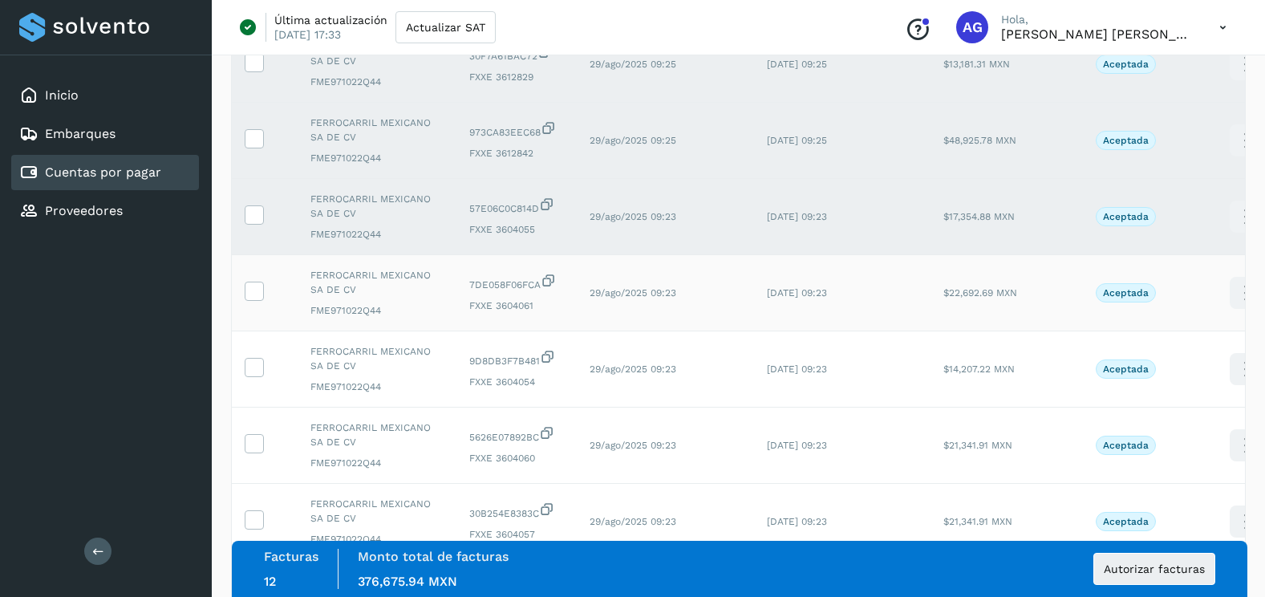
click at [266, 296] on td at bounding box center [265, 293] width 66 height 76
click at [255, 283] on icon at bounding box center [253, 290] width 17 height 17
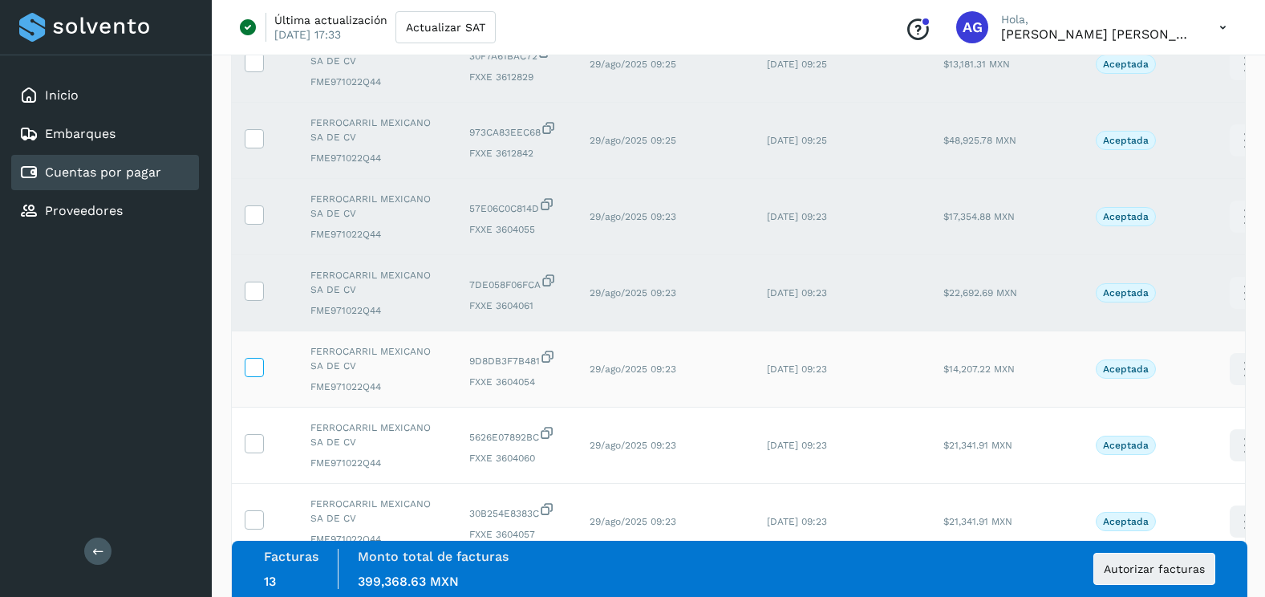
click at [257, 364] on icon at bounding box center [253, 366] width 17 height 17
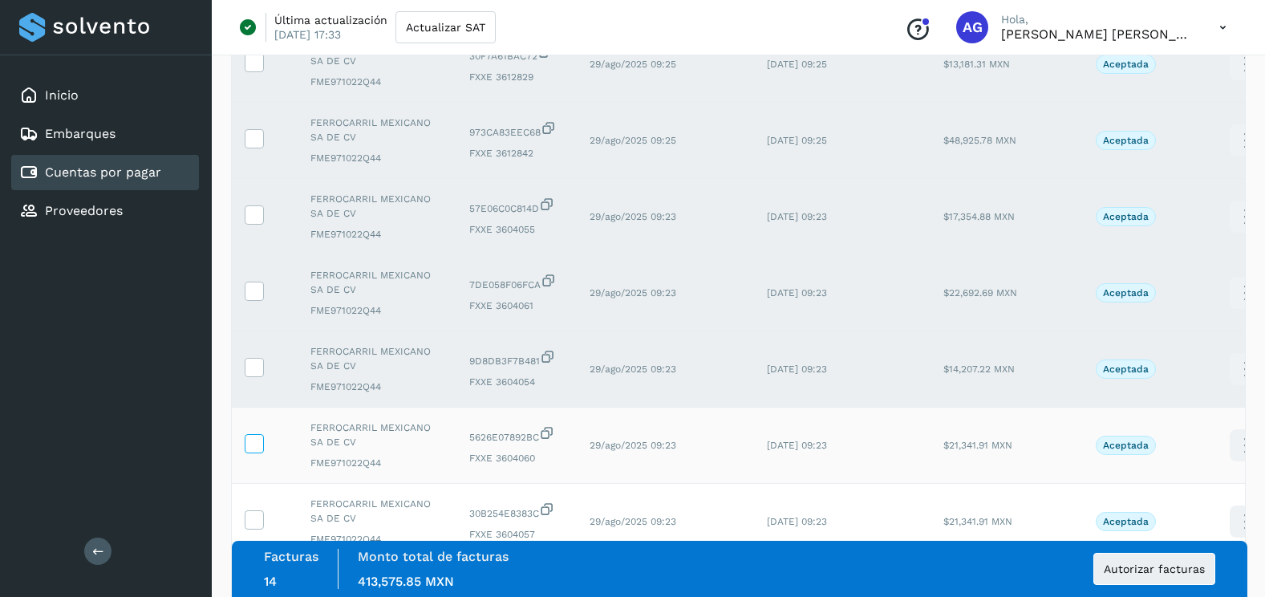
click at [261, 441] on icon at bounding box center [253, 442] width 17 height 17
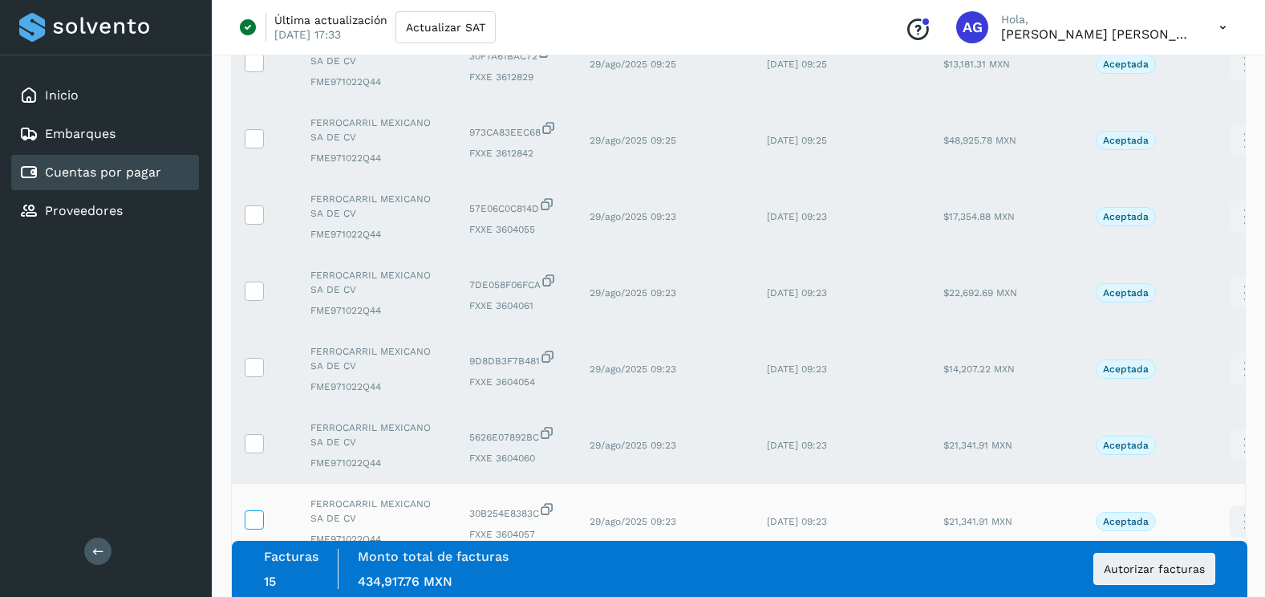
click at [253, 521] on icon at bounding box center [253, 518] width 17 height 17
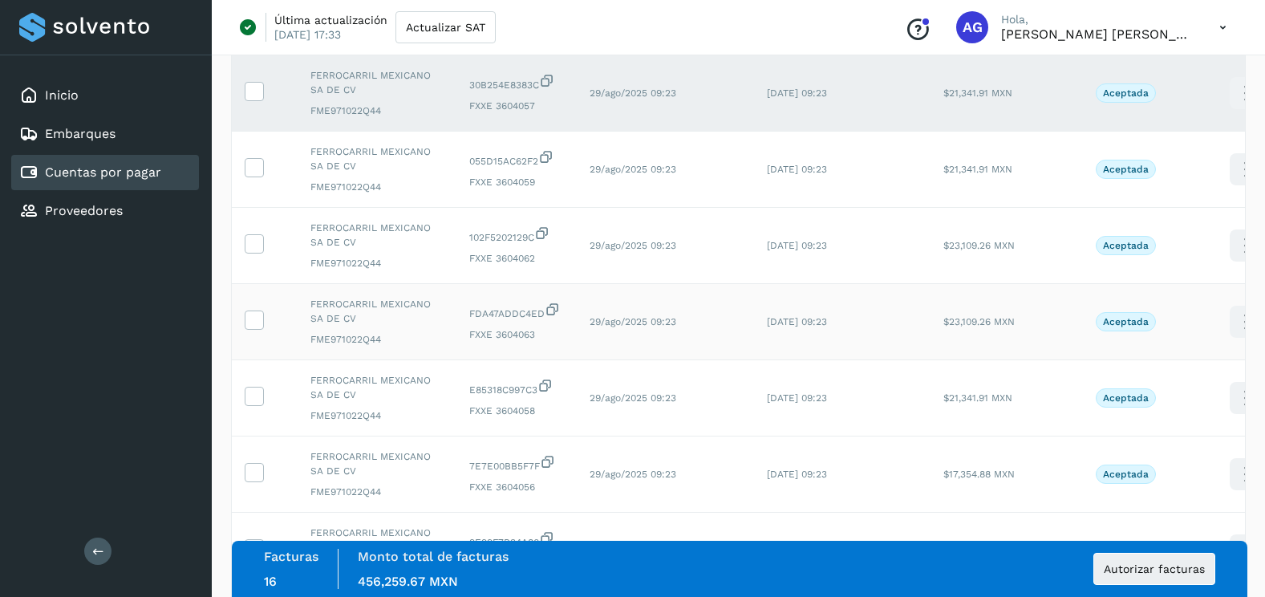
scroll to position [1364, 0]
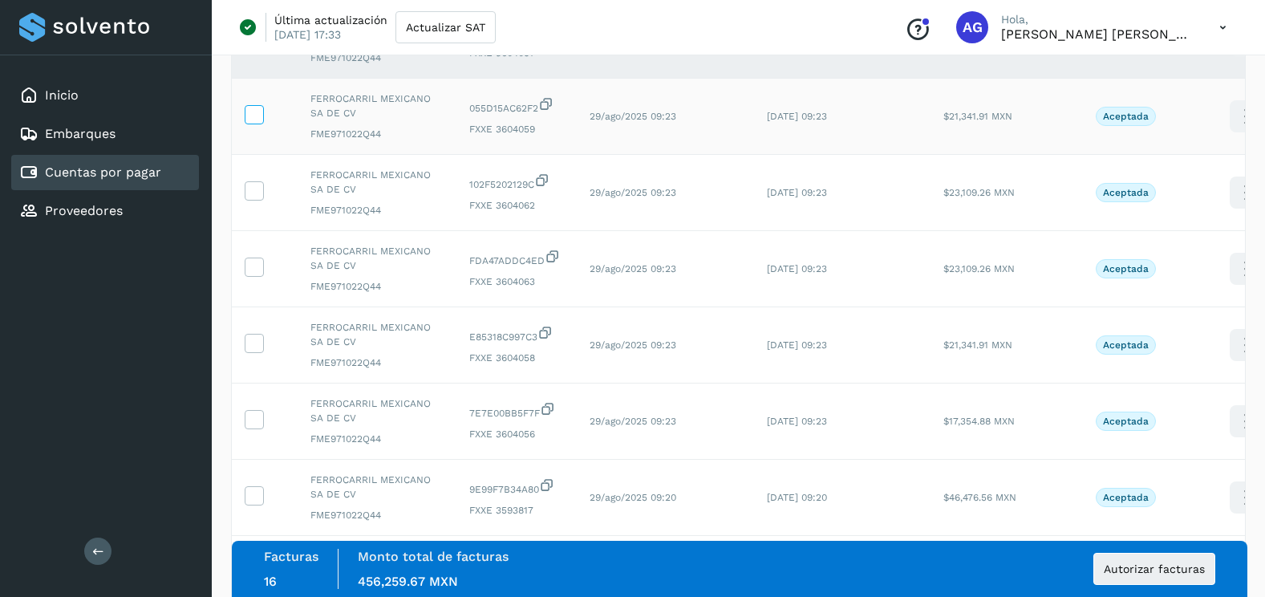
click at [251, 110] on icon at bounding box center [253, 113] width 17 height 17
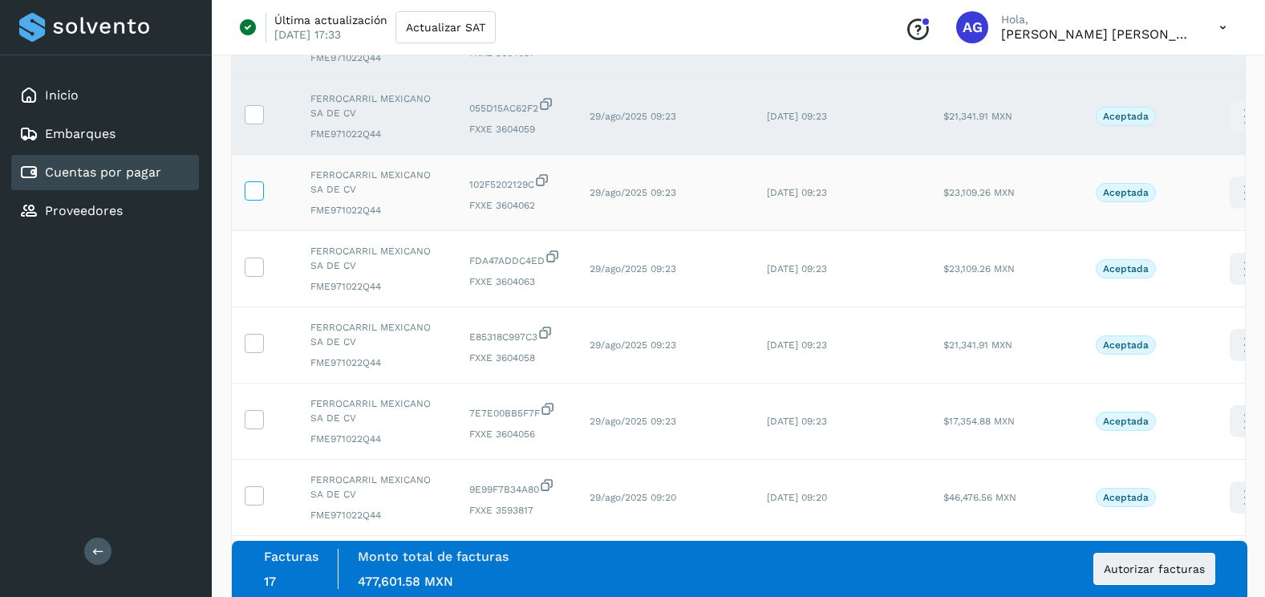
click at [262, 186] on label at bounding box center [254, 190] width 19 height 19
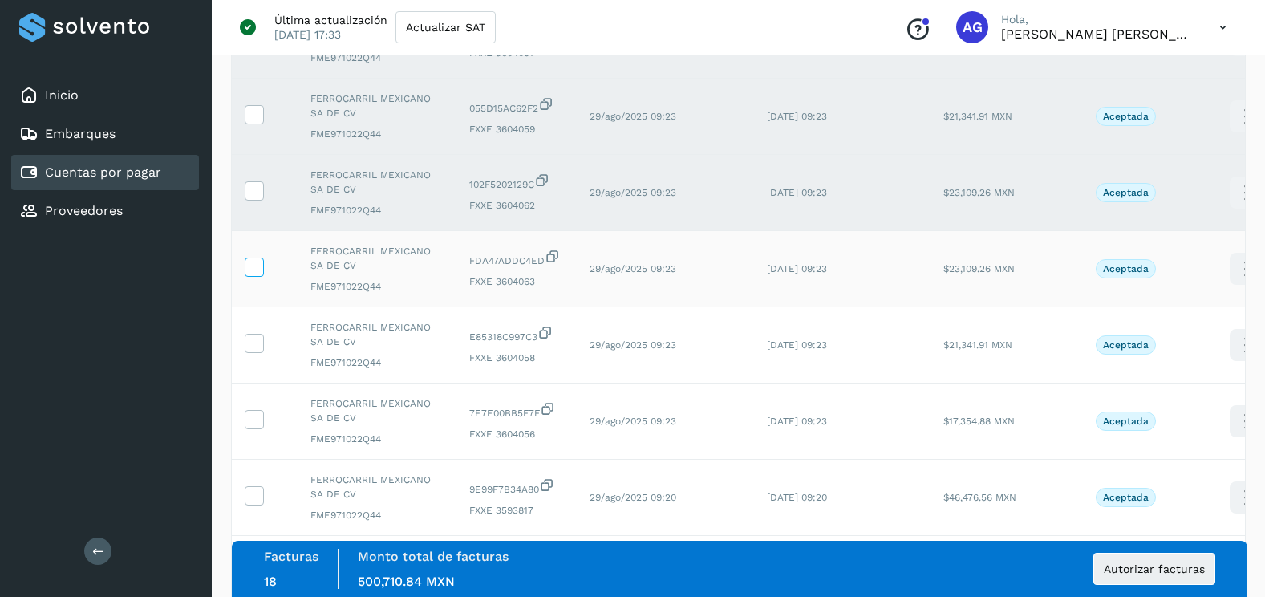
click at [263, 271] on label at bounding box center [254, 266] width 19 height 19
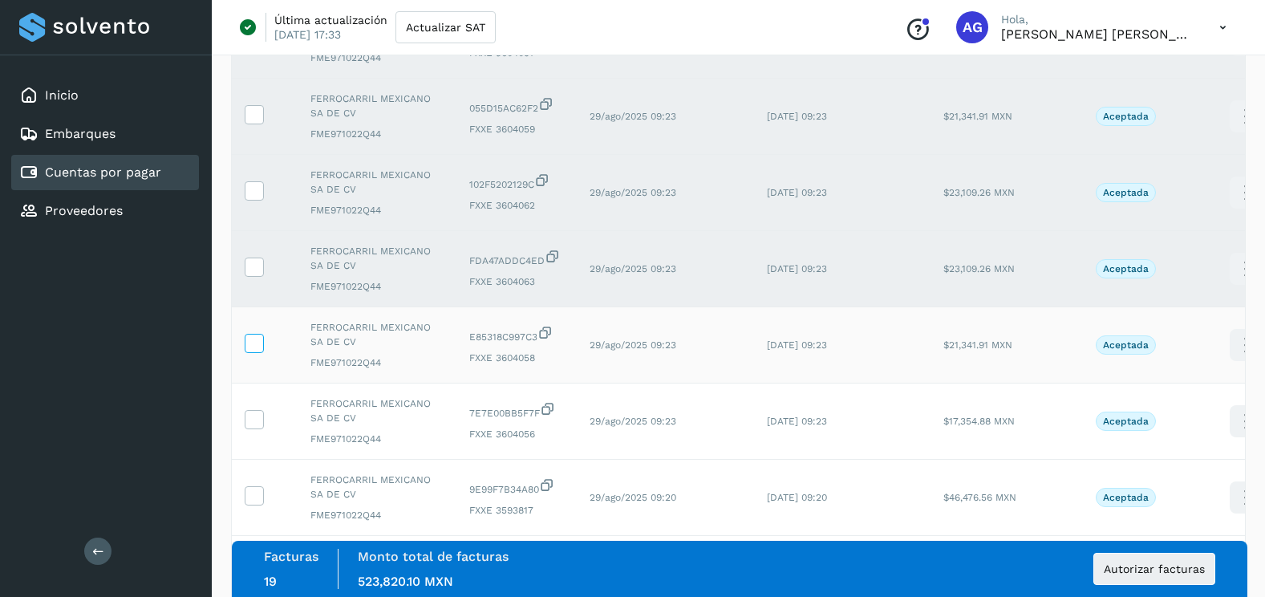
click at [260, 347] on icon at bounding box center [253, 342] width 17 height 17
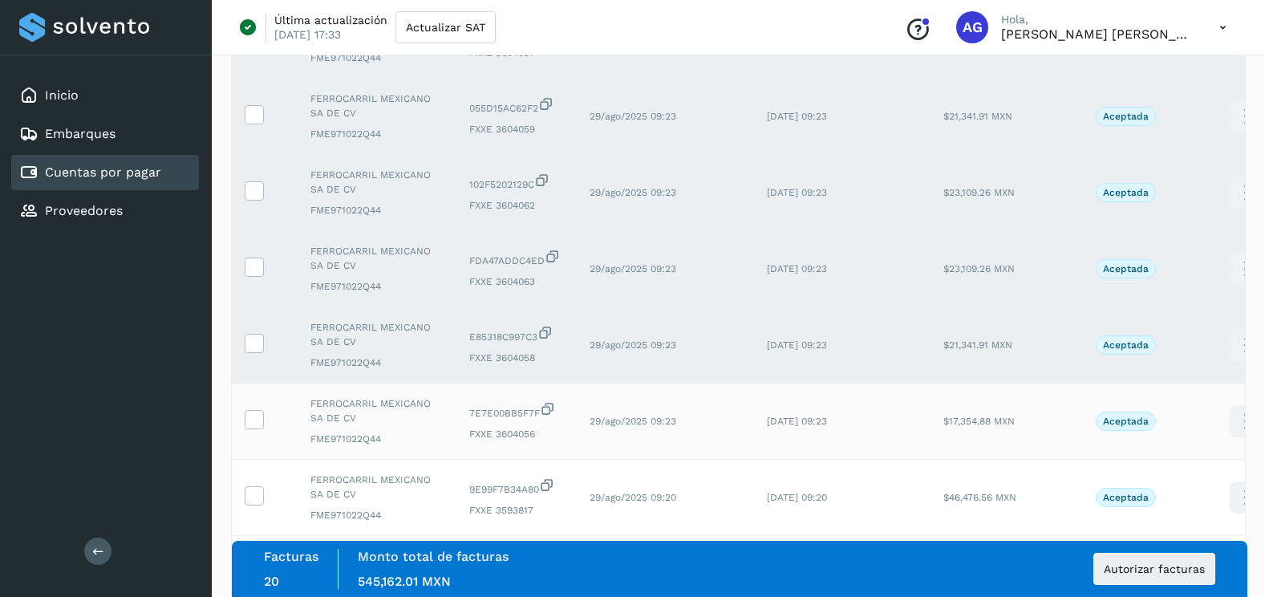
click at [262, 430] on td at bounding box center [265, 421] width 66 height 76
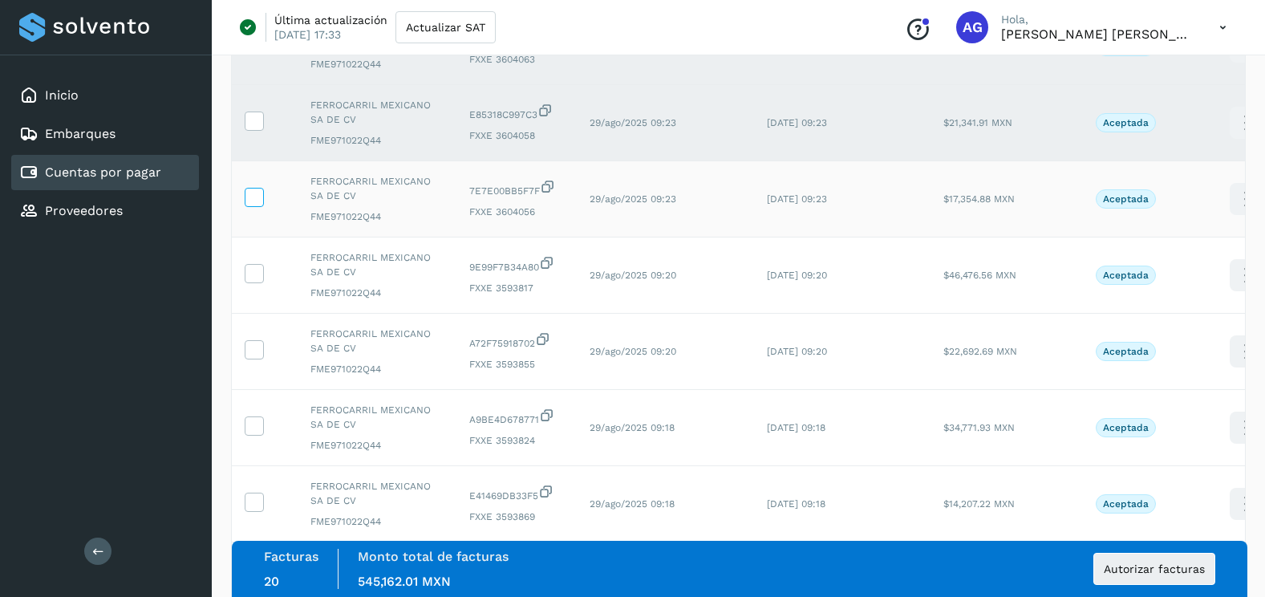
scroll to position [1604, 0]
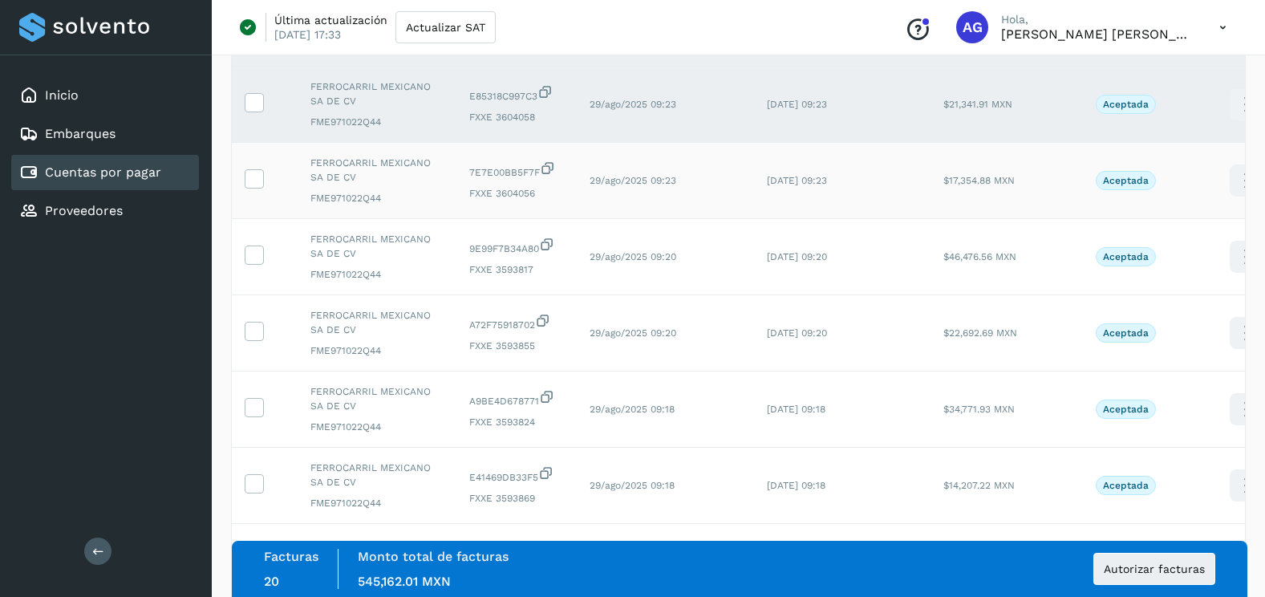
click at [256, 168] on td at bounding box center [265, 181] width 66 height 76
click at [256, 189] on td at bounding box center [265, 181] width 66 height 76
click at [256, 183] on icon at bounding box center [253, 177] width 17 height 17
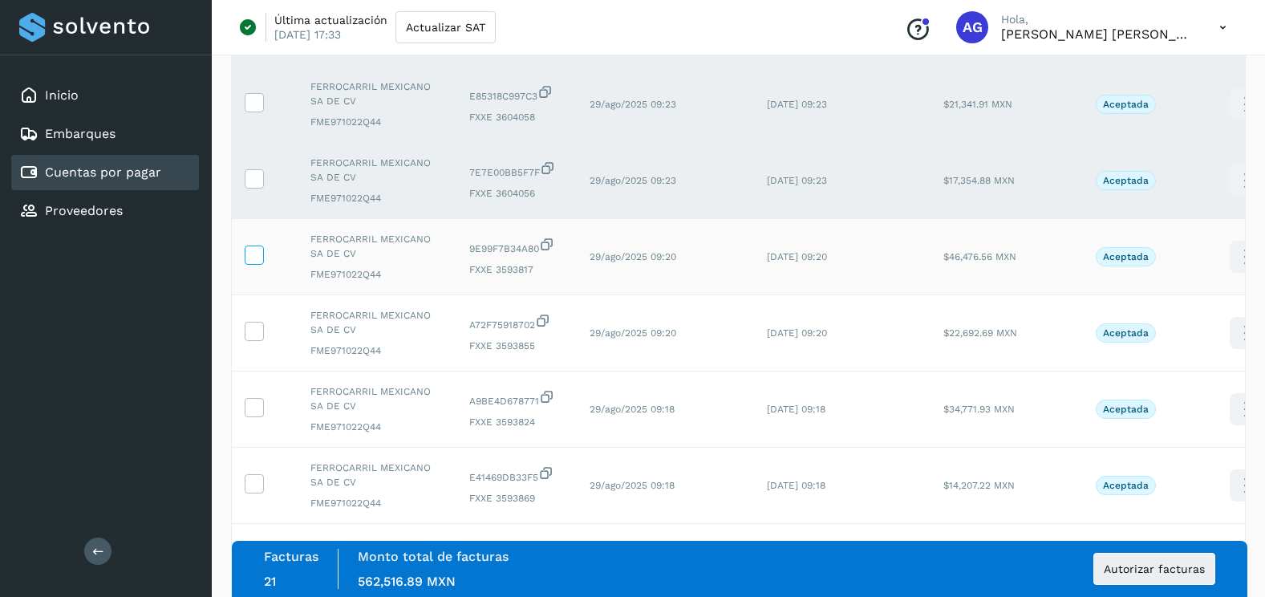
click at [259, 257] on icon at bounding box center [253, 253] width 17 height 17
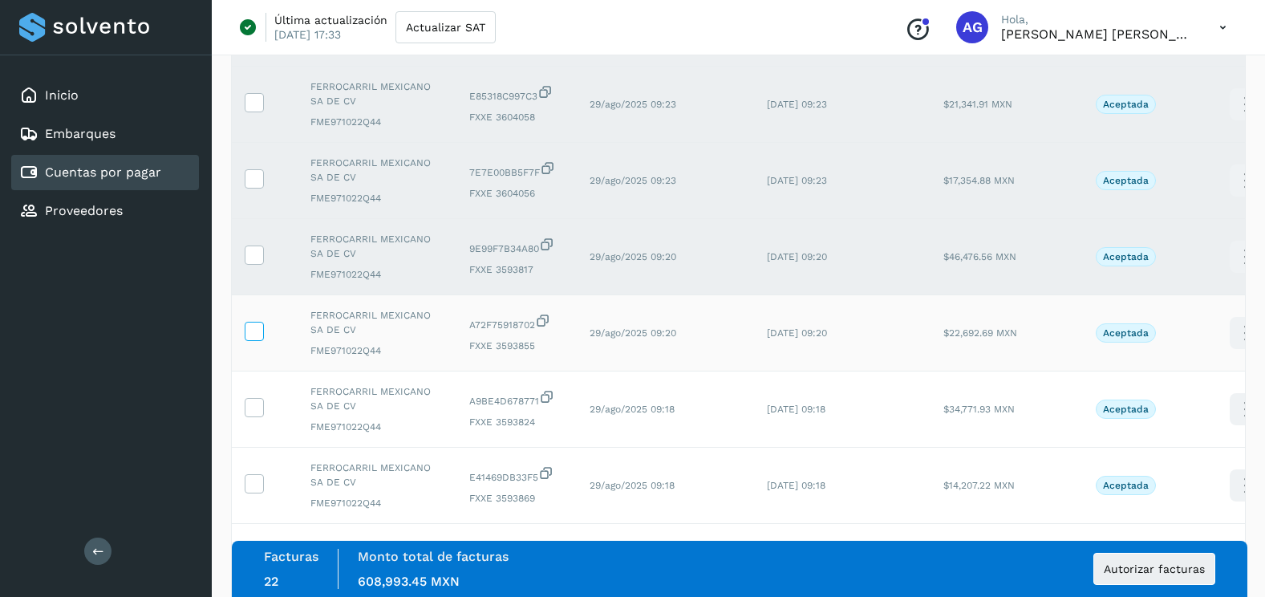
click at [260, 340] on label at bounding box center [254, 331] width 19 height 19
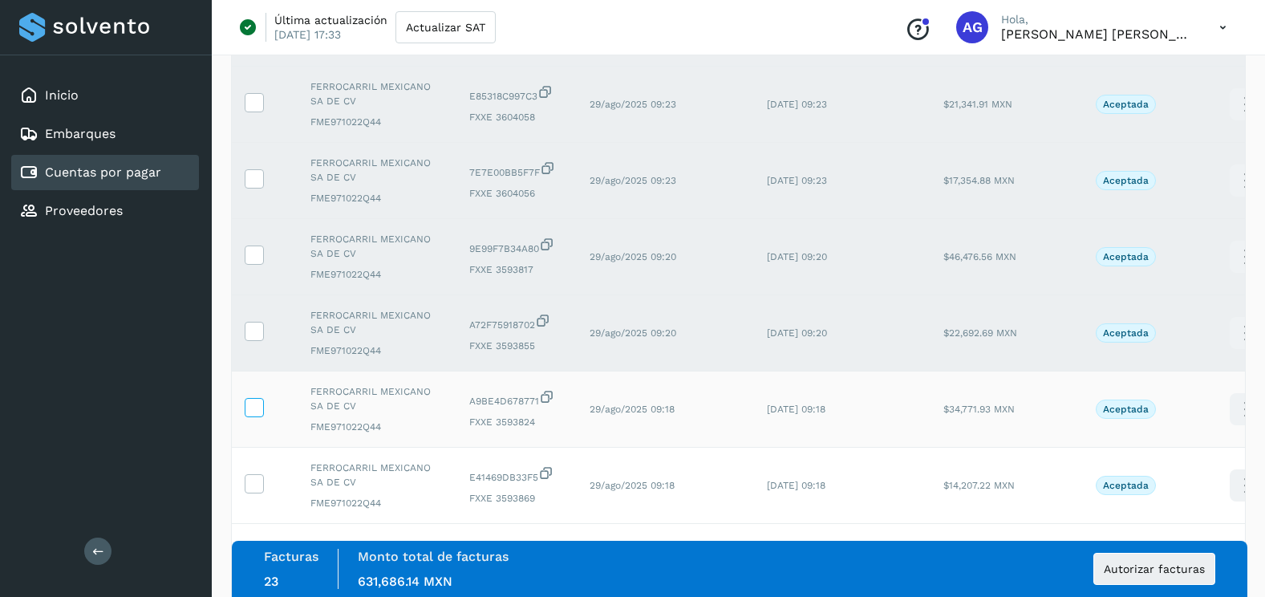
click at [253, 403] on icon at bounding box center [253, 406] width 17 height 17
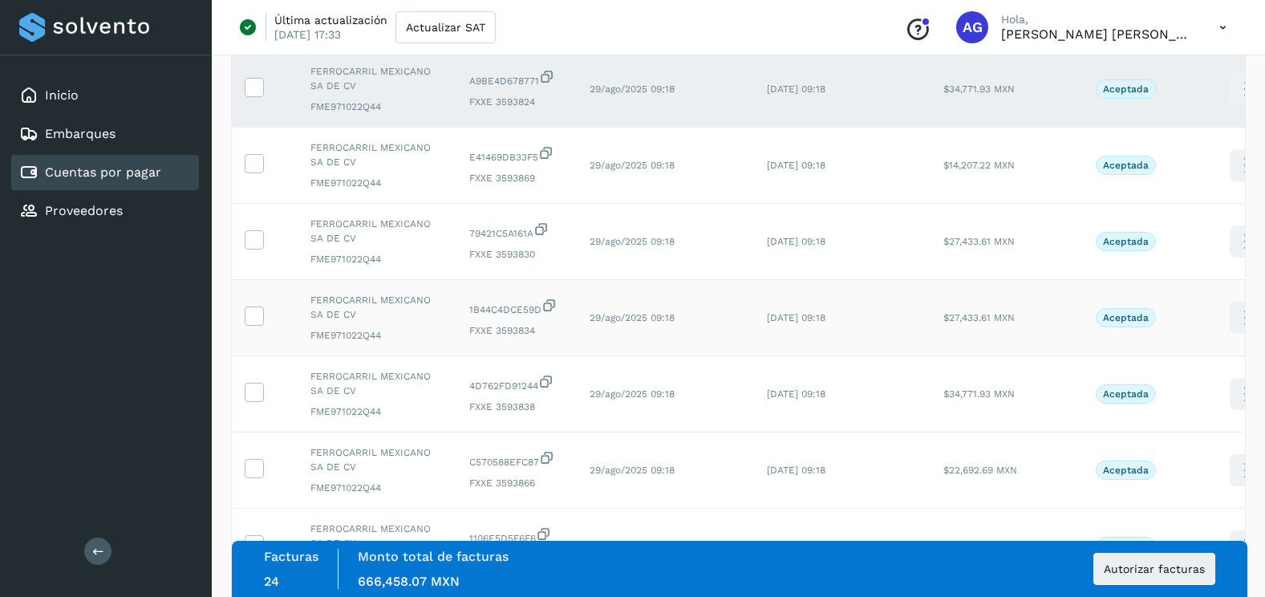
scroll to position [1925, 0]
click at [253, 163] on icon at bounding box center [253, 161] width 17 height 17
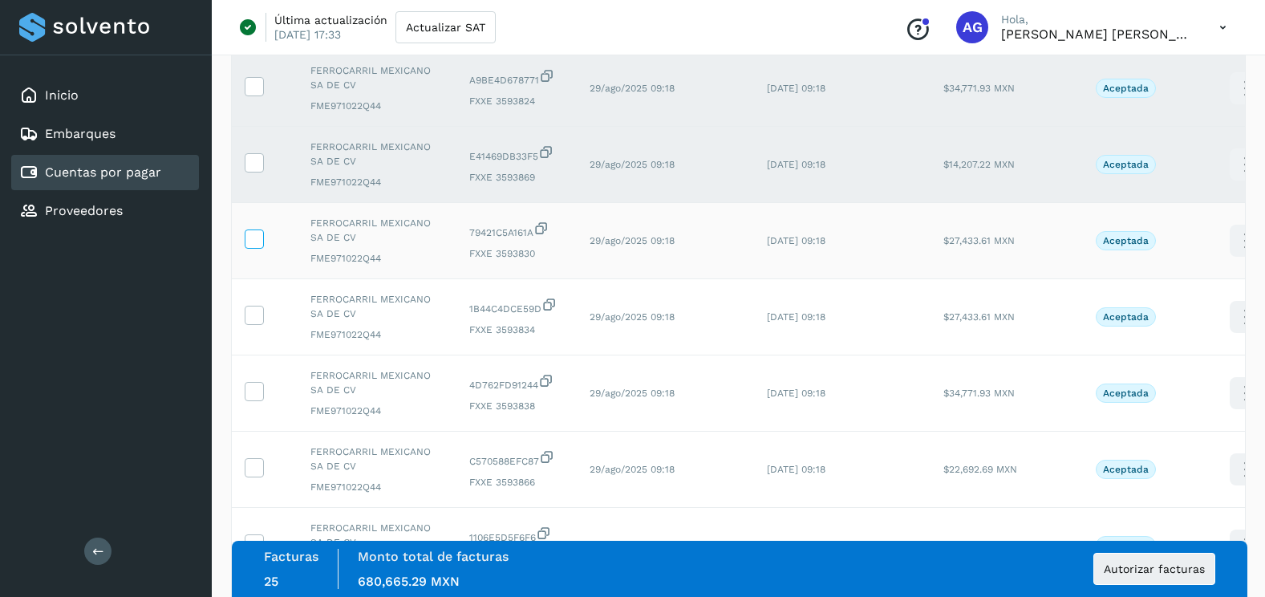
click at [250, 237] on icon at bounding box center [253, 237] width 17 height 17
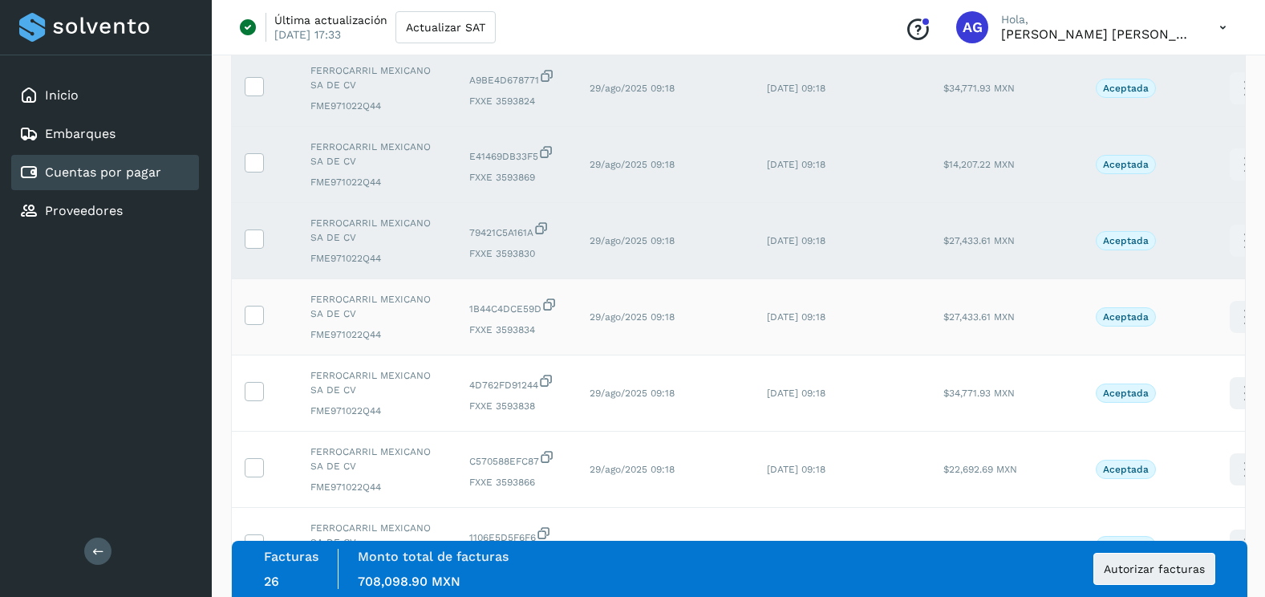
drag, startPoint x: 260, startPoint y: 315, endPoint x: 256, endPoint y: 330, distance: 15.0
click at [258, 315] on icon at bounding box center [253, 314] width 17 height 17
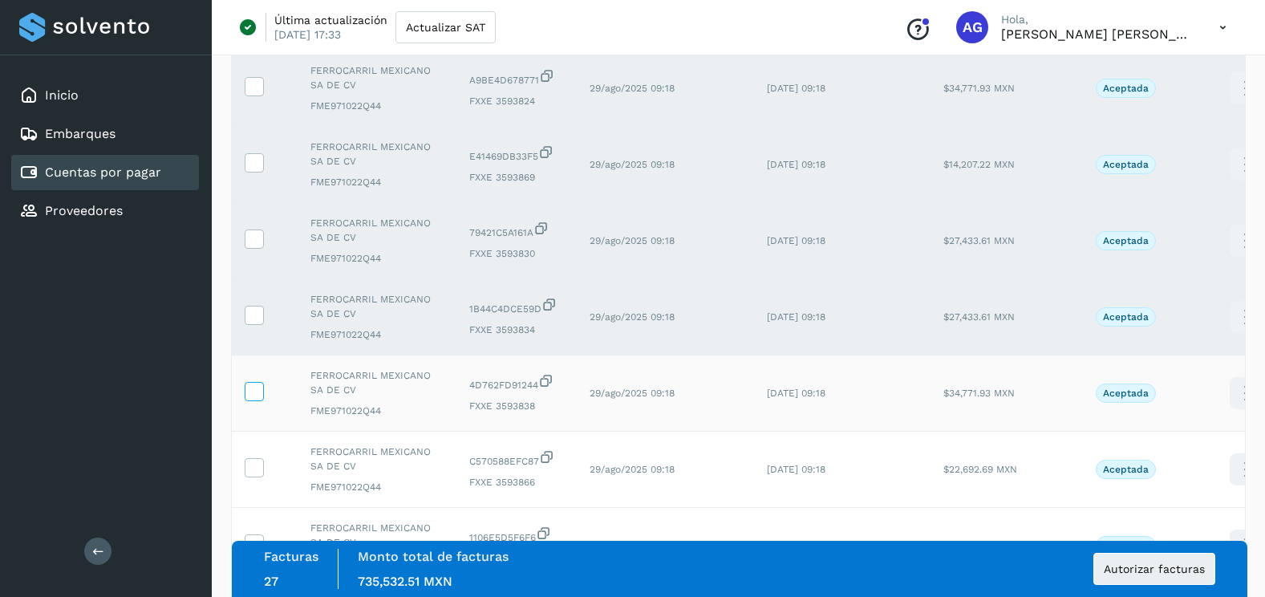
click at [257, 382] on icon at bounding box center [253, 390] width 17 height 17
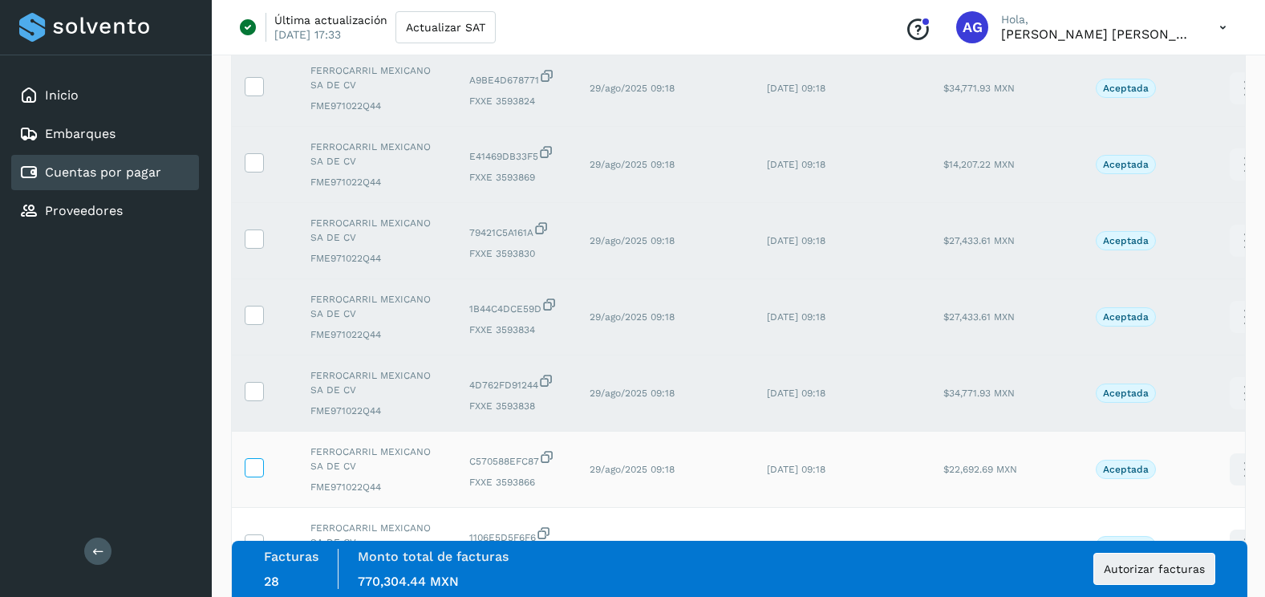
click at [258, 476] on label at bounding box center [254, 467] width 19 height 19
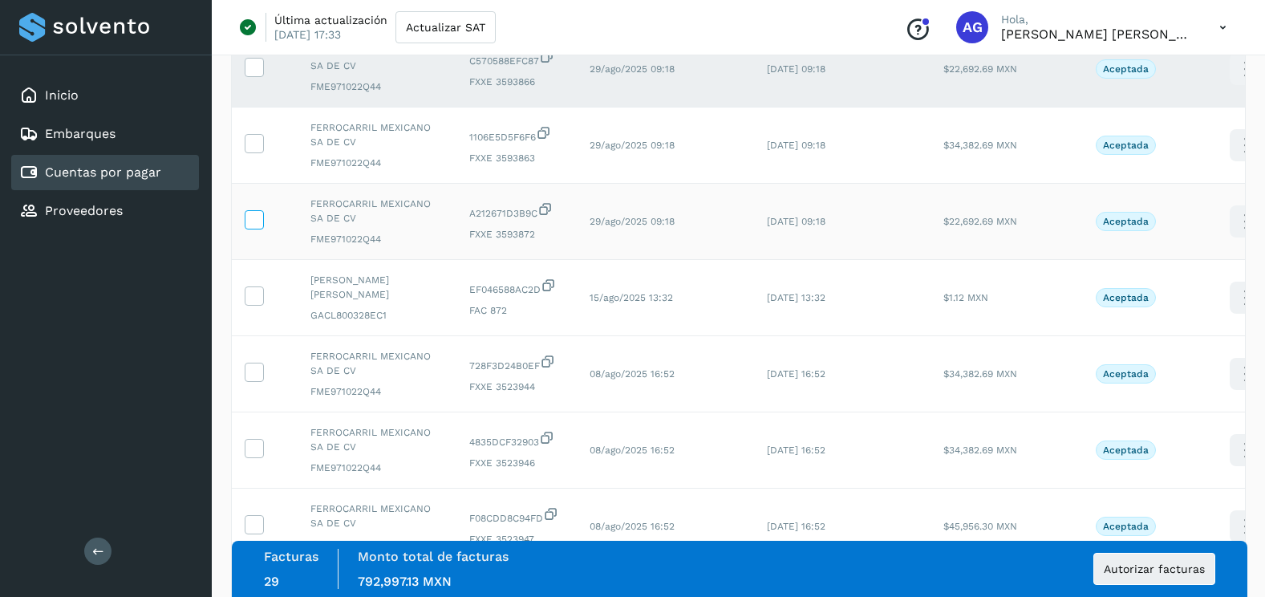
scroll to position [2326, 0]
click at [257, 141] on icon at bounding box center [253, 141] width 17 height 17
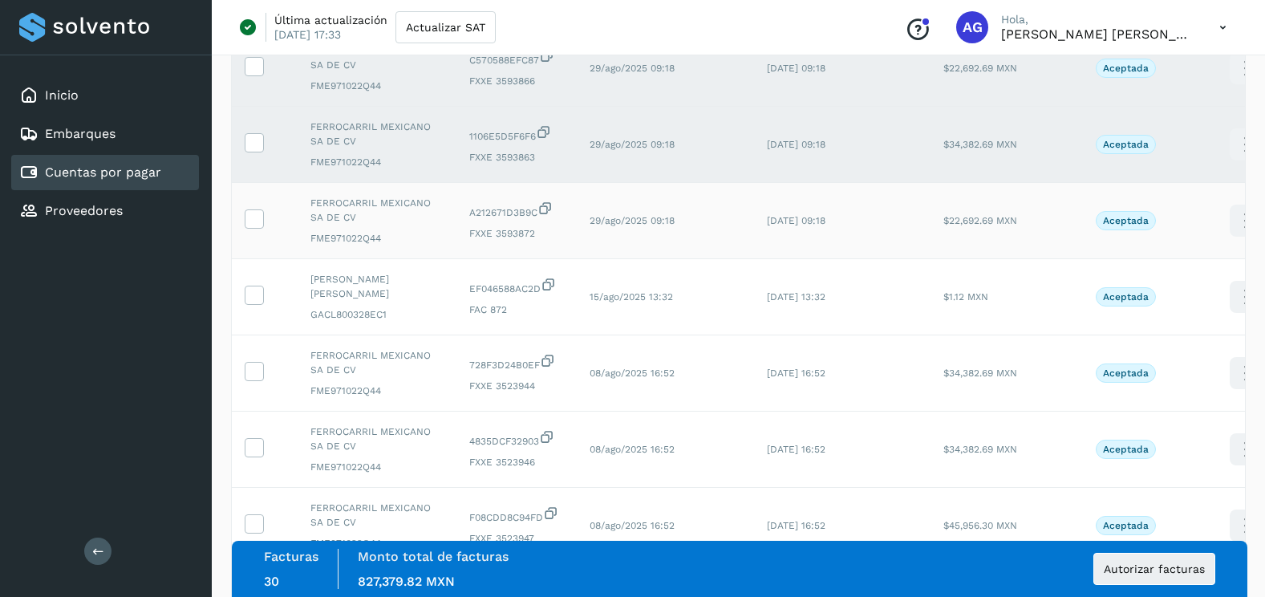
click at [262, 230] on td at bounding box center [265, 221] width 66 height 76
click at [257, 223] on icon at bounding box center [253, 217] width 17 height 17
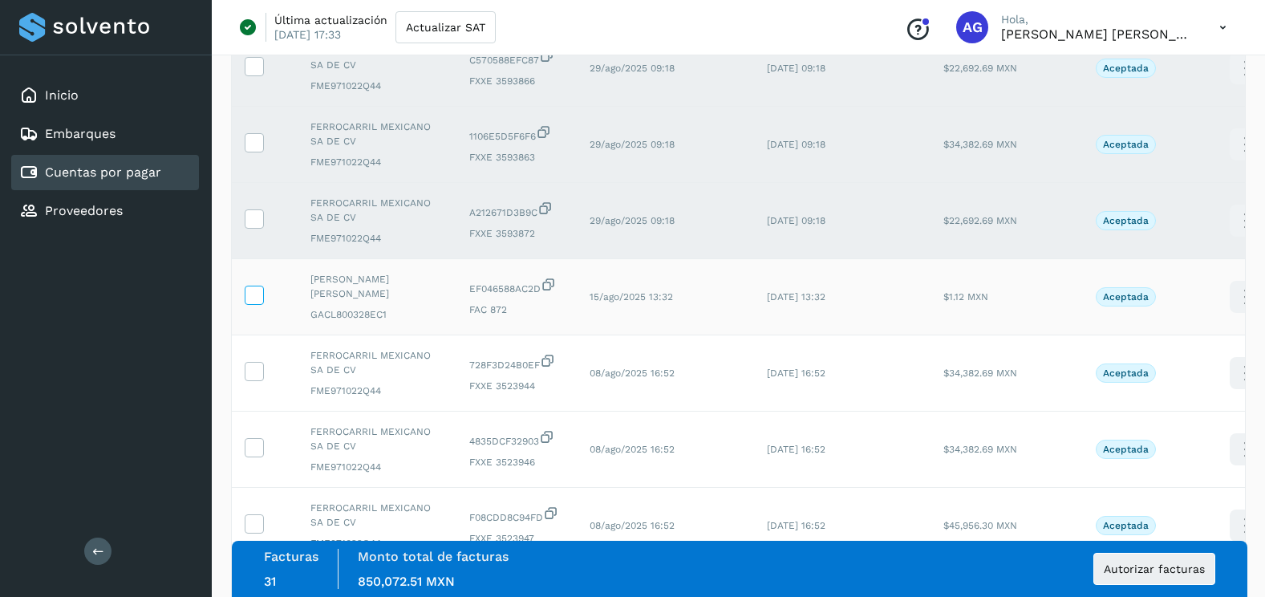
click at [256, 302] on icon at bounding box center [253, 294] width 17 height 17
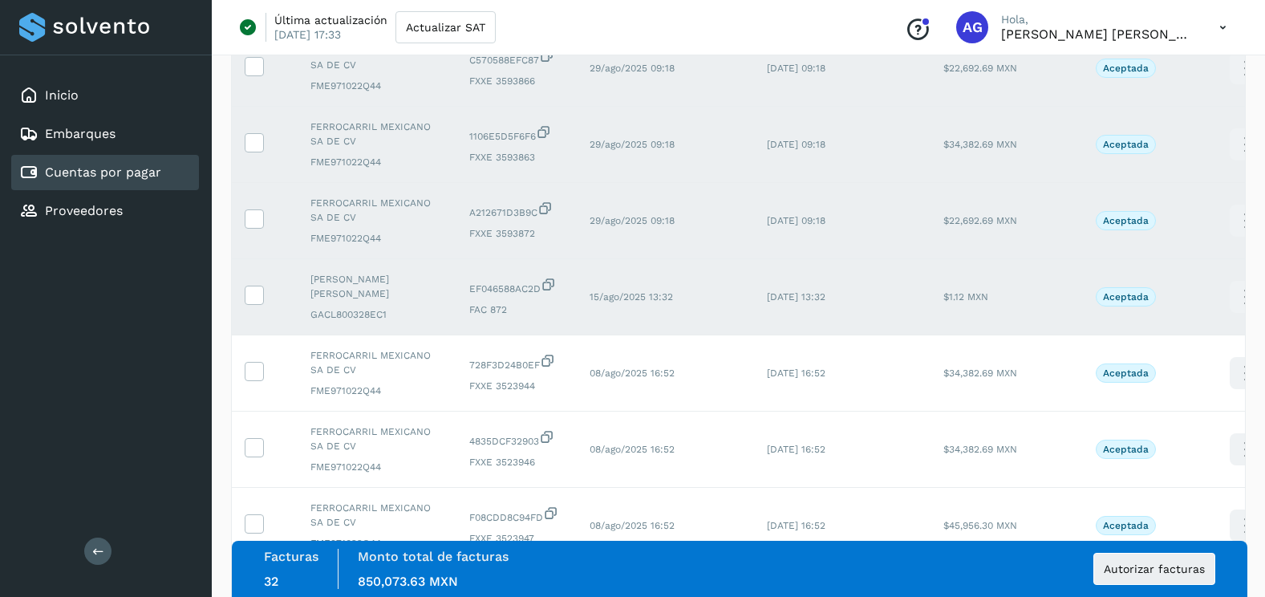
click at [257, 306] on td at bounding box center [265, 297] width 66 height 76
click at [252, 302] on span at bounding box center [253, 298] width 17 height 11
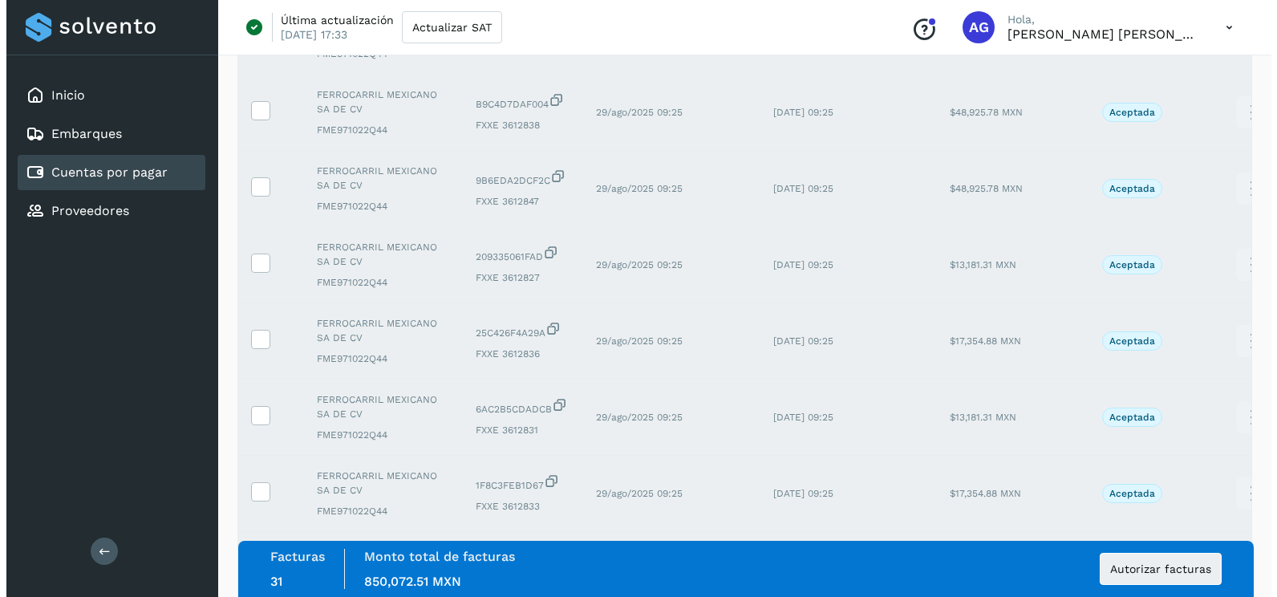
scroll to position [0, 0]
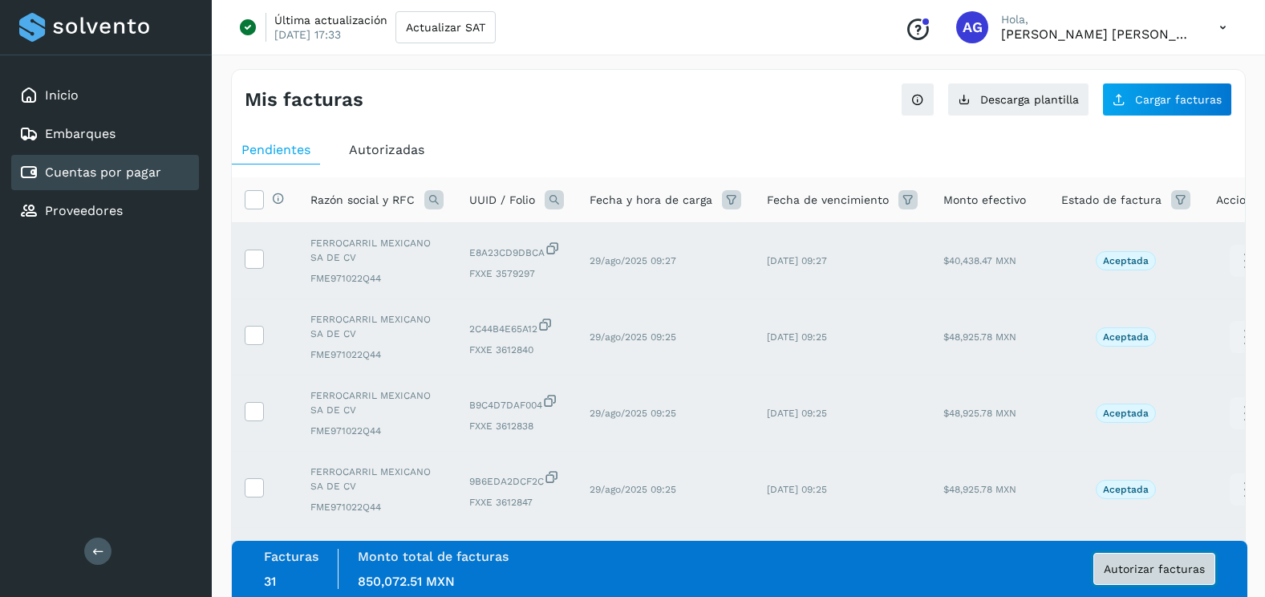
click at [1168, 572] on span "Autorizar facturas" at bounding box center [1154, 568] width 101 height 11
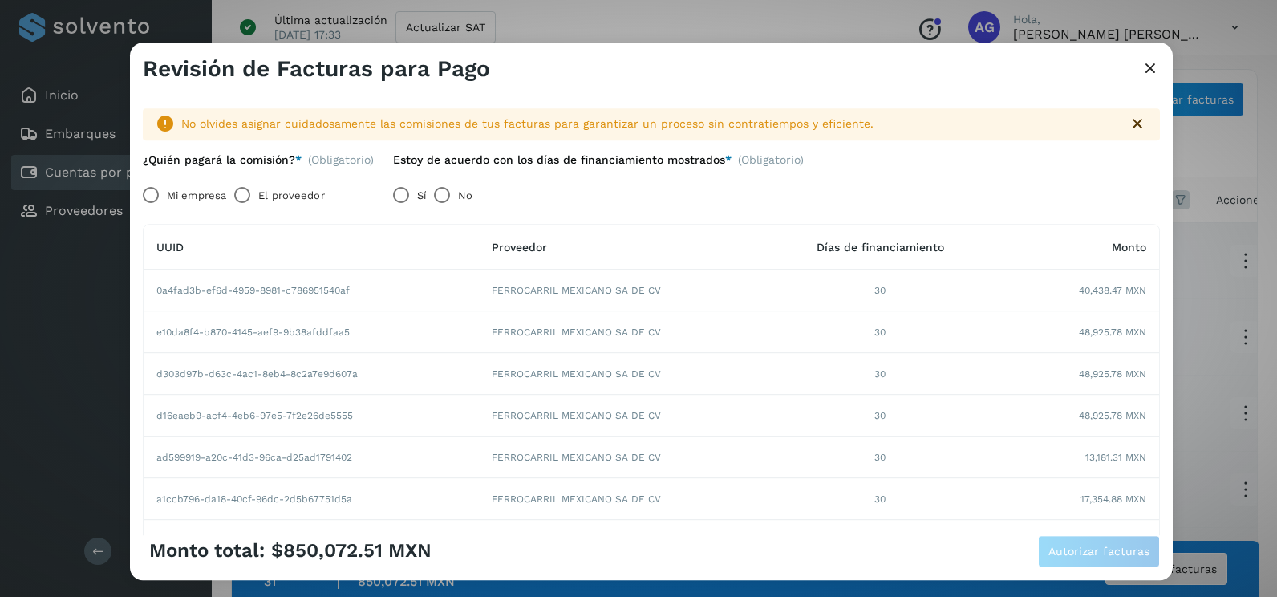
click at [193, 198] on label "Mi empresa" at bounding box center [196, 196] width 59 height 32
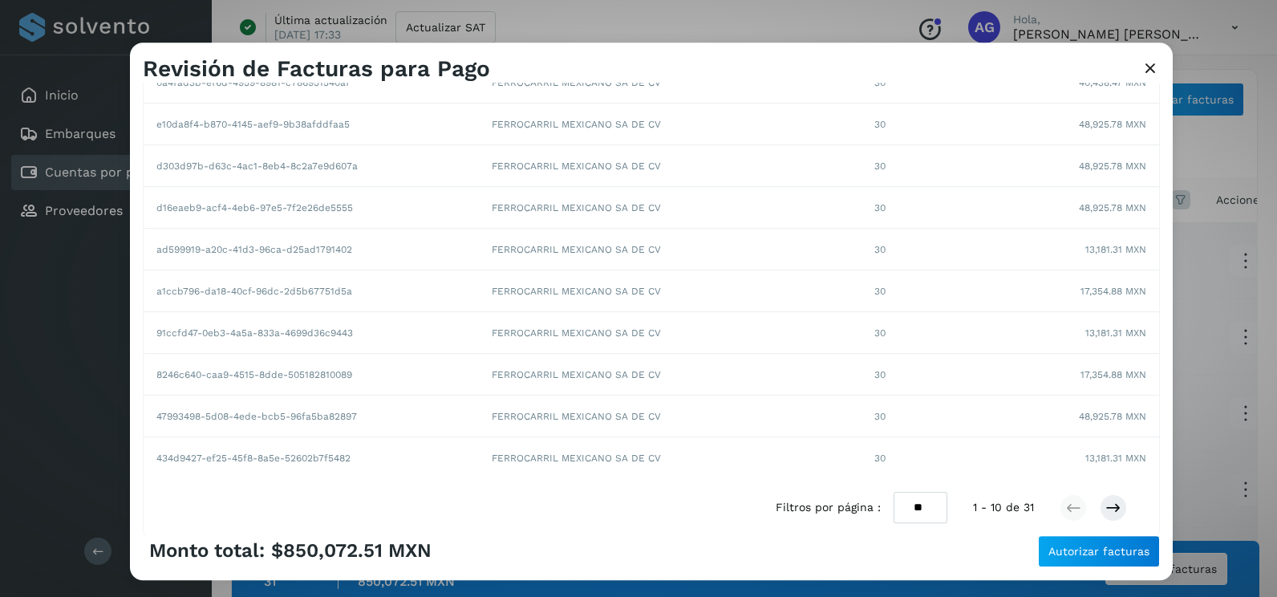
scroll to position [277, 0]
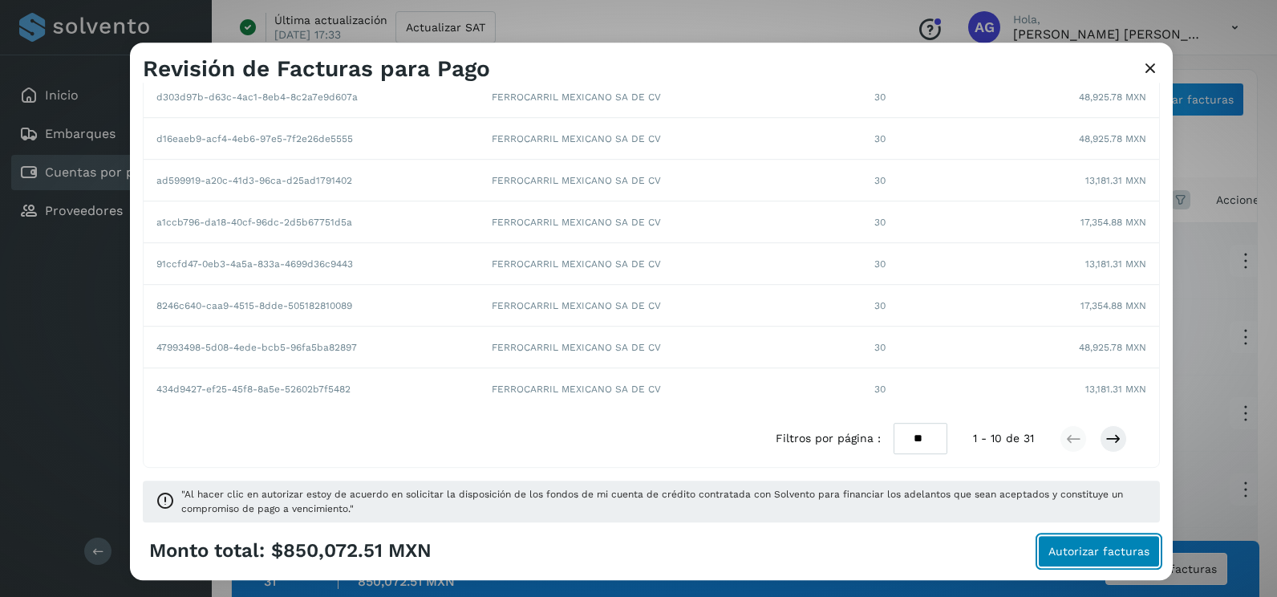
click at [1096, 553] on span "Autorizar facturas" at bounding box center [1098, 550] width 101 height 11
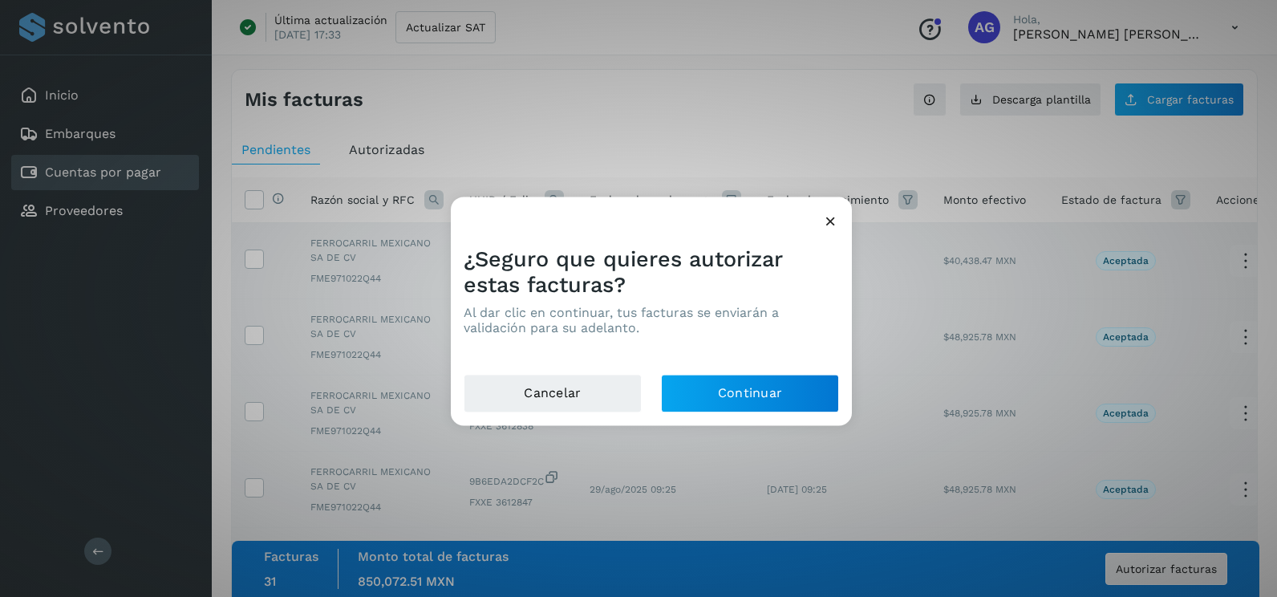
click at [833, 222] on icon at bounding box center [830, 221] width 17 height 17
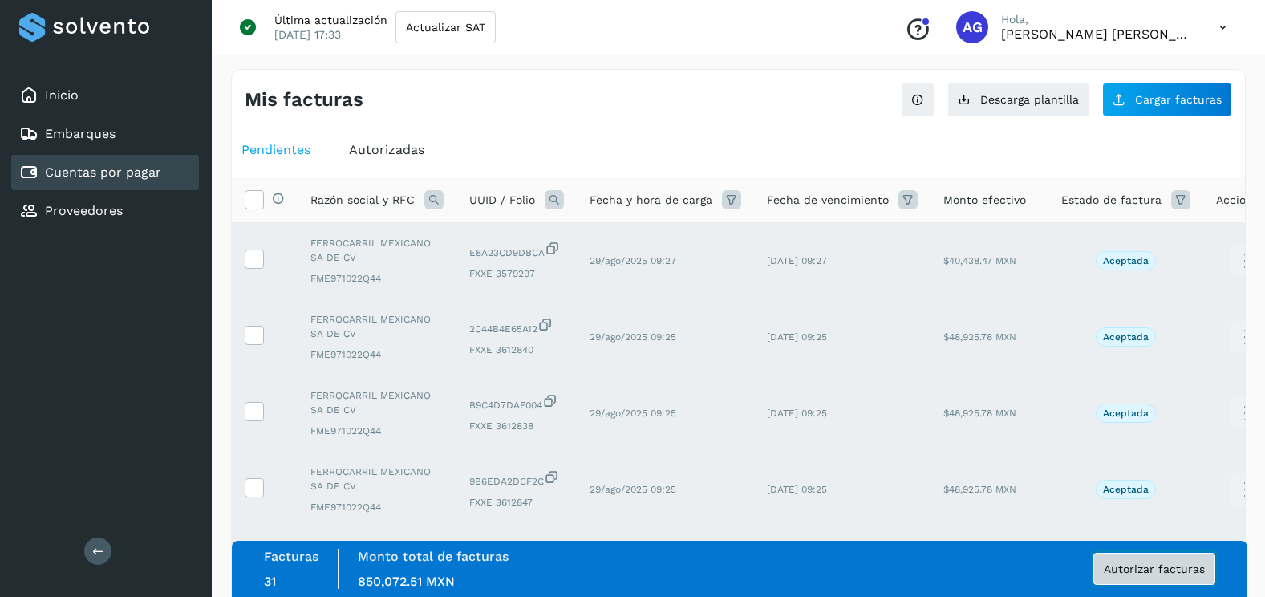
click at [1170, 581] on button "Autorizar facturas" at bounding box center [1154, 569] width 122 height 32
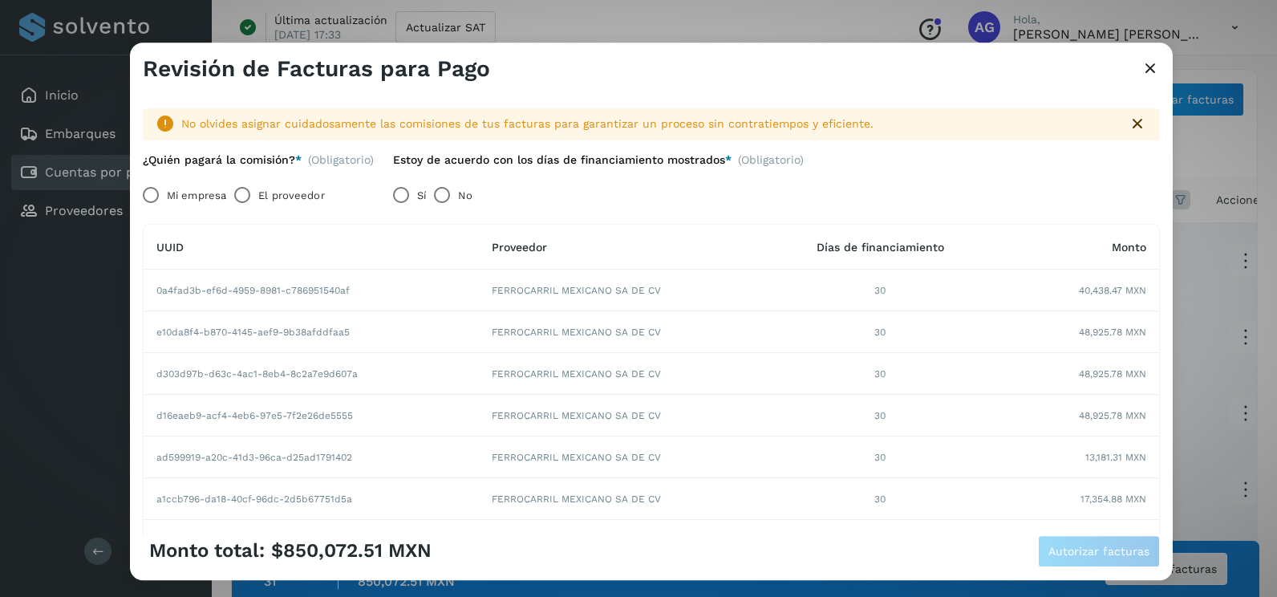
click at [169, 189] on label "Mi empresa" at bounding box center [196, 196] width 59 height 32
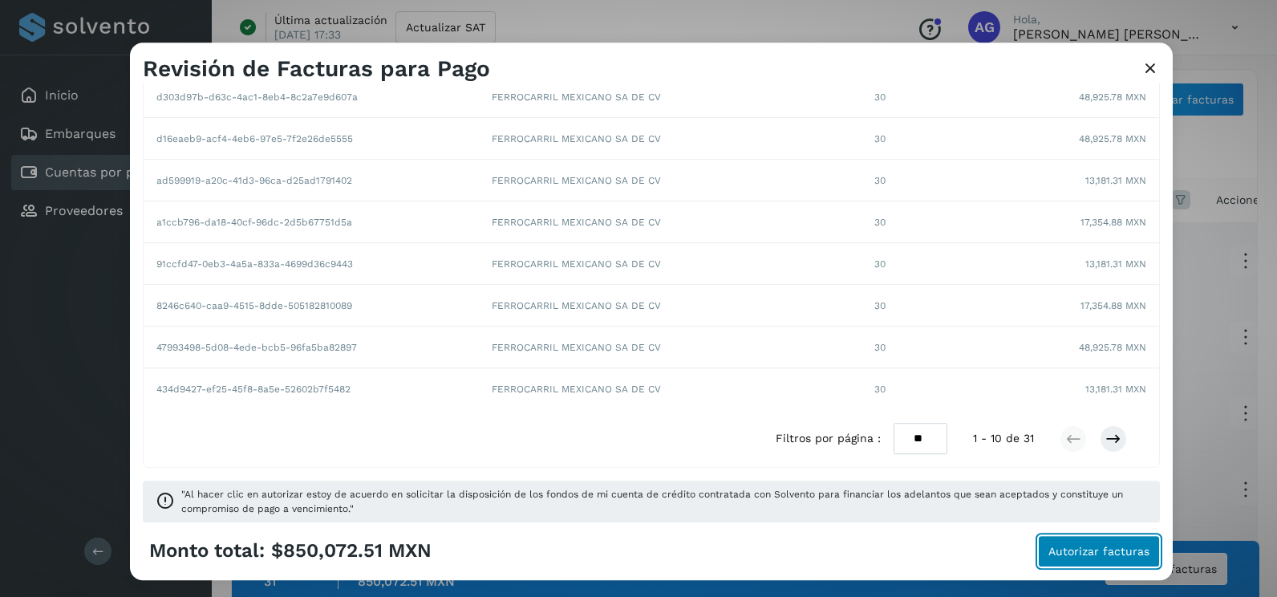
click at [1091, 563] on button "Autorizar facturas" at bounding box center [1099, 551] width 122 height 32
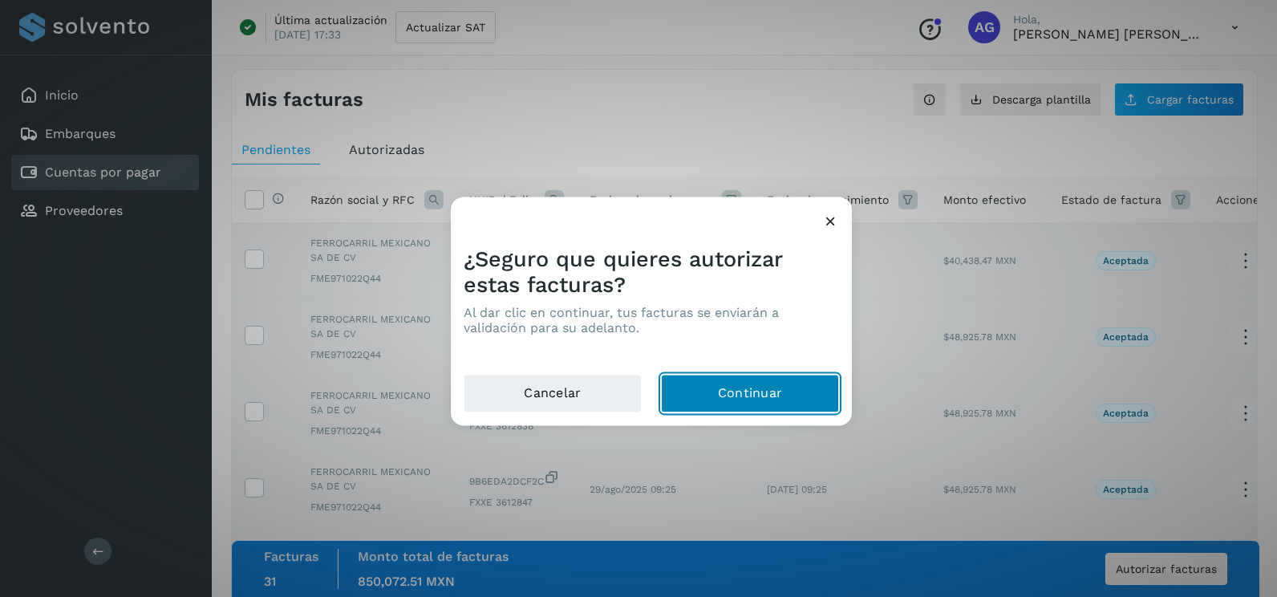
click at [695, 395] on button "Continuar" at bounding box center [750, 394] width 178 height 39
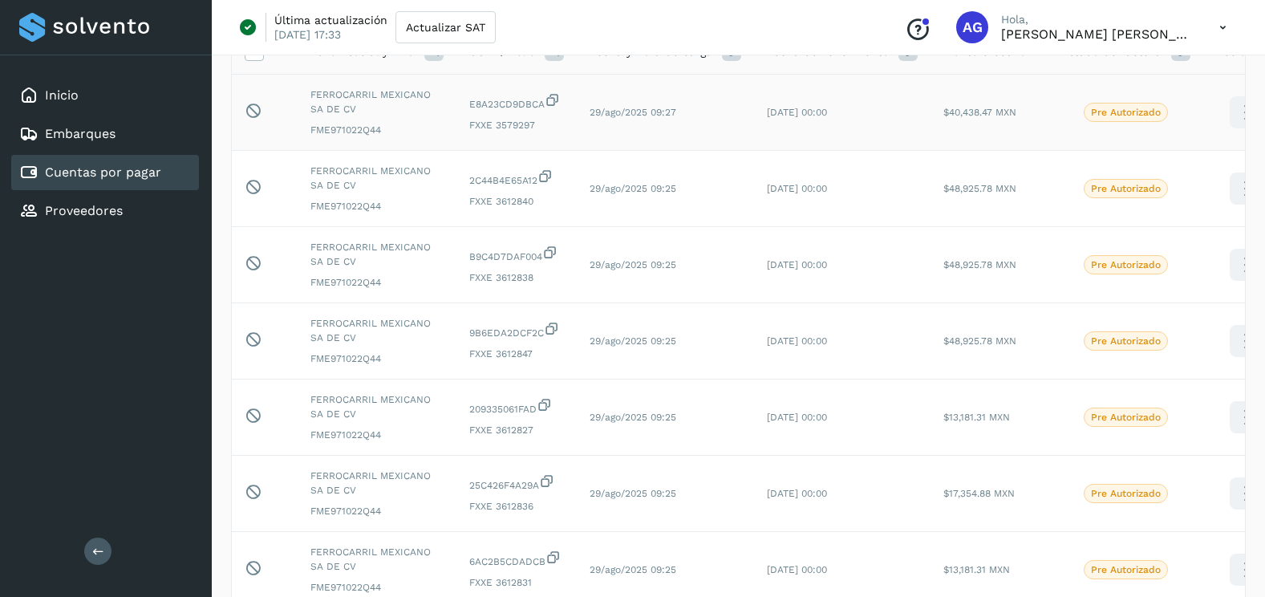
scroll to position [0, 0]
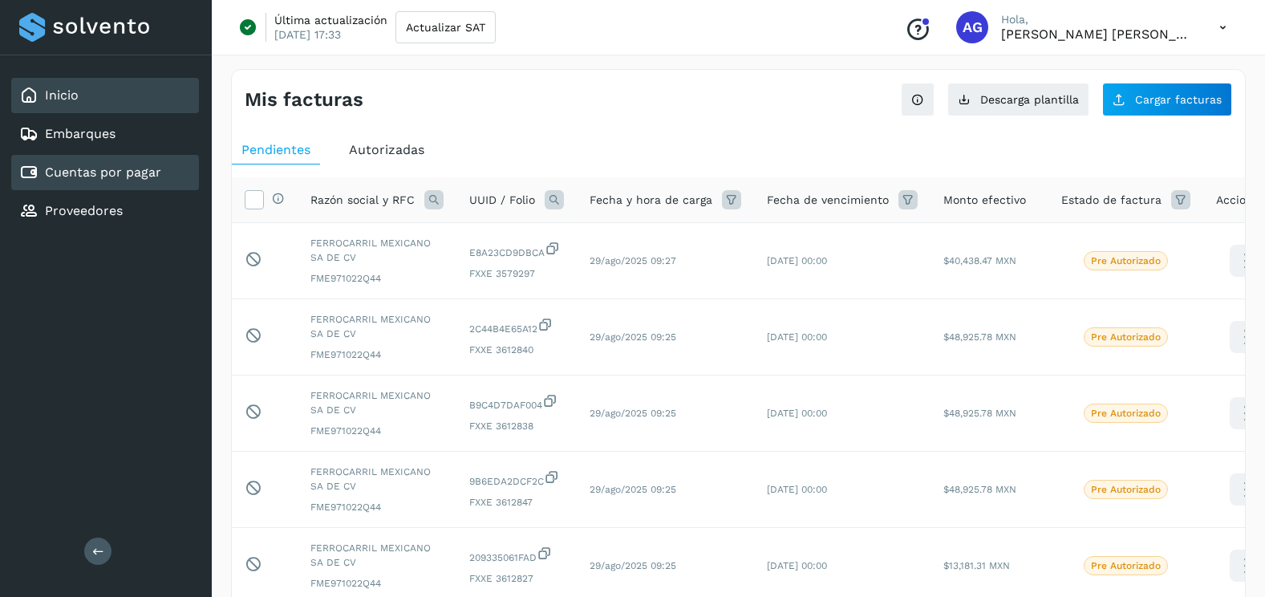
click at [89, 106] on div "Inicio" at bounding box center [105, 95] width 188 height 35
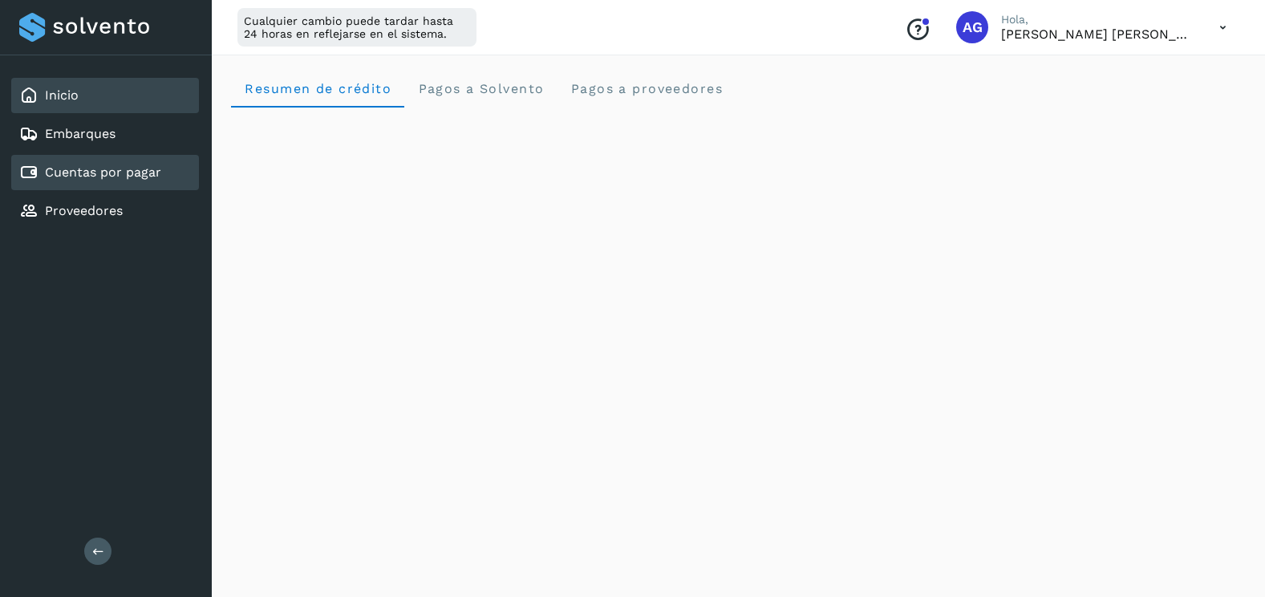
click at [148, 178] on link "Cuentas por pagar" at bounding box center [103, 171] width 116 height 15
